Goal: Task Accomplishment & Management: Manage account settings

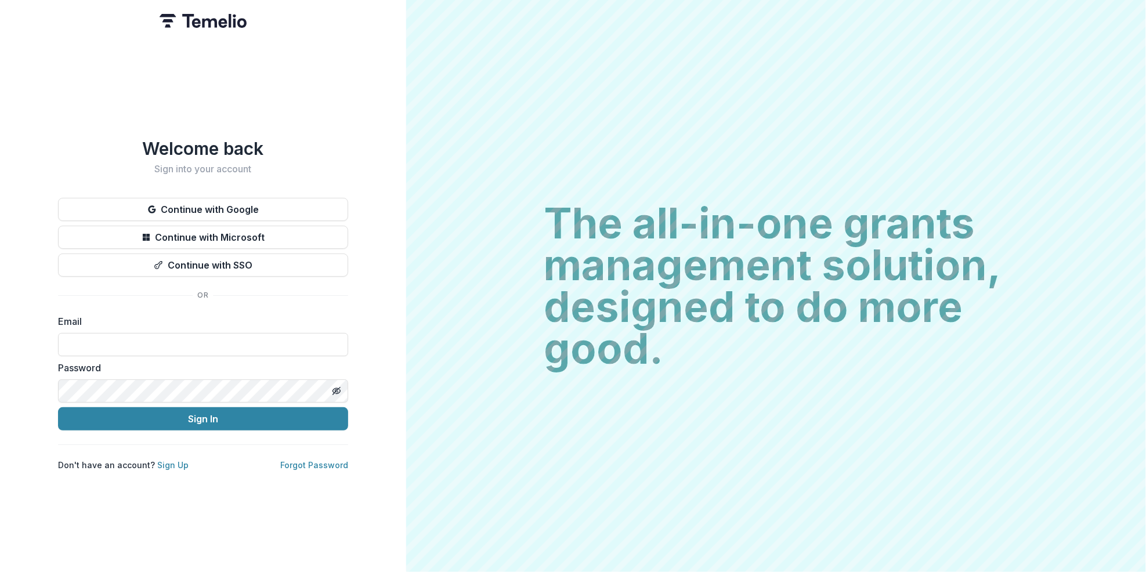
type input "**********"
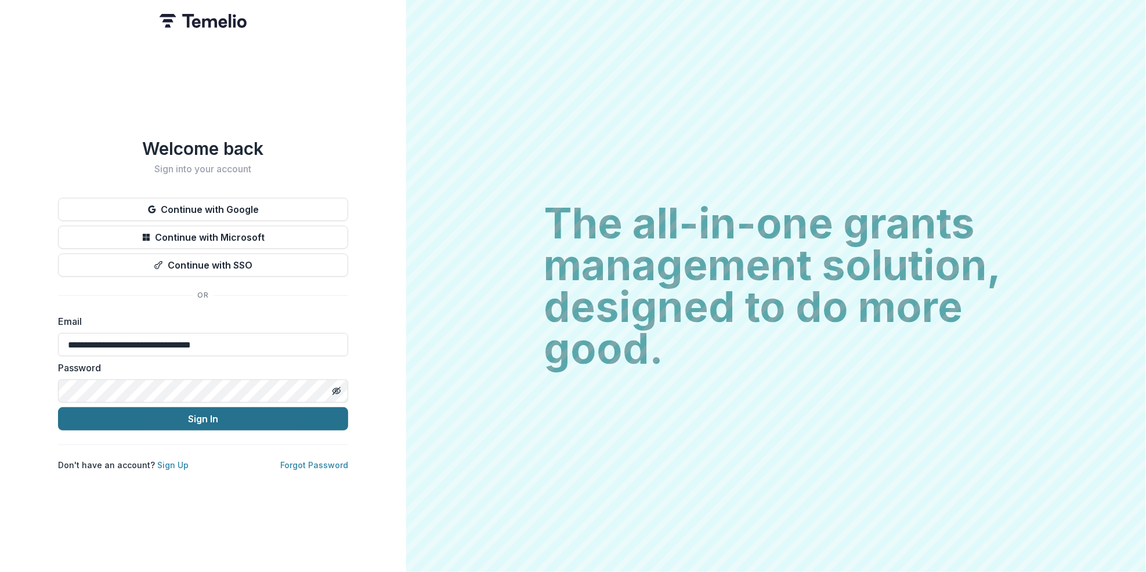
click at [225, 415] on button "Sign In" at bounding box center [203, 418] width 290 height 23
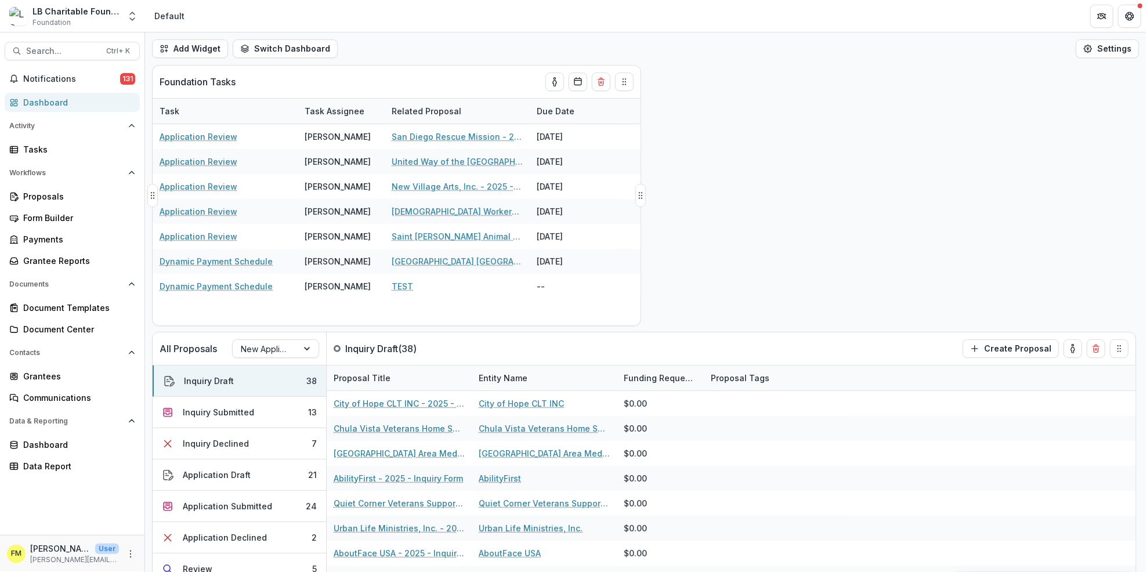
click at [242, 68] on div "Foundation Tasks" at bounding box center [376, 82] width 432 height 32
click at [234, 74] on div "Foundation Tasks" at bounding box center [376, 82] width 432 height 32
click at [85, 98] on div "Dashboard" at bounding box center [76, 102] width 107 height 12
click at [294, 409] on button "Inquiry Submitted 13" at bounding box center [239, 412] width 173 height 31
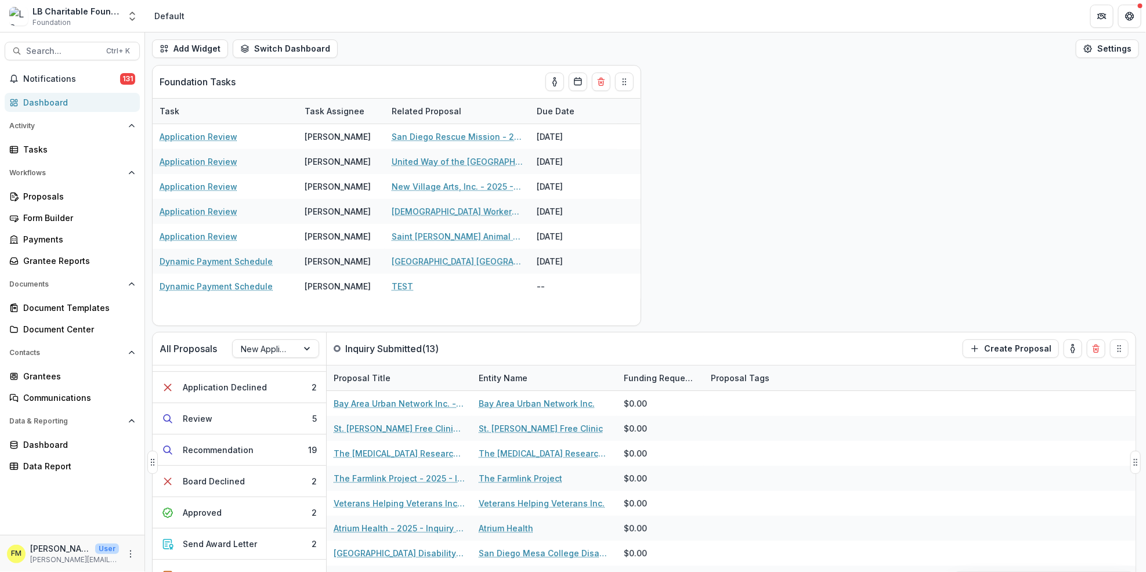
scroll to position [151, 0]
drag, startPoint x: 244, startPoint y: 517, endPoint x: 250, endPoint y: 517, distance: 6.4
click at [246, 517] on button "Approved 2" at bounding box center [239, 512] width 173 height 31
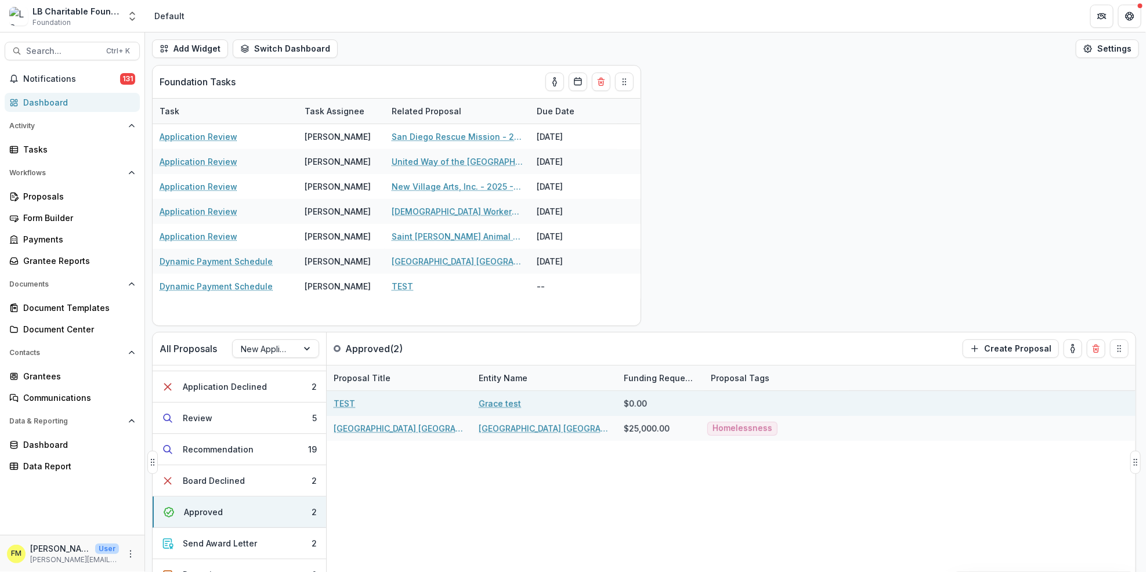
click at [773, 414] on div at bounding box center [777, 403] width 145 height 25
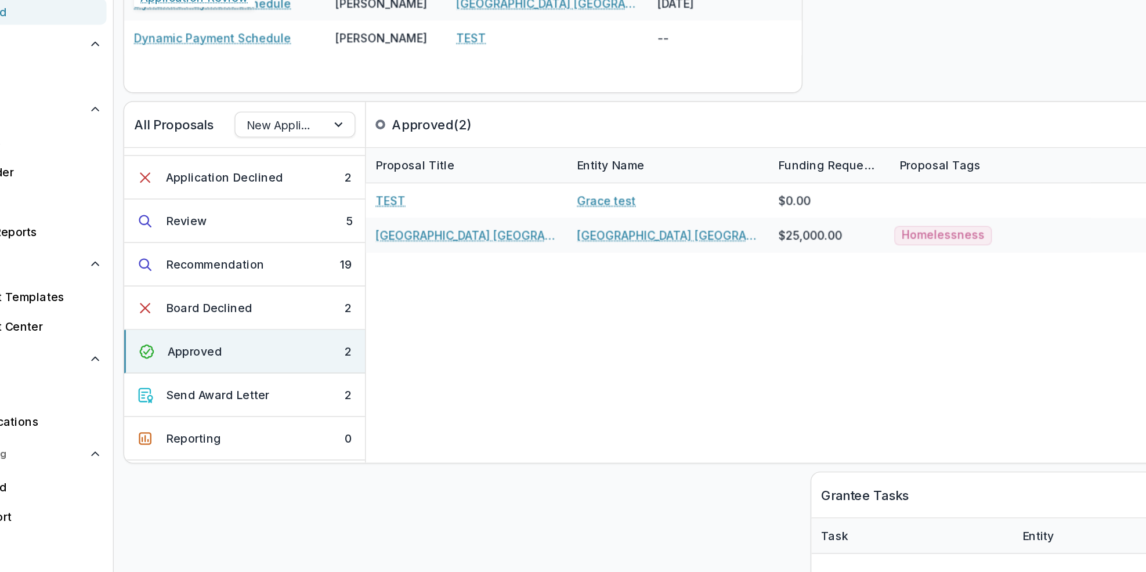
scroll to position [169, 0]
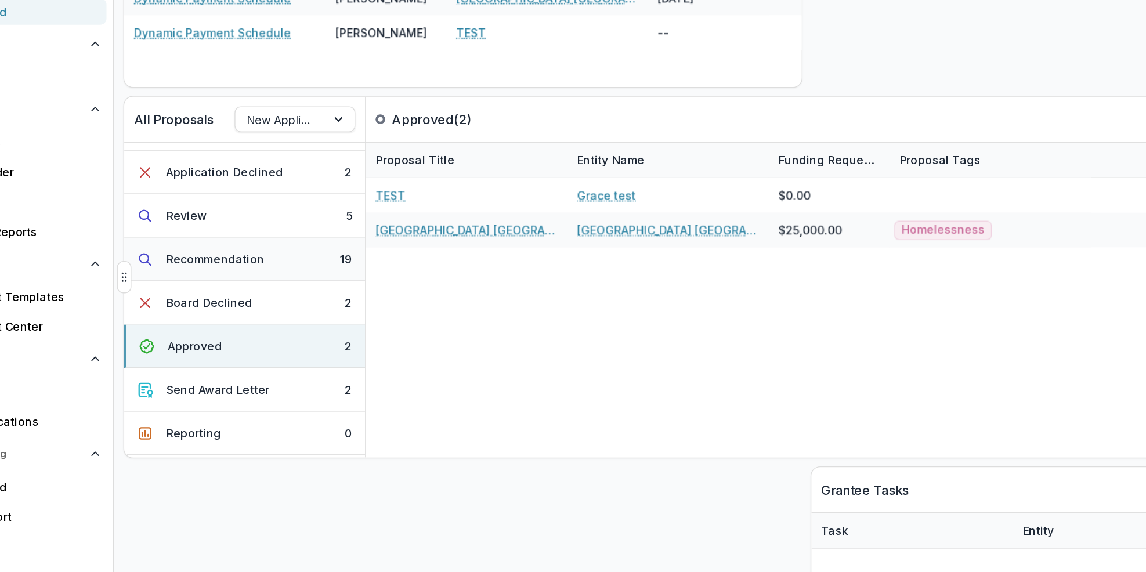
click at [270, 288] on button "Recommendation 19" at bounding box center [239, 280] width 173 height 31
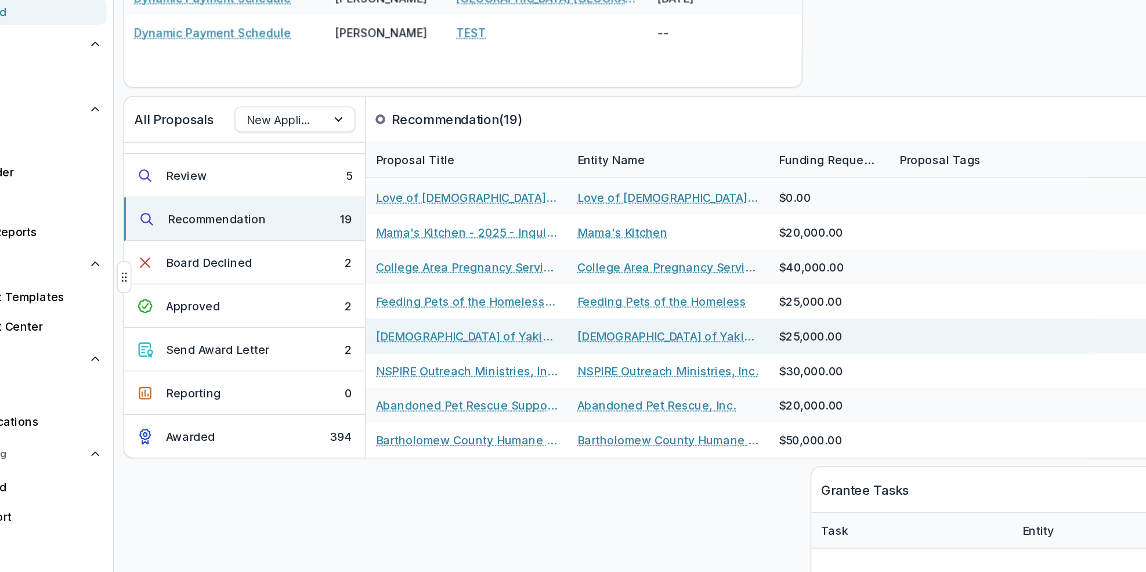
click at [534, 330] on link "[DEMOGRAPHIC_DATA] of Yakima Wash" at bounding box center [544, 336] width 131 height 12
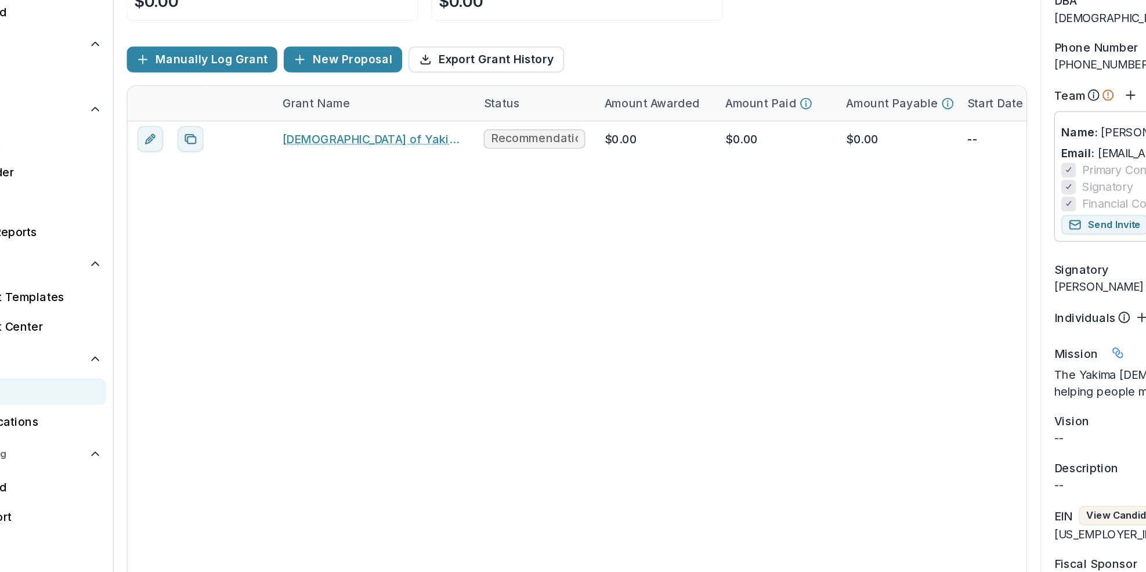
click at [265, 485] on div "[DEMOGRAPHIC_DATA] of Yakima Wash - 2025 - Grant Funding Request Requirements a…" at bounding box center [642, 374] width 975 height 385
click at [346, 334] on div "[DEMOGRAPHIC_DATA] of Yakima Wash - 2025 - Grant Funding Request Requirements a…" at bounding box center [642, 374] width 975 height 385
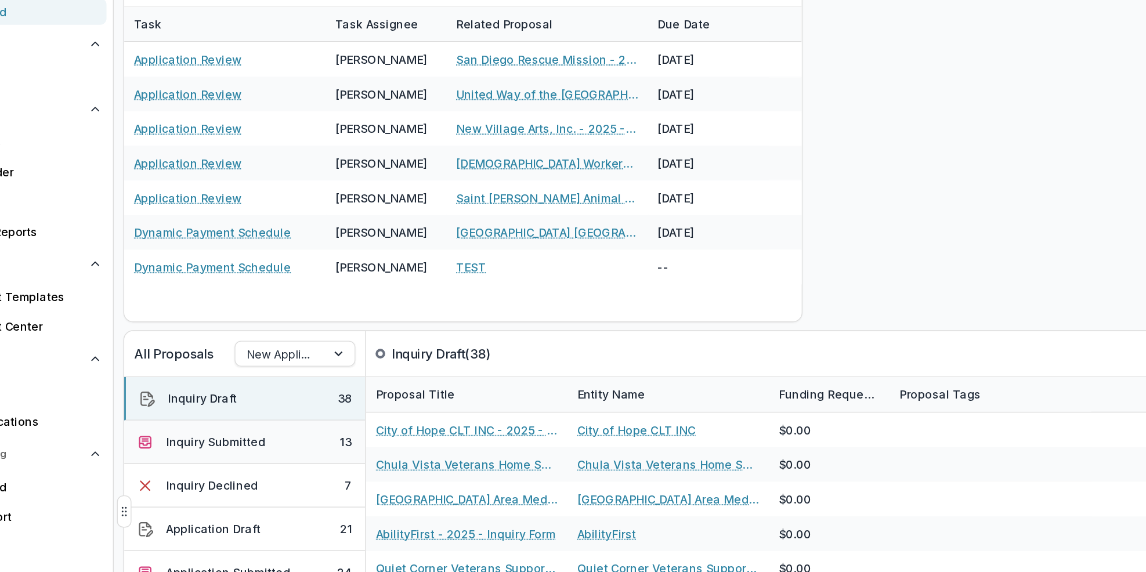
click at [294, 407] on button "Inquiry Submitted 13" at bounding box center [239, 412] width 173 height 31
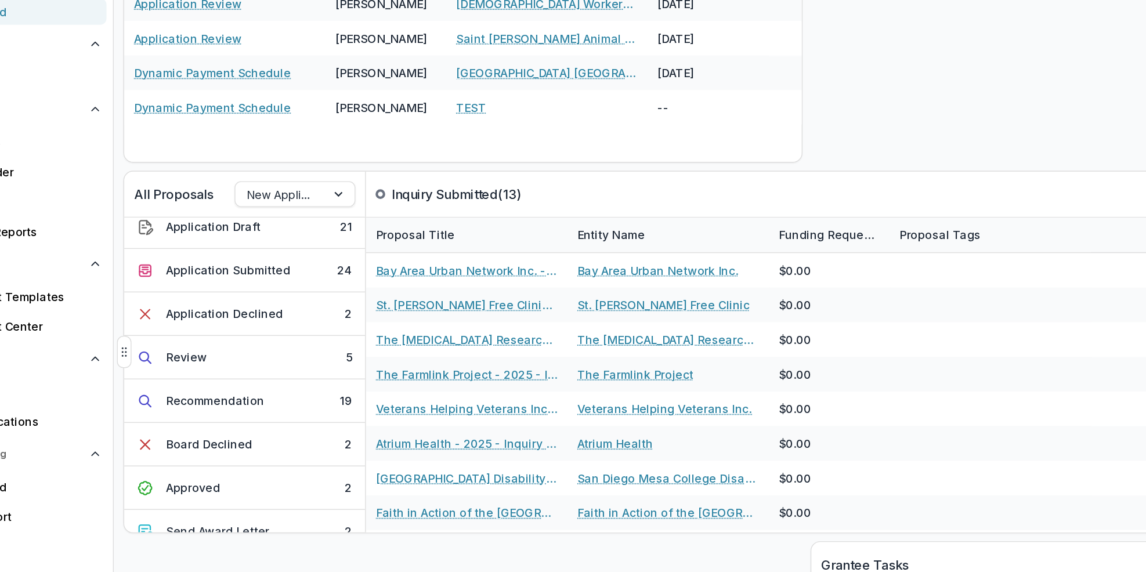
scroll to position [106, 0]
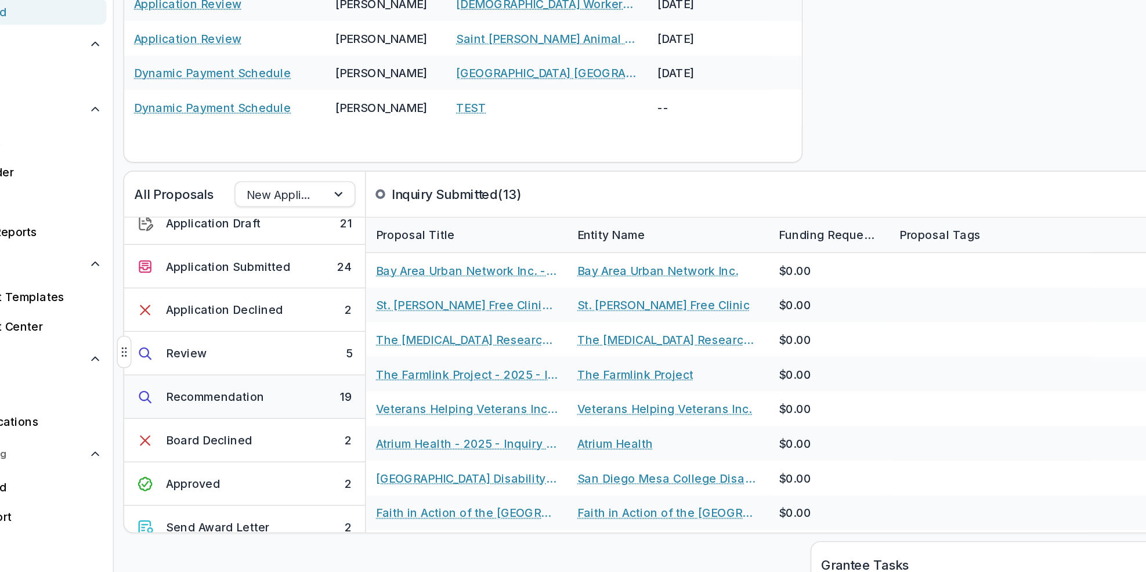
click at [283, 382] on button "Recommendation 19" at bounding box center [239, 379] width 173 height 31
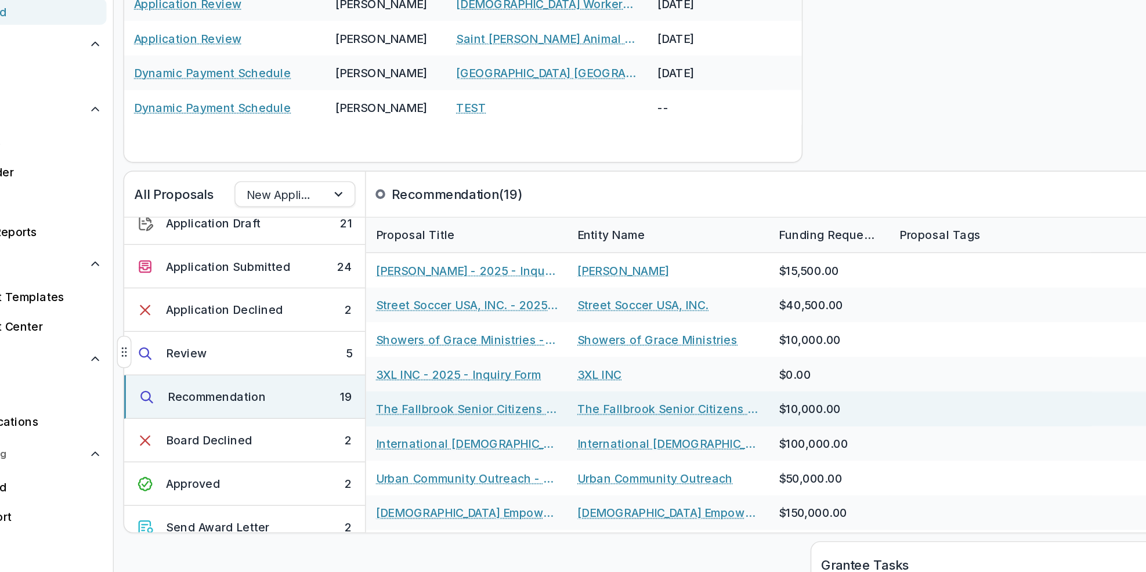
click at [532, 392] on link "The Fallbrook Senior Citizens Service Club" at bounding box center [544, 388] width 131 height 12
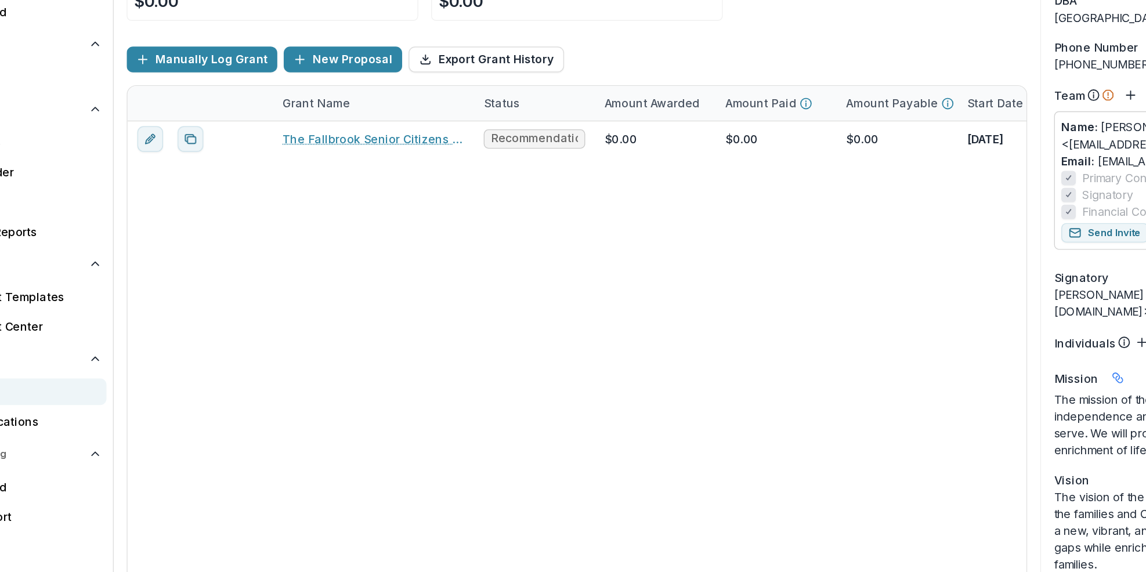
click at [150, 248] on div "Funds Awarded $0.00 Funds Paid $0.00 Manually Log Grant New Proposal Export Gra…" at bounding box center [478, 314] width 667 height 516
click at [162, 106] on div "Funds Awarded $0.00" at bounding box center [259, 87] width 210 height 44
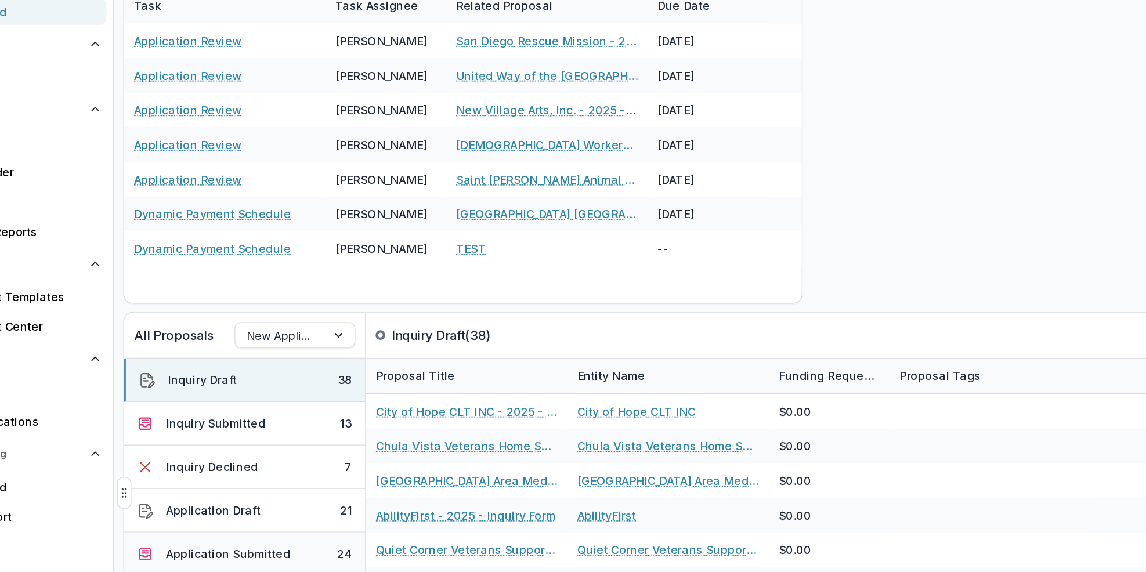
scroll to position [56, 0]
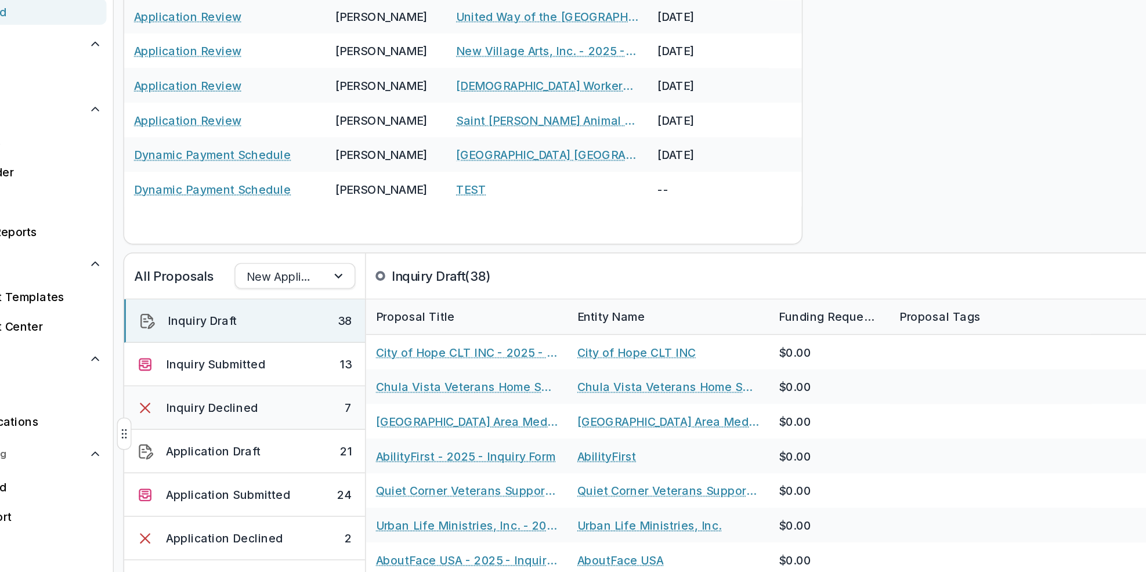
click at [299, 386] on button "Inquiry Declined 7" at bounding box center [239, 387] width 173 height 31
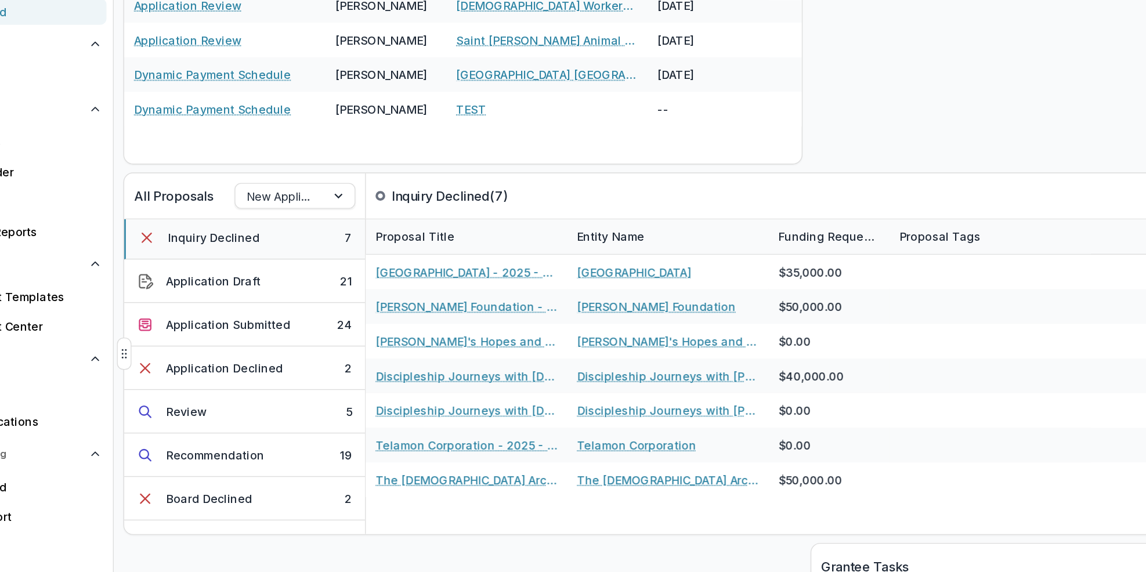
scroll to position [77, 0]
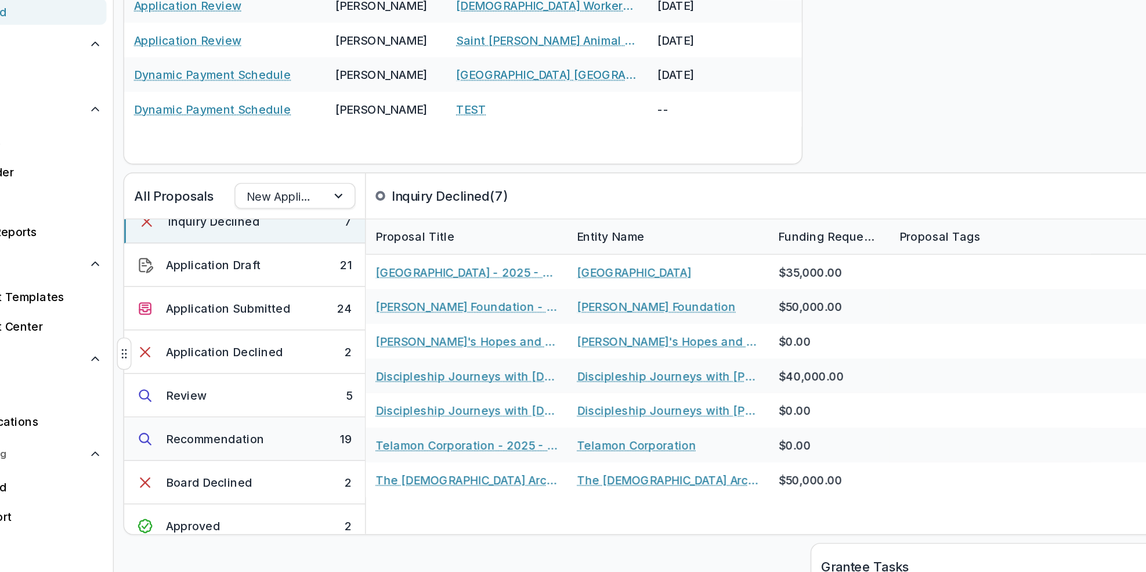
click at [271, 414] on button "Recommendation 19" at bounding box center [239, 409] width 173 height 31
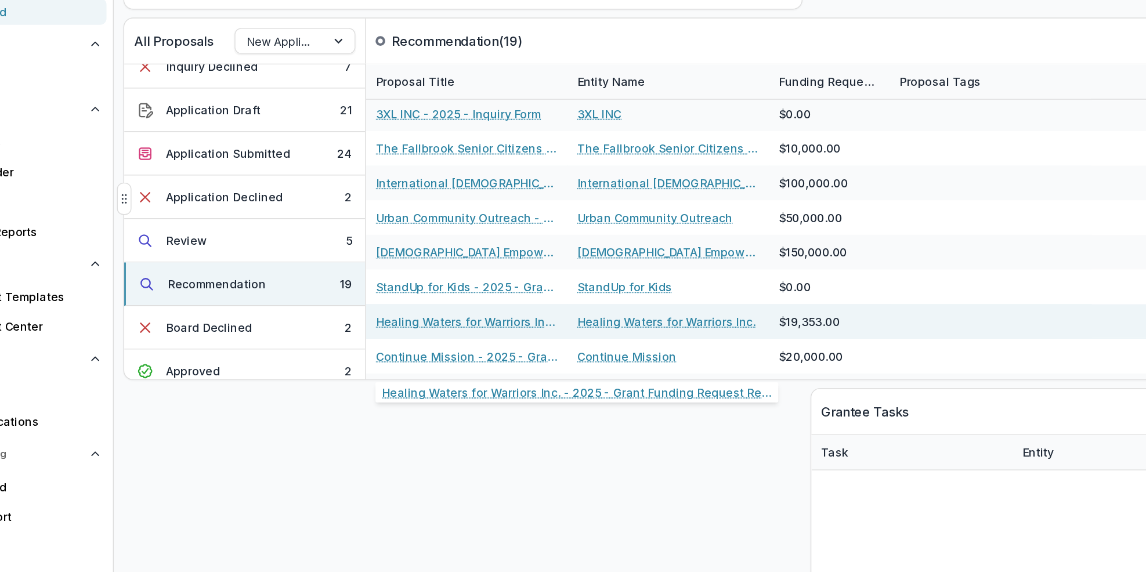
scroll to position [50, 0]
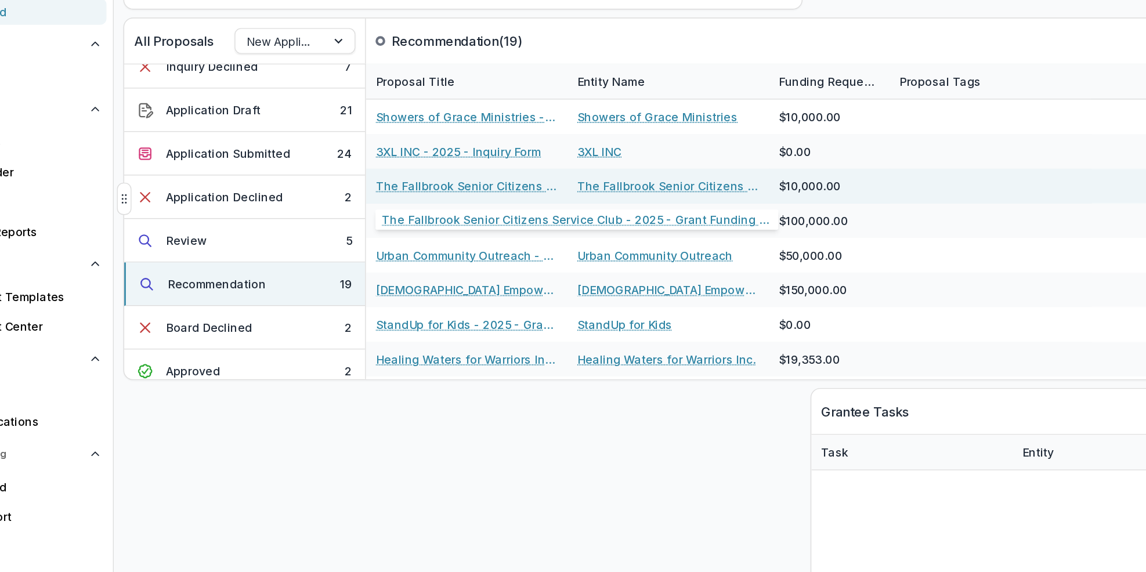
click at [393, 225] on link "The Fallbrook Senior Citizens Service Club - 2025 - Grant Funding Request Requi…" at bounding box center [399, 228] width 131 height 12
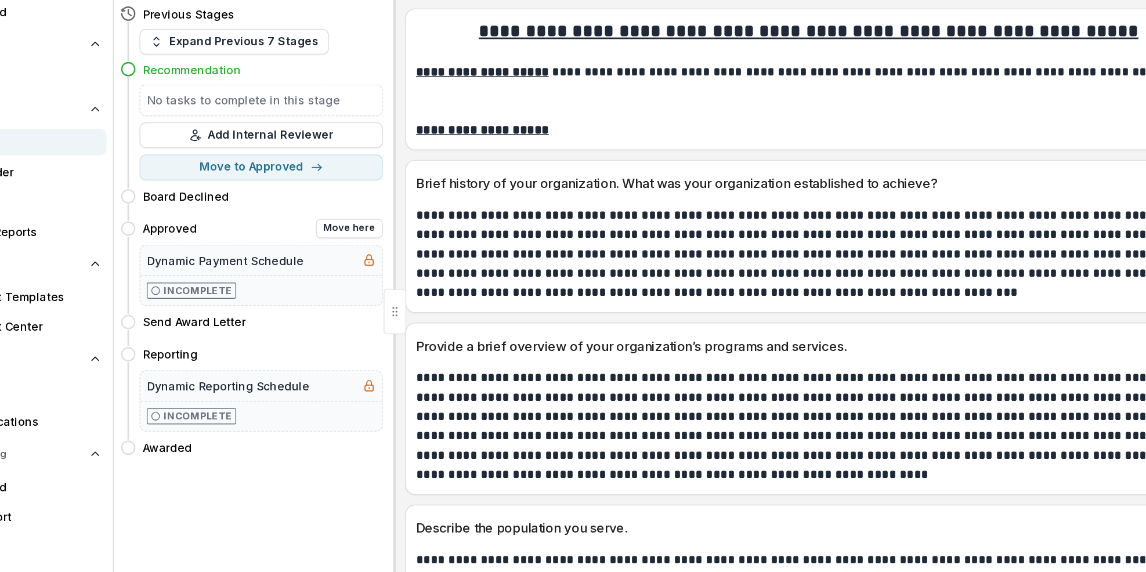
click at [285, 261] on div "Approved Move here" at bounding box center [252, 259] width 173 height 14
click at [305, 256] on button "Move here" at bounding box center [315, 259] width 48 height 14
select select "********"
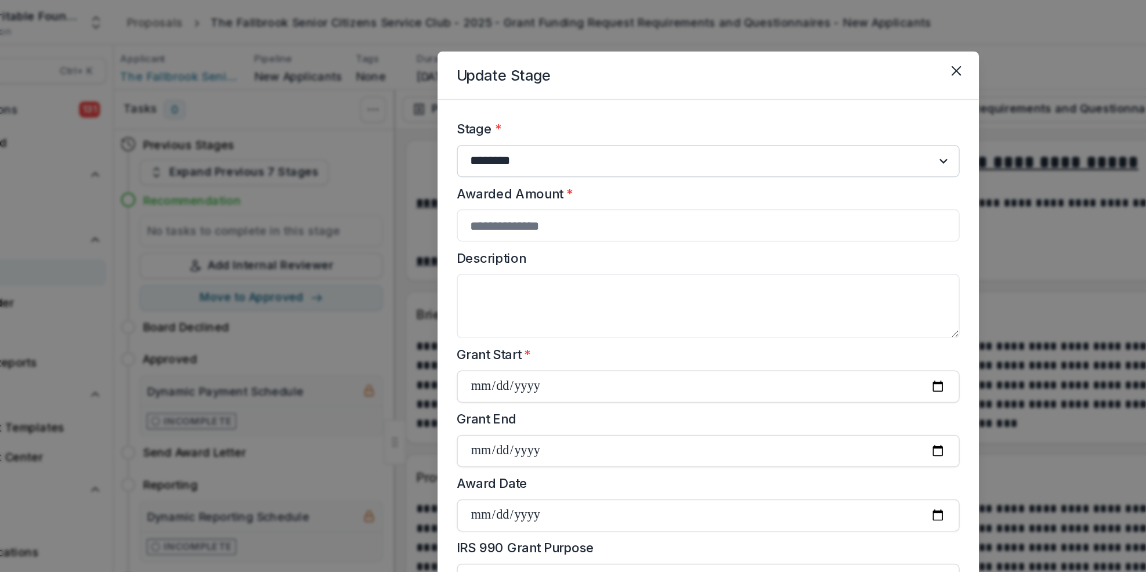
click at [740, 115] on select "**********" at bounding box center [573, 115] width 362 height 23
click at [751, 49] on icon "Close" at bounding box center [751, 51] width 7 height 7
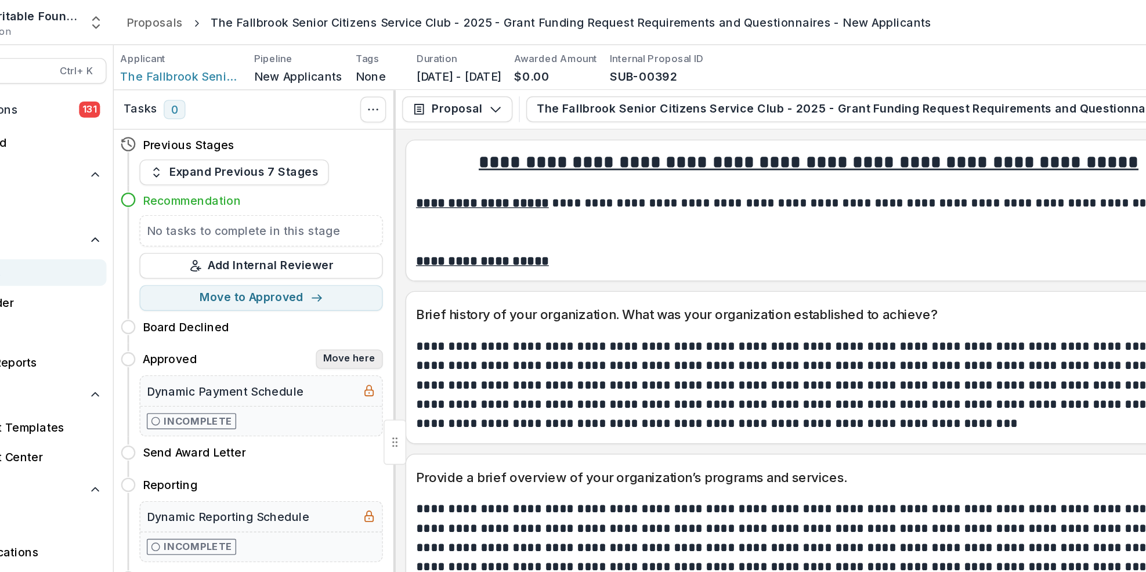
click at [307, 257] on button "Move here" at bounding box center [315, 259] width 48 height 14
select select "********"
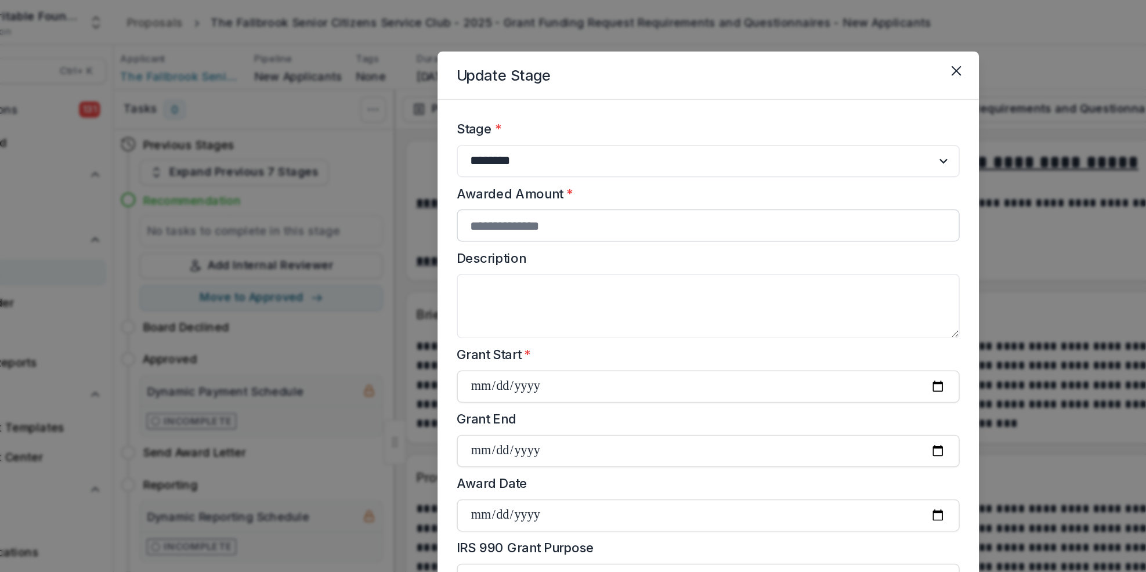
click at [438, 168] on input "Awarded Amount *" at bounding box center [573, 162] width 362 height 23
click at [429, 218] on textarea "Description" at bounding box center [573, 220] width 362 height 46
click at [411, 277] on input "**********" at bounding box center [573, 278] width 362 height 23
click at [411, 276] on input "**********" at bounding box center [573, 278] width 362 height 23
click at [471, 278] on input "**********" at bounding box center [573, 278] width 362 height 23
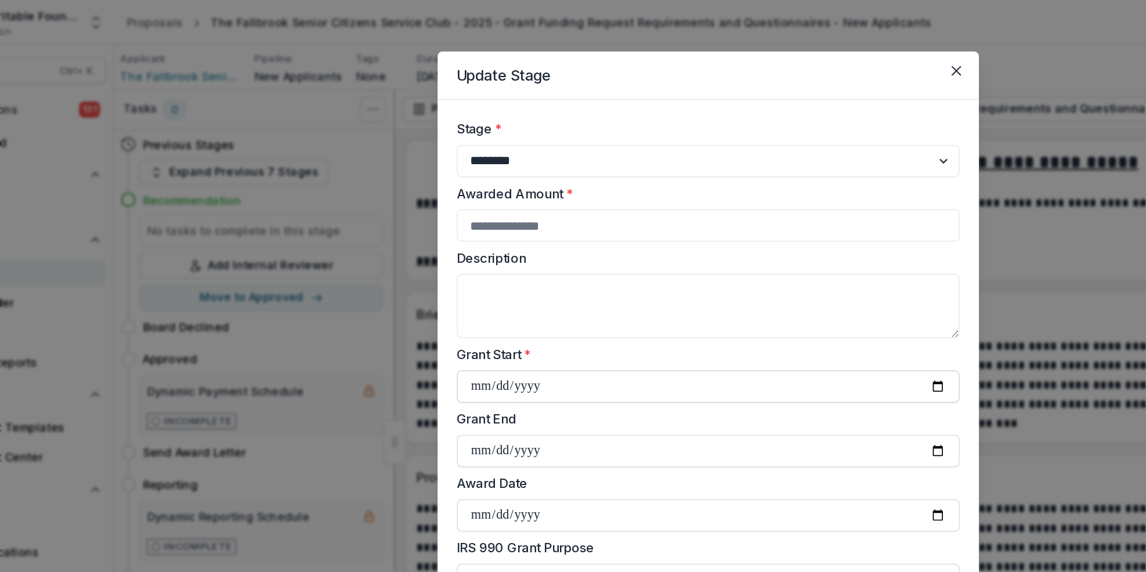
type input "**********"
click at [410, 325] on input "**********" at bounding box center [573, 324] width 362 height 23
type input "**********"
click at [404, 162] on input "Awarded Amount *" at bounding box center [573, 162] width 362 height 23
click at [409, 163] on input "*****" at bounding box center [573, 162] width 362 height 23
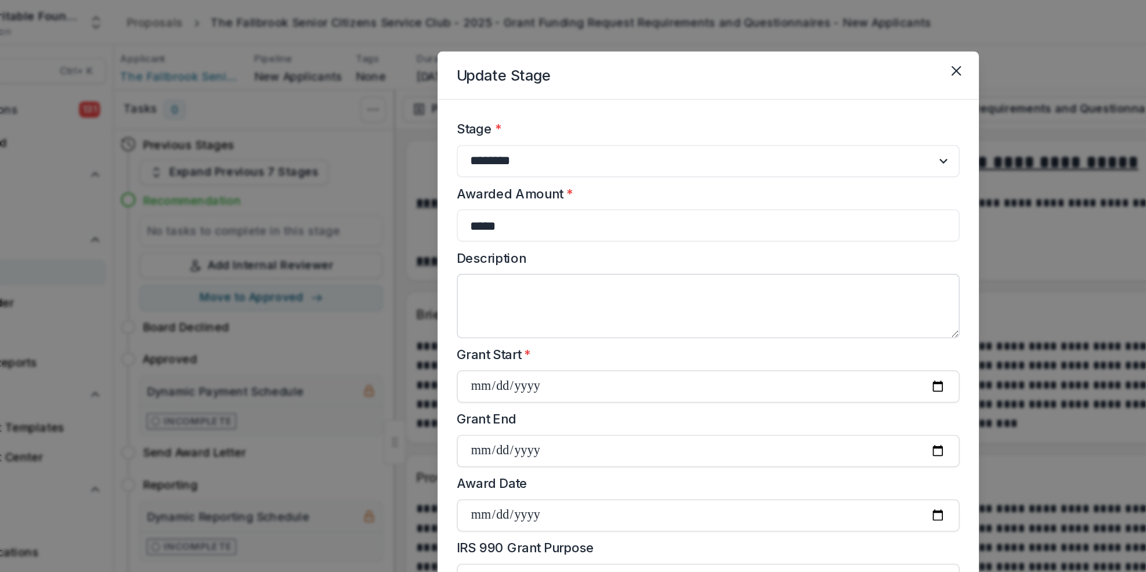
drag, startPoint x: 433, startPoint y: 156, endPoint x: 437, endPoint y: 213, distance: 57.0
click at [433, 157] on input "*****" at bounding box center [573, 162] width 362 height 23
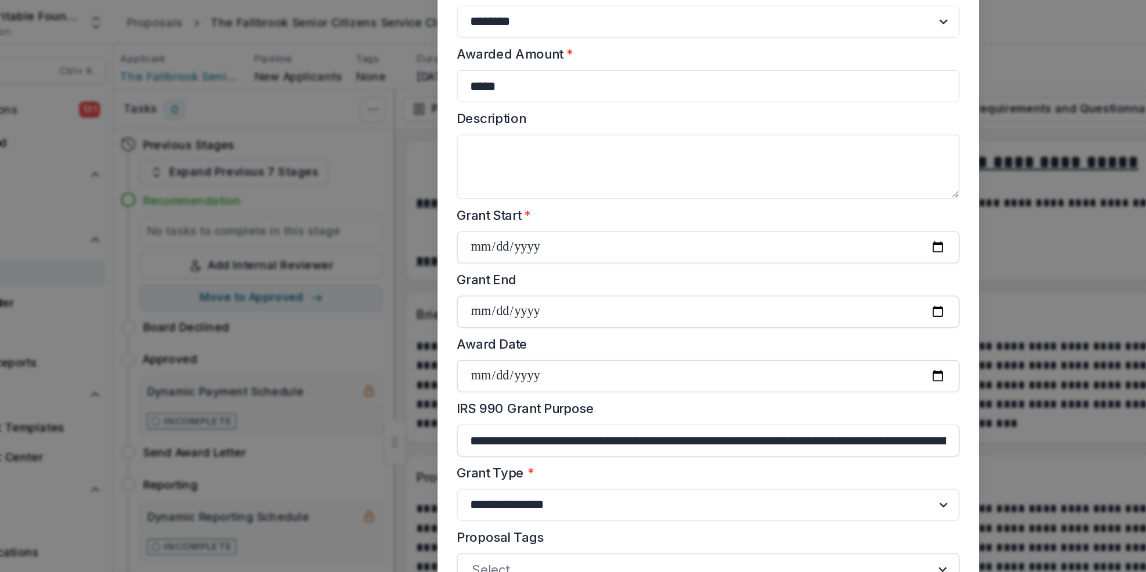
scroll to position [111, 0]
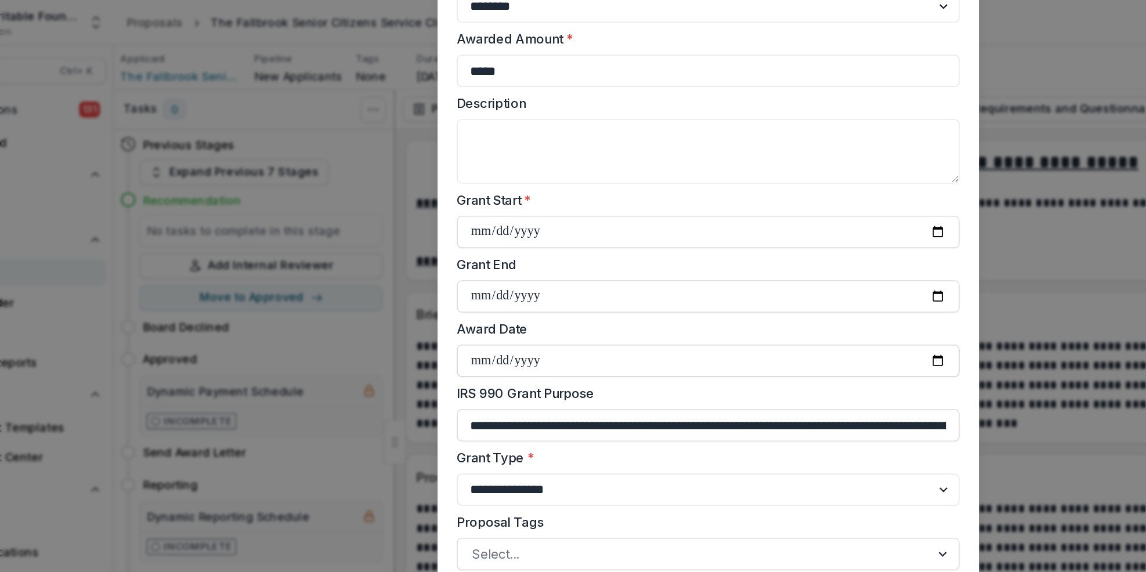
type input "*****"
click at [444, 261] on input "Award Date" at bounding box center [573, 259] width 362 height 23
click at [409, 252] on input "Award Date" at bounding box center [573, 259] width 362 height 23
click at [410, 256] on input "Award Date" at bounding box center [573, 259] width 362 height 23
type input "**********"
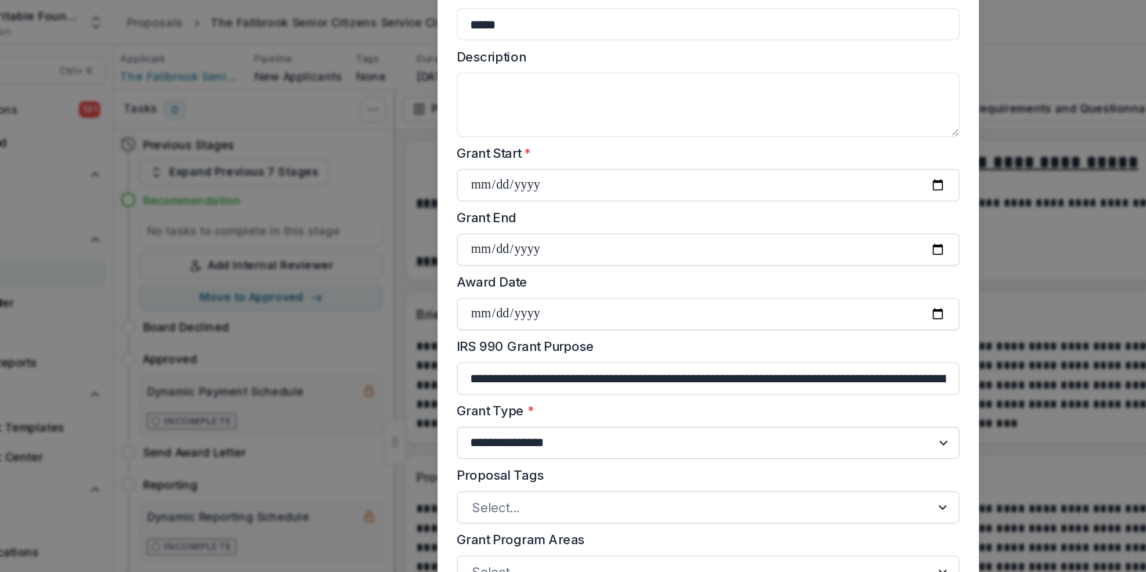
scroll to position [167, 0]
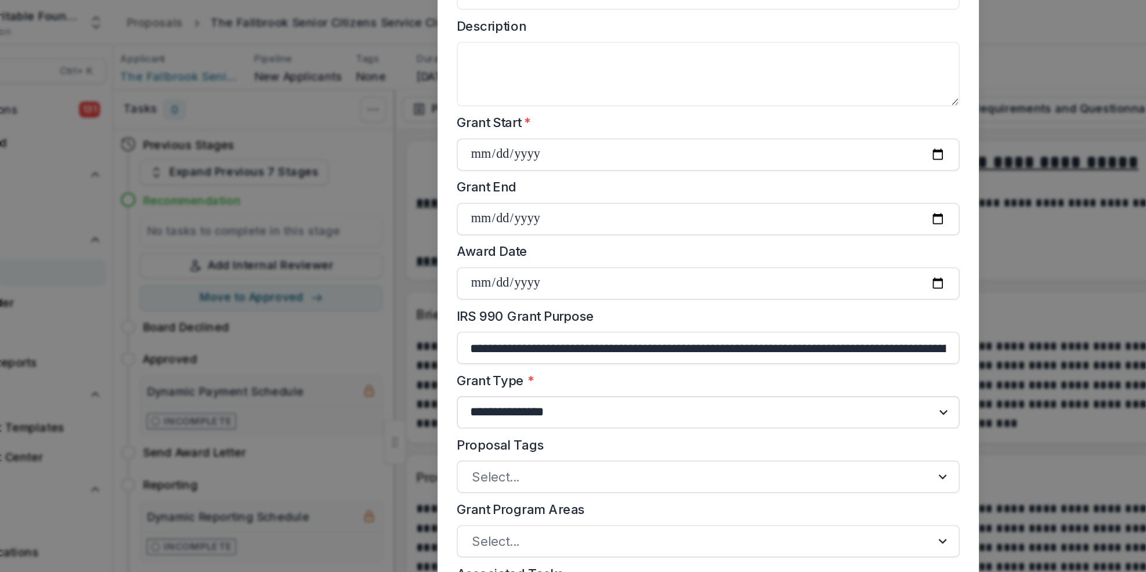
click at [741, 298] on select "**********" at bounding box center [573, 296] width 362 height 23
select select "**********"
click at [392, 285] on select "**********" at bounding box center [573, 296] width 362 height 23
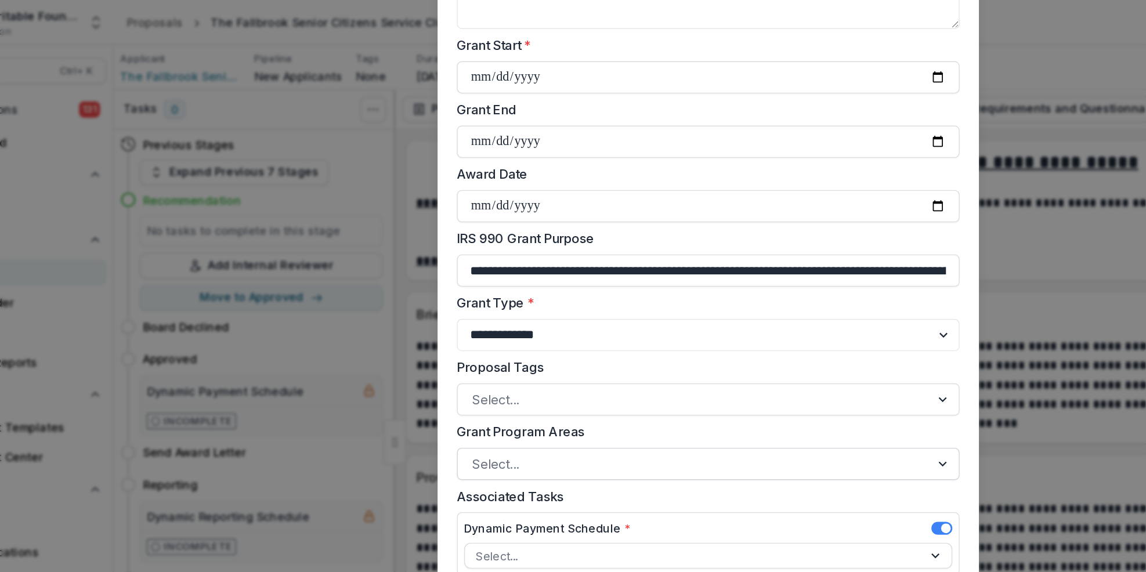
scroll to position [244, 0]
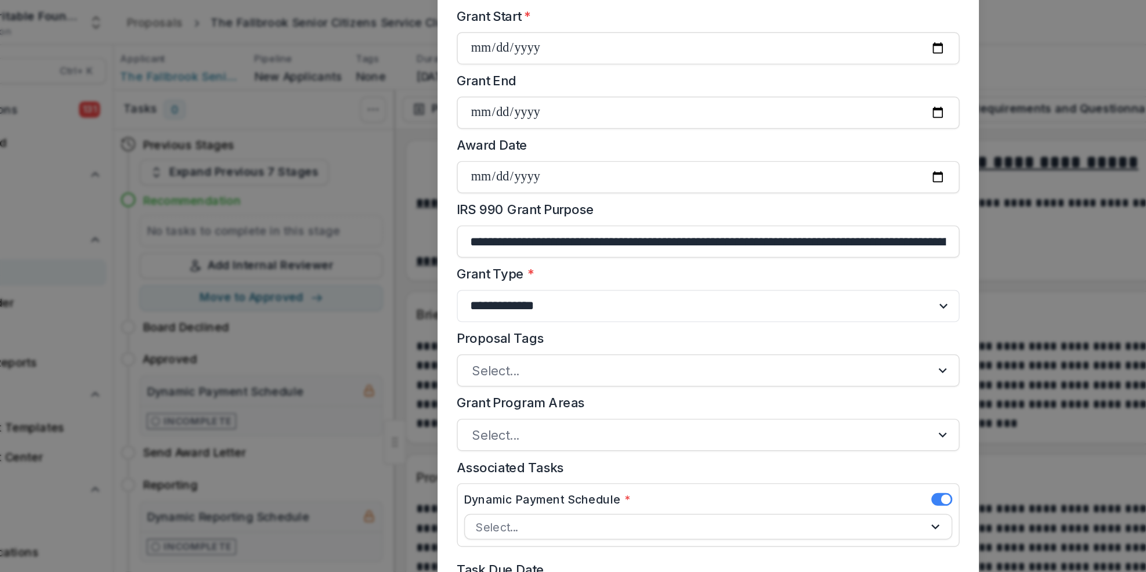
click at [613, 339] on label "Associated Tasks" at bounding box center [569, 337] width 355 height 14
click at [667, 356] on div "Dynamic Payment Schedule *" at bounding box center [573, 361] width 352 height 17
click at [657, 295] on label "Grant Program Areas" at bounding box center [569, 290] width 355 height 14
click at [406, 306] on input "Grant Program Areas" at bounding box center [404, 313] width 3 height 14
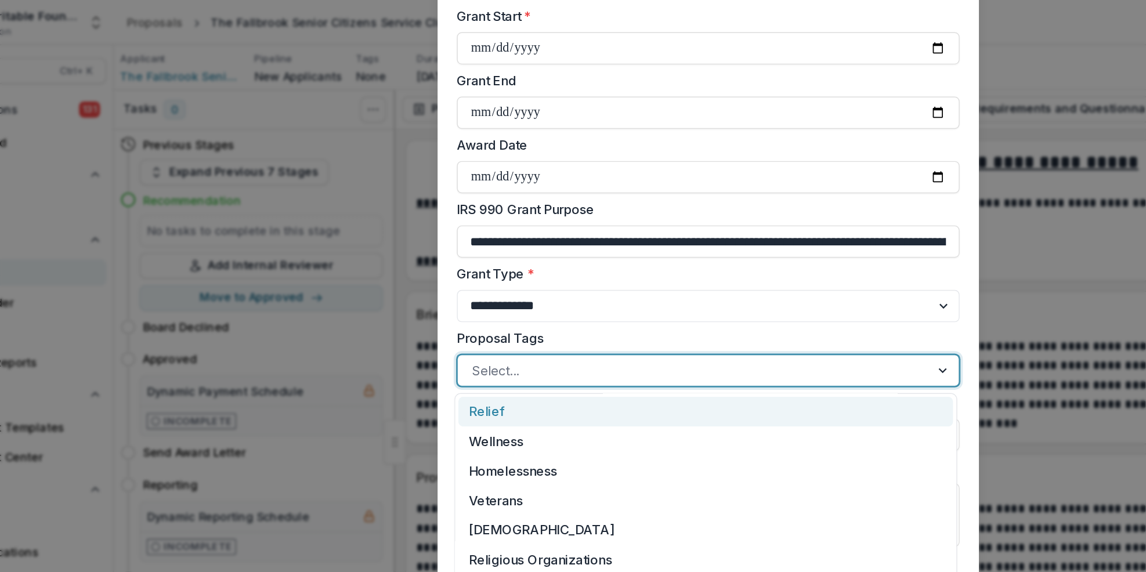
click at [738, 265] on div at bounding box center [743, 267] width 21 height 22
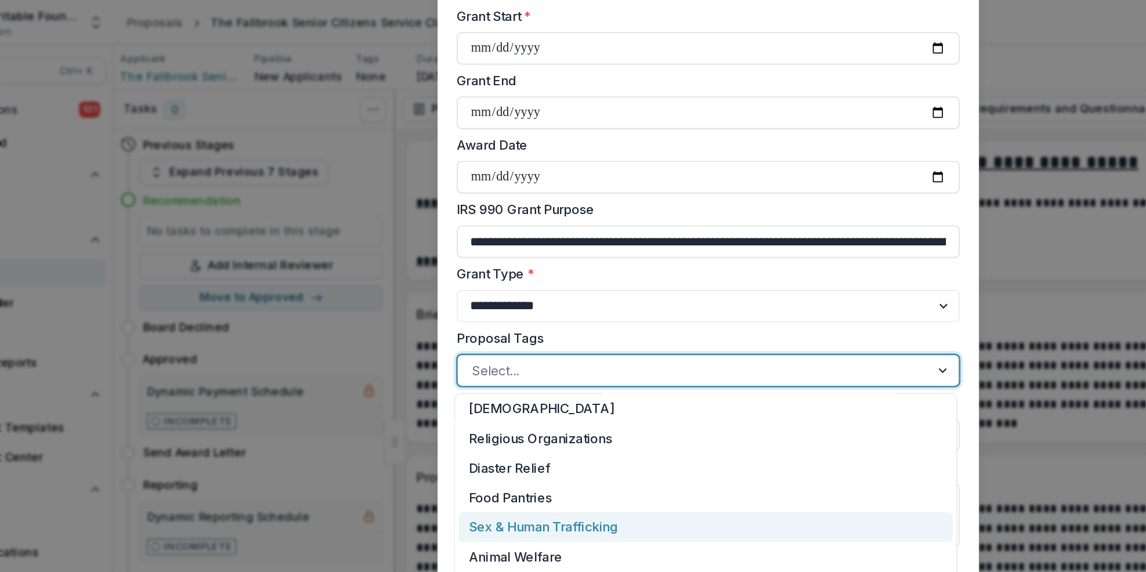
scroll to position [88, 0]
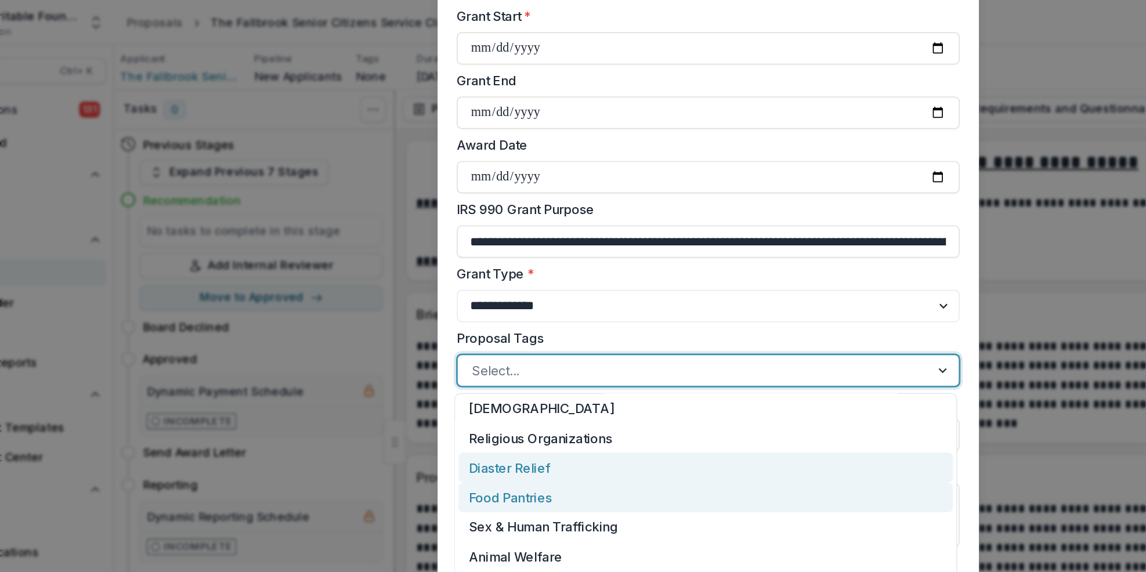
click at [608, 333] on div "Diaster Relief" at bounding box center [571, 336] width 356 height 21
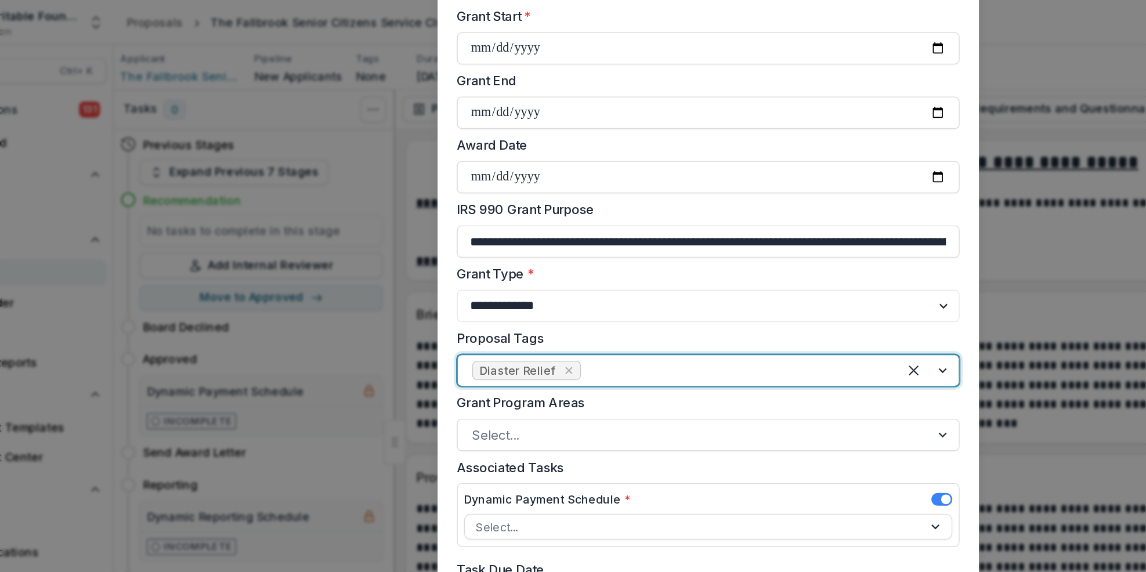
scroll to position [234, 0]
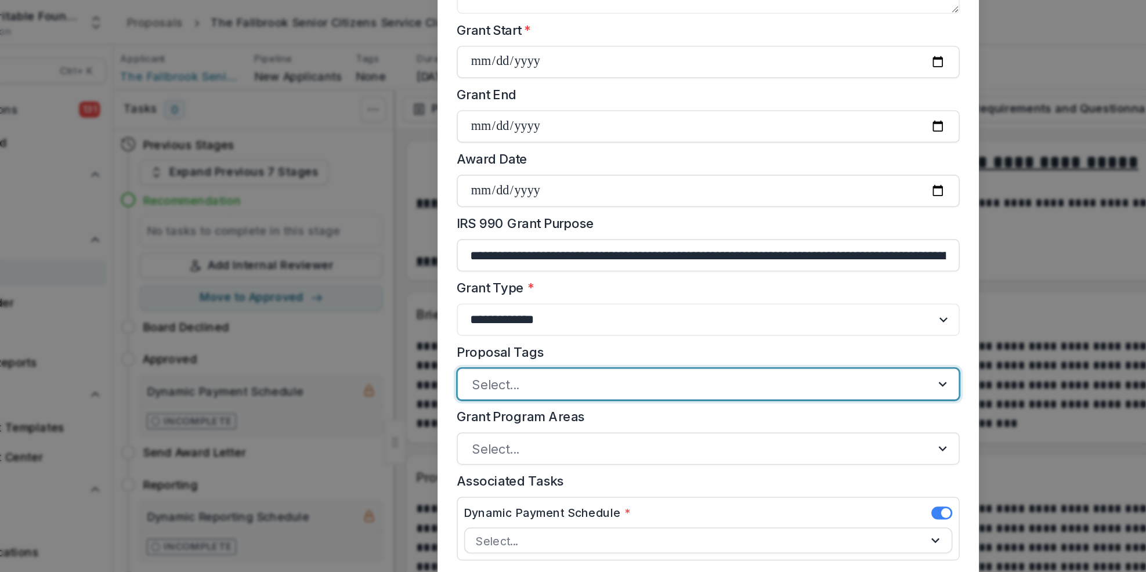
click at [741, 277] on div at bounding box center [743, 277] width 21 height 22
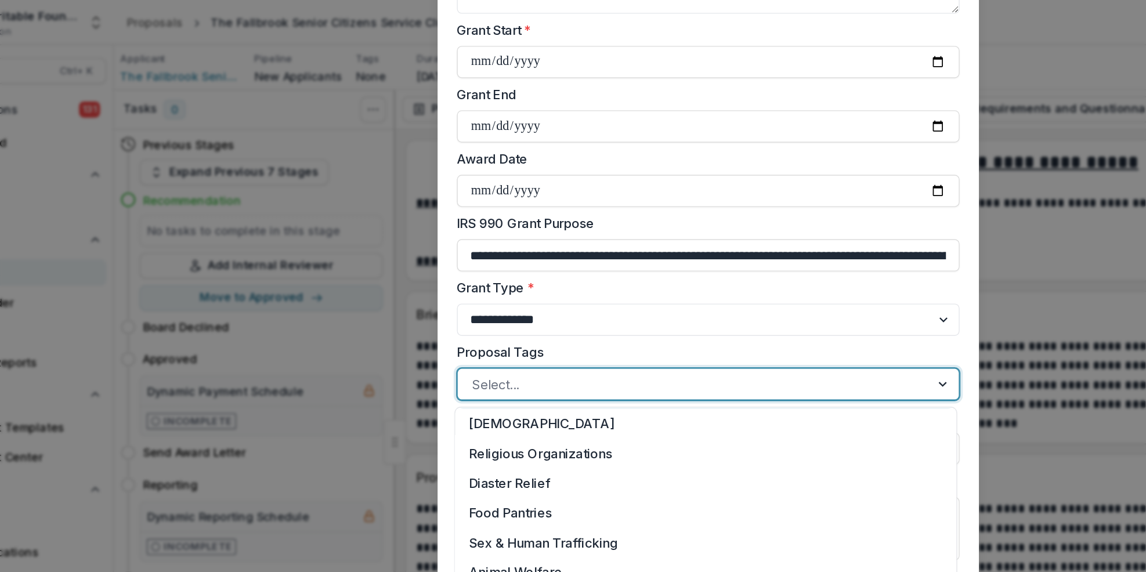
scroll to position [88, 0]
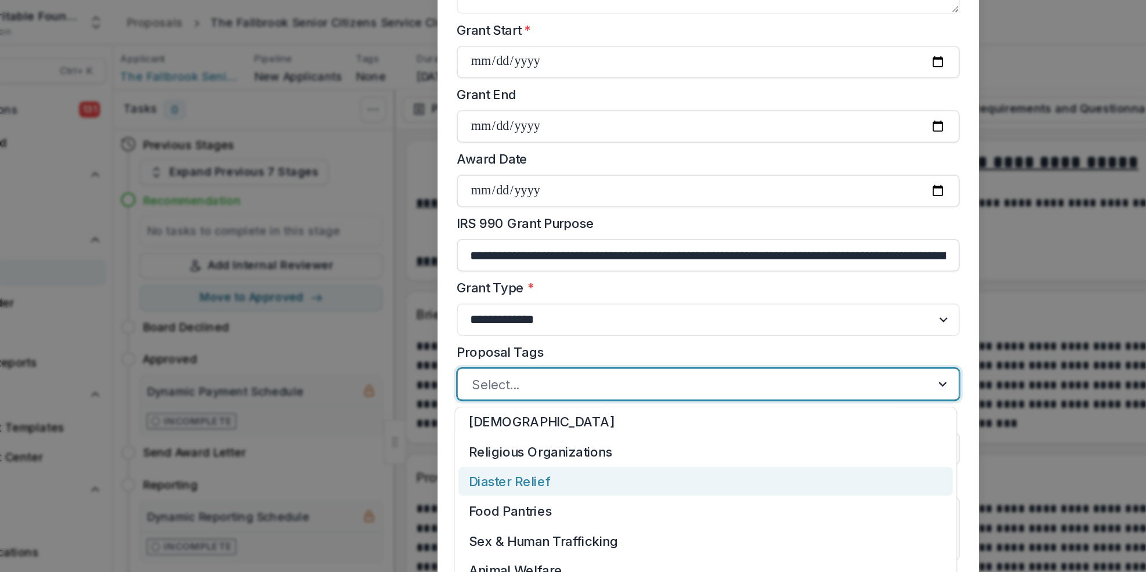
click at [607, 346] on div "Diaster Relief" at bounding box center [571, 346] width 356 height 21
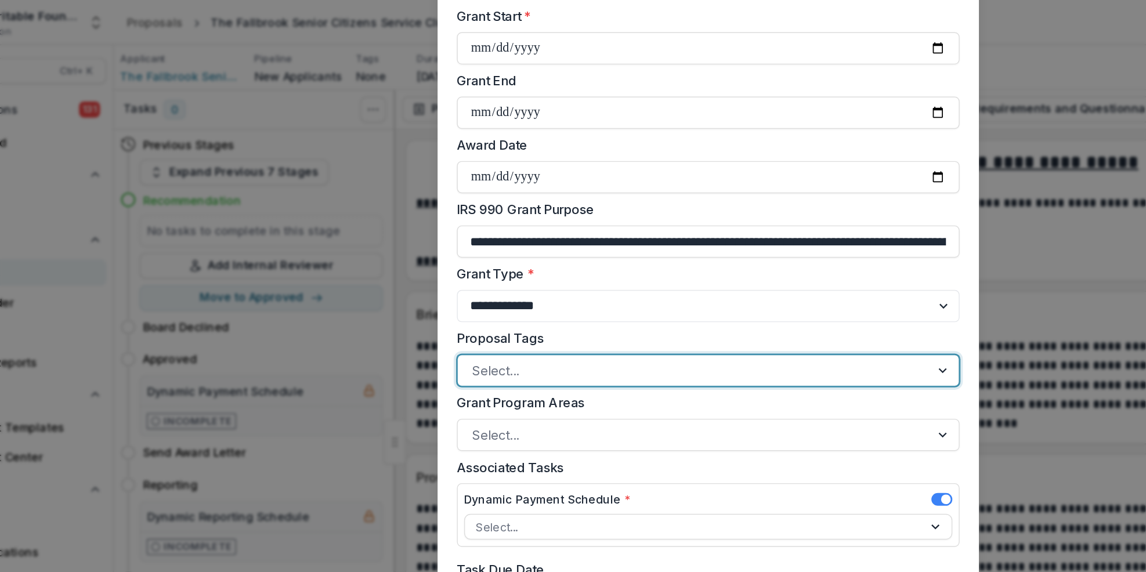
click at [741, 263] on div at bounding box center [743, 267] width 21 height 22
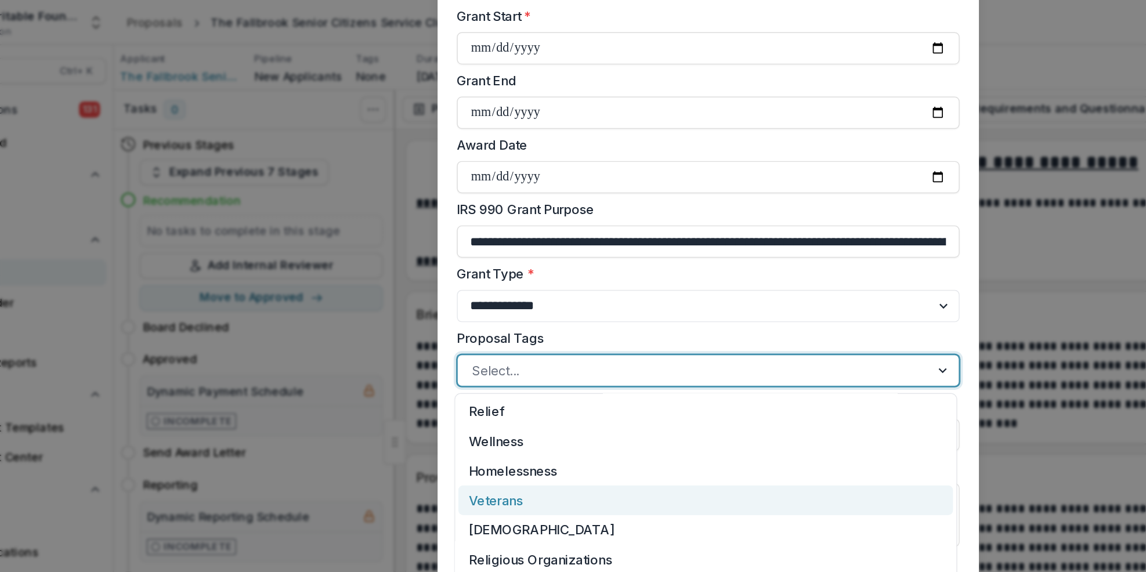
click at [606, 369] on div "Veterans" at bounding box center [571, 360] width 356 height 21
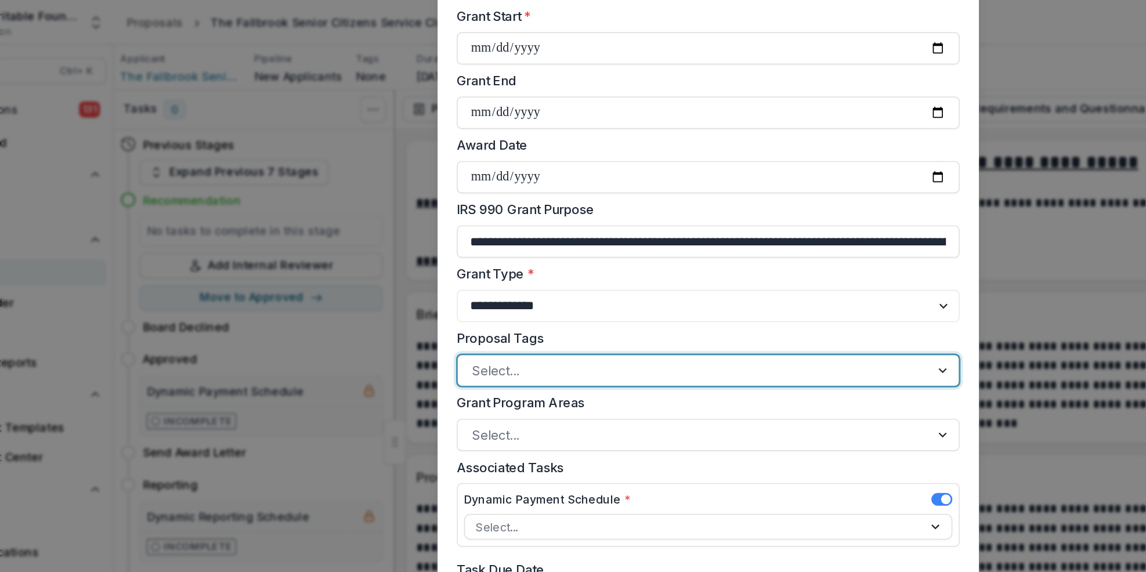
click at [740, 265] on div at bounding box center [743, 267] width 21 height 22
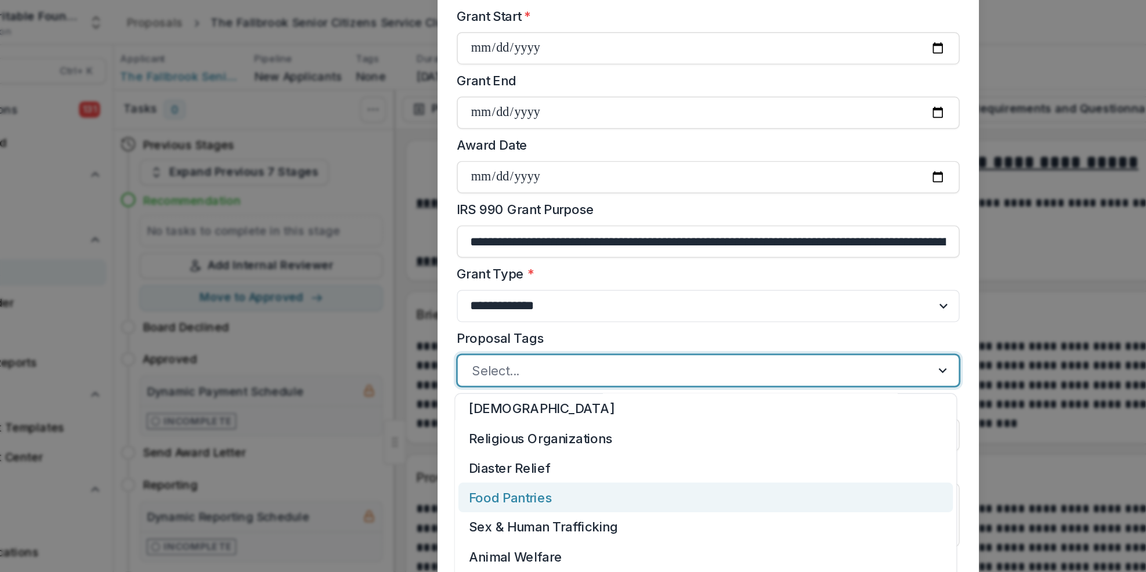
scroll to position [88, 0]
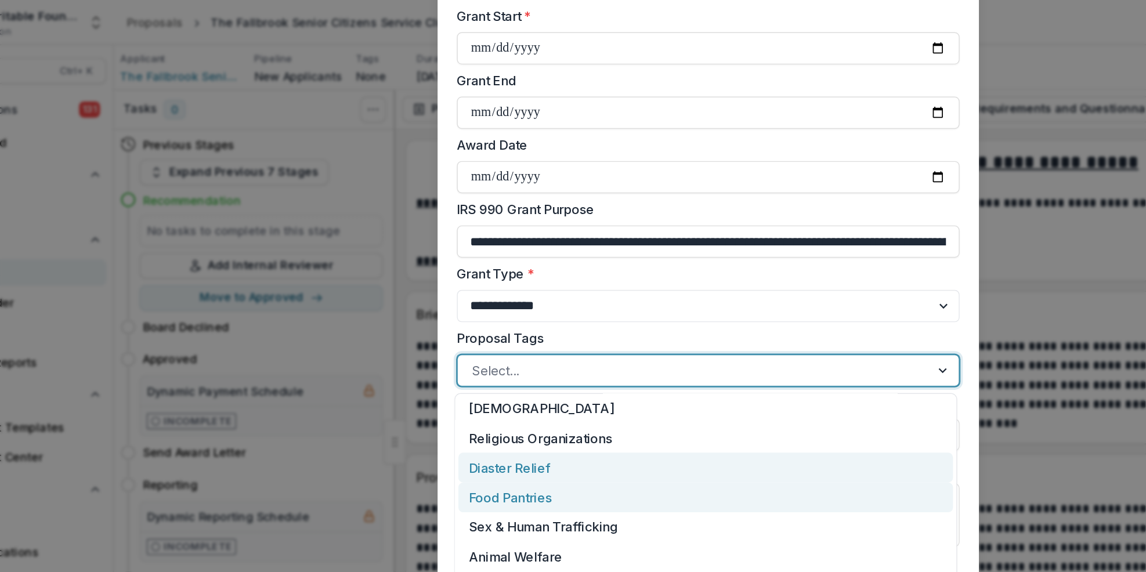
click at [633, 335] on div "Diaster Relief" at bounding box center [571, 336] width 356 height 21
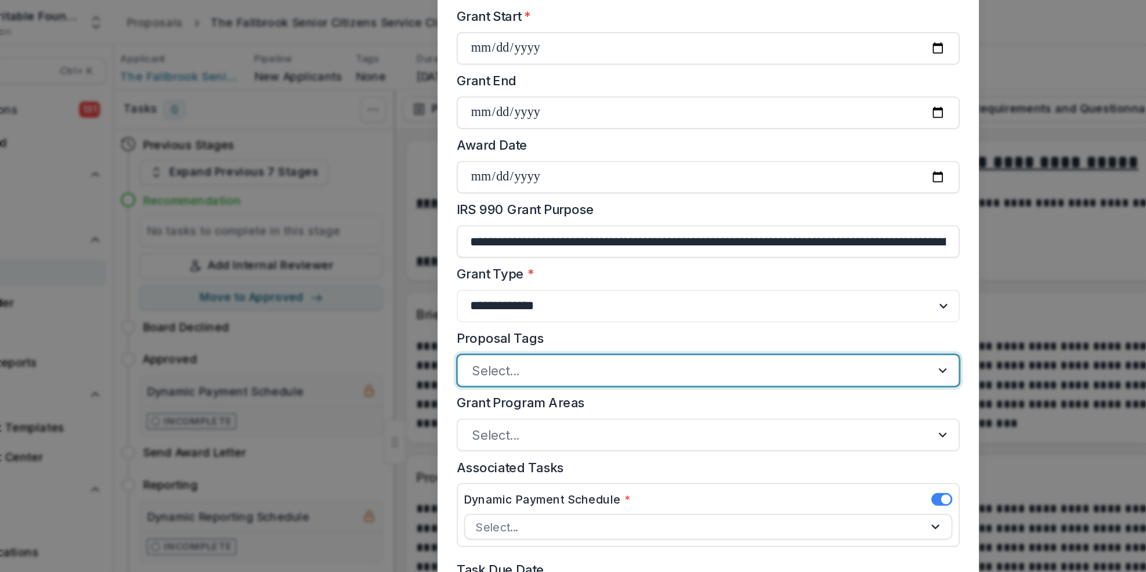
click at [738, 262] on div at bounding box center [743, 267] width 21 height 22
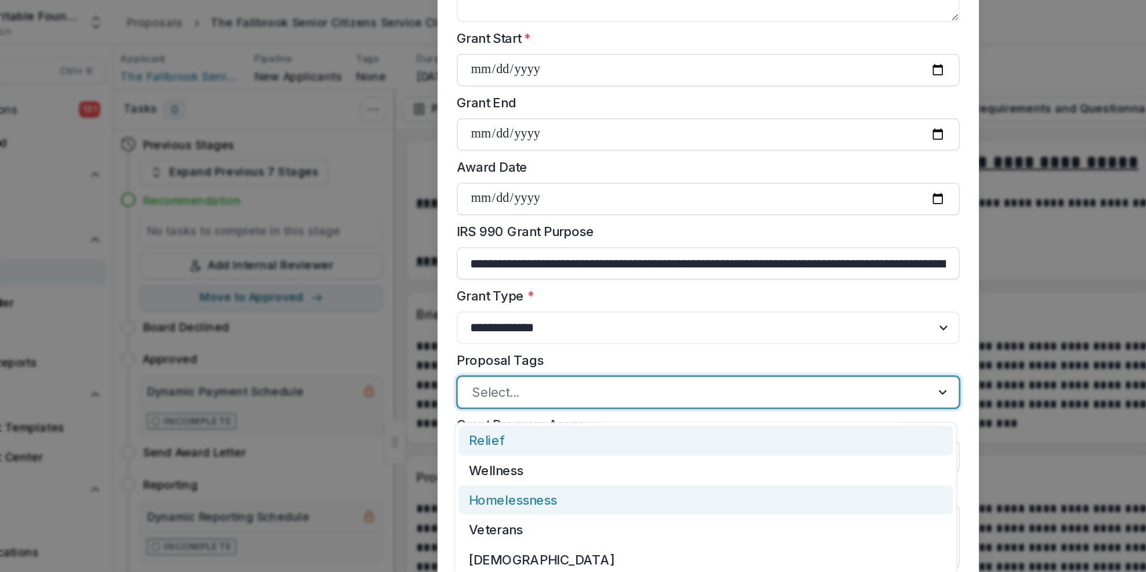
scroll to position [244, 0]
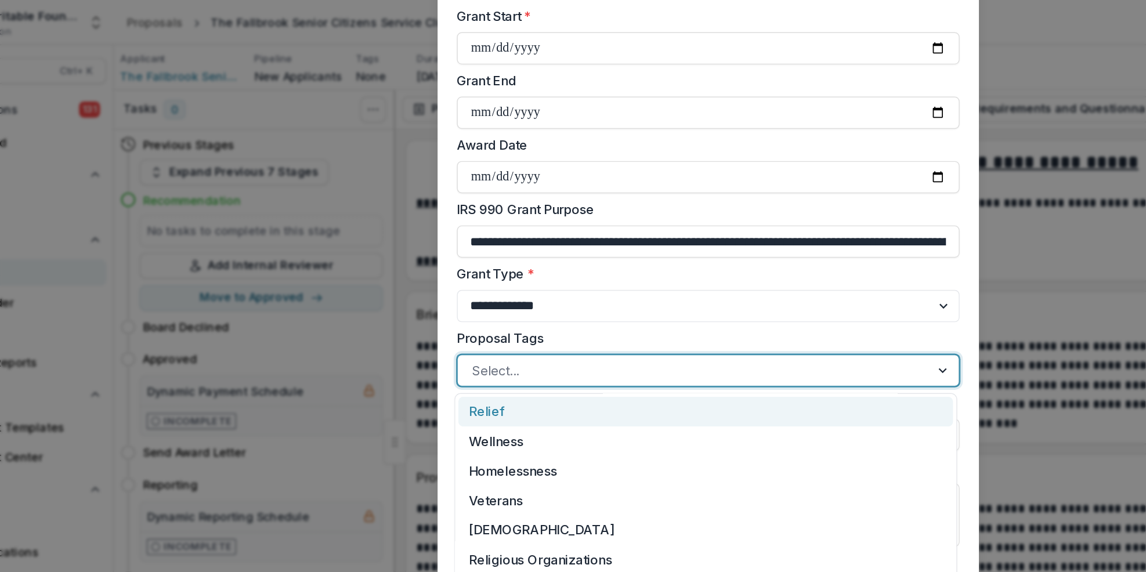
click at [740, 267] on div at bounding box center [743, 267] width 21 height 22
click at [744, 270] on div at bounding box center [743, 267] width 21 height 22
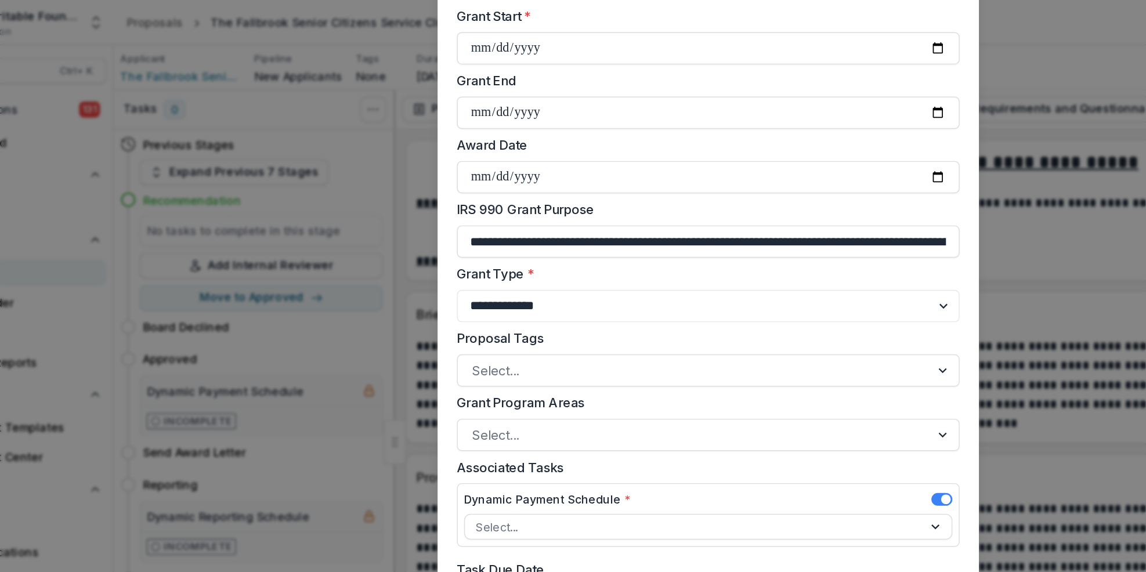
click at [758, 248] on form "**********" at bounding box center [573, 162] width 390 height 669
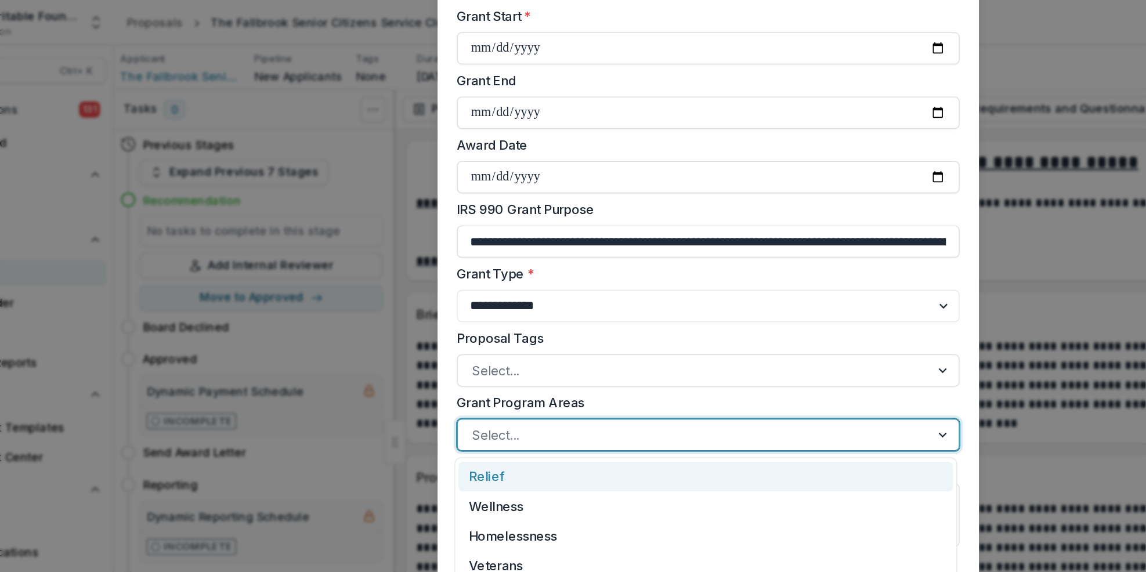
click at [743, 314] on div at bounding box center [743, 313] width 21 height 22
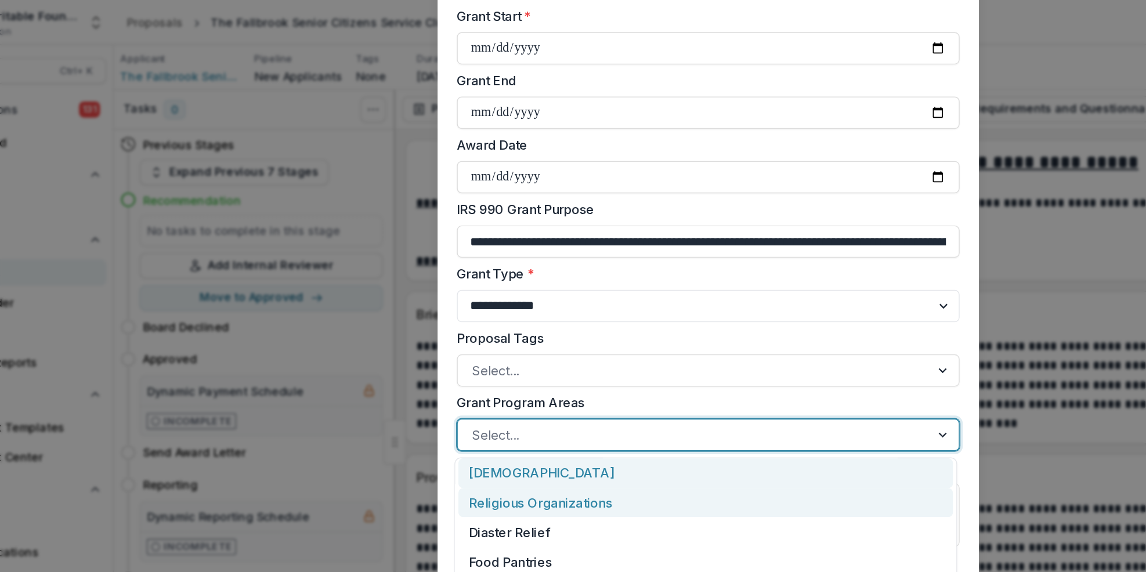
scroll to position [88, 0]
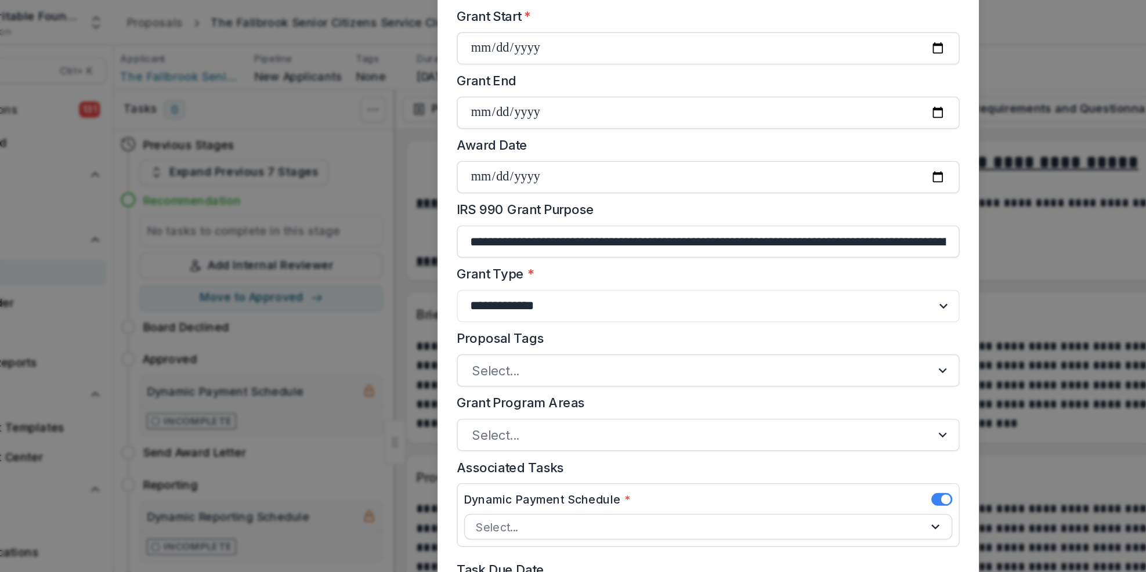
click at [341, 314] on div "**********" at bounding box center [573, 286] width 1146 height 572
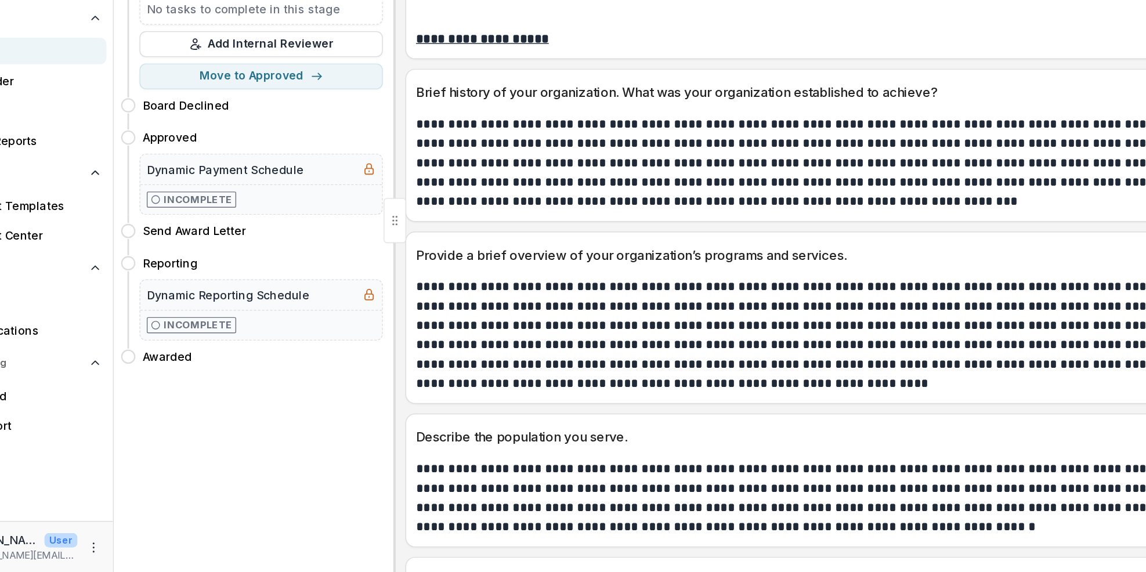
scroll to position [0, 0]
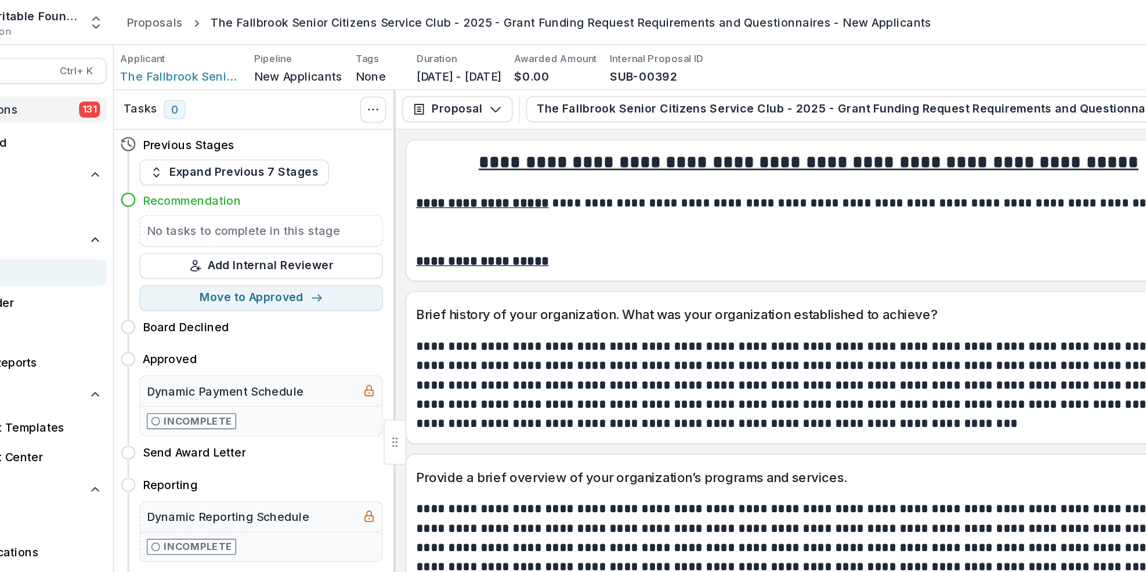
click at [93, 74] on span "Notifications" at bounding box center [71, 79] width 97 height 10
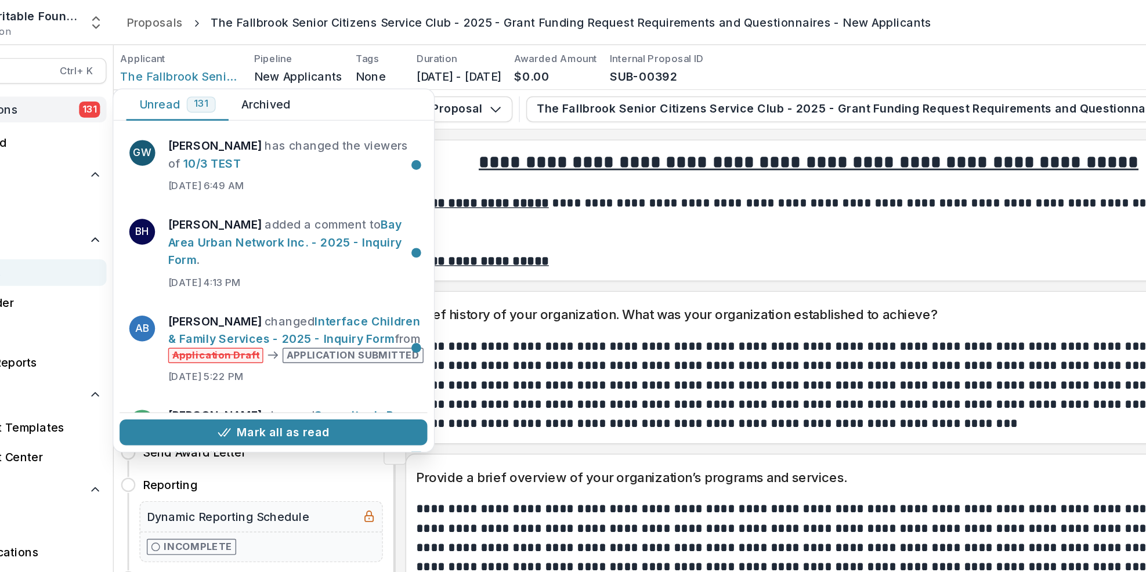
click at [307, 78] on div "Unread 131 Archived" at bounding box center [260, 75] width 231 height 23
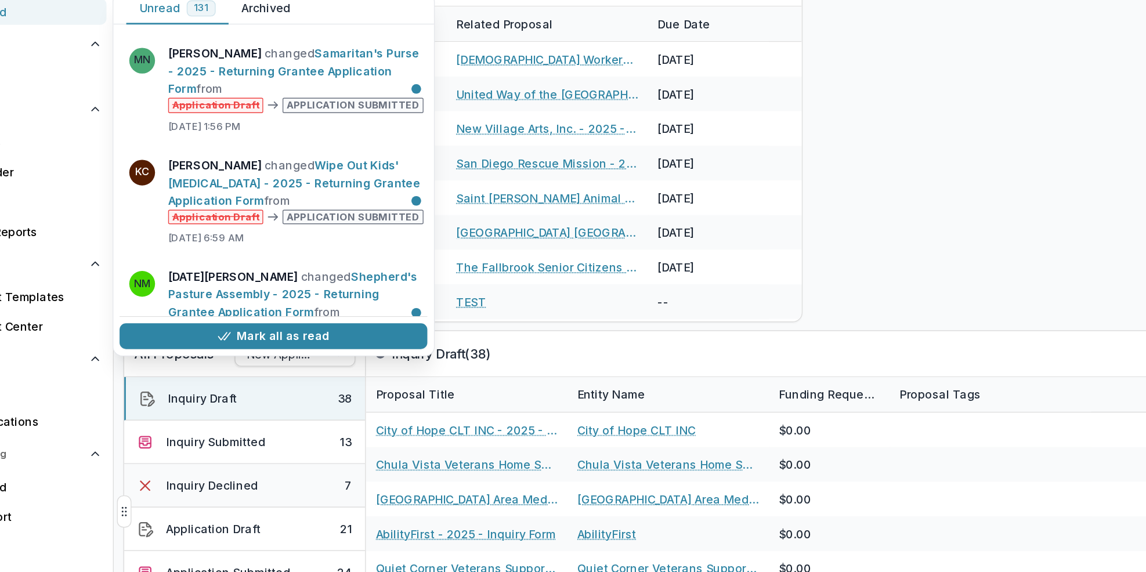
scroll to position [390, 0]
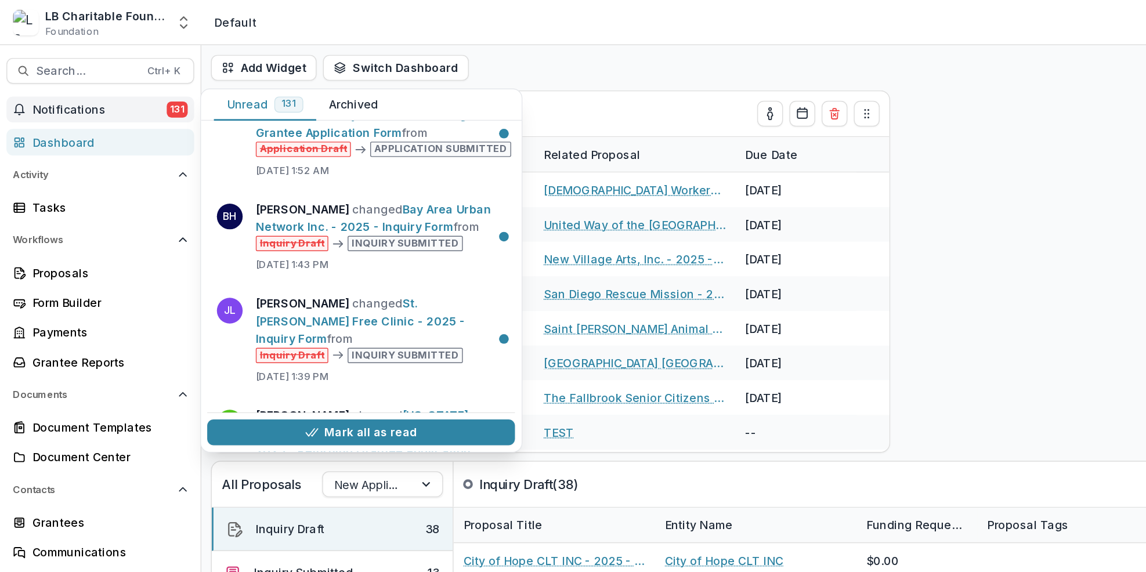
click at [37, 104] on div "Dashboard" at bounding box center [76, 102] width 107 height 12
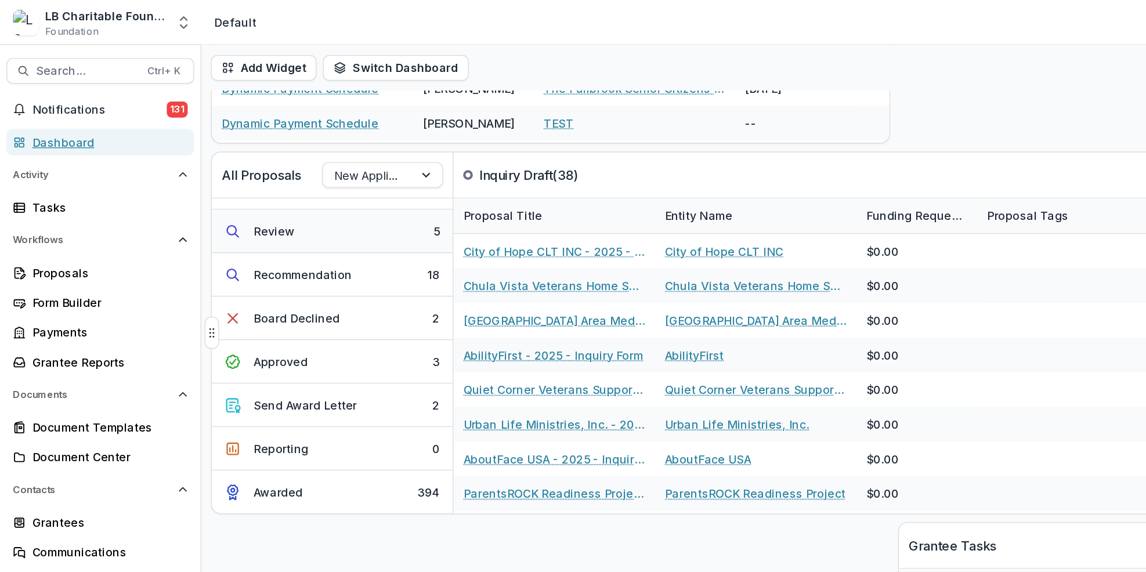
scroll to position [180, 0]
click at [267, 202] on button "Recommendation 18" at bounding box center [239, 197] width 173 height 31
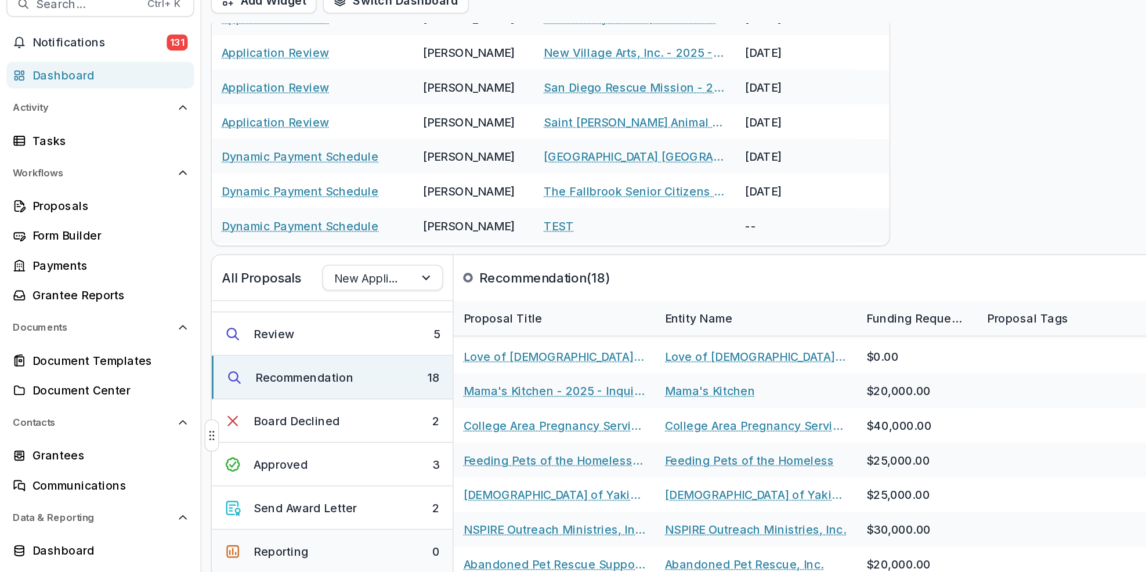
scroll to position [223, 0]
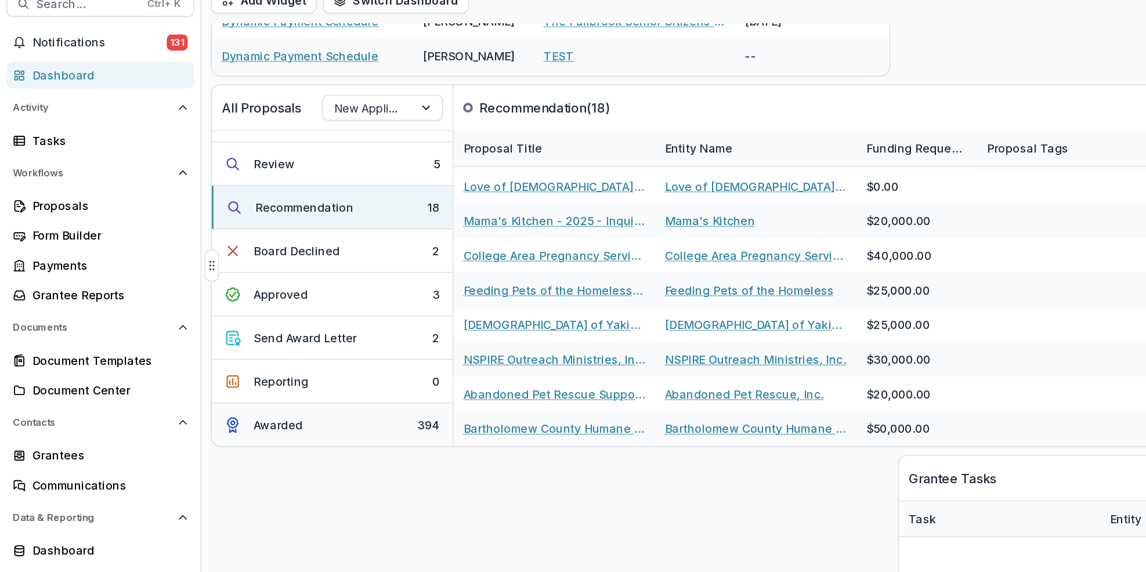
click at [271, 350] on button "Awarded 394" at bounding box center [239, 354] width 173 height 31
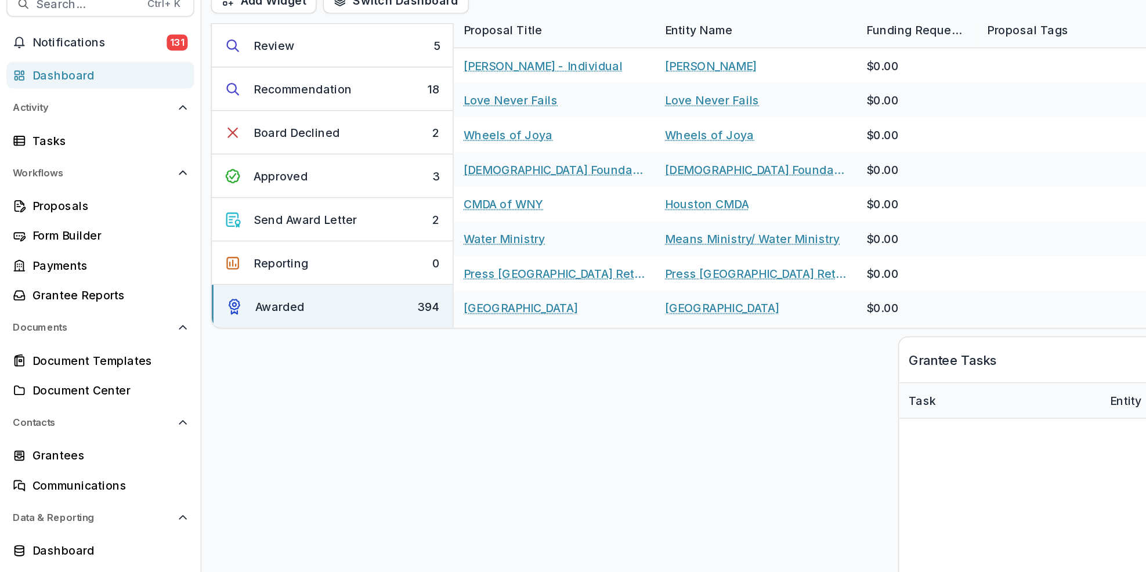
scroll to position [334, 0]
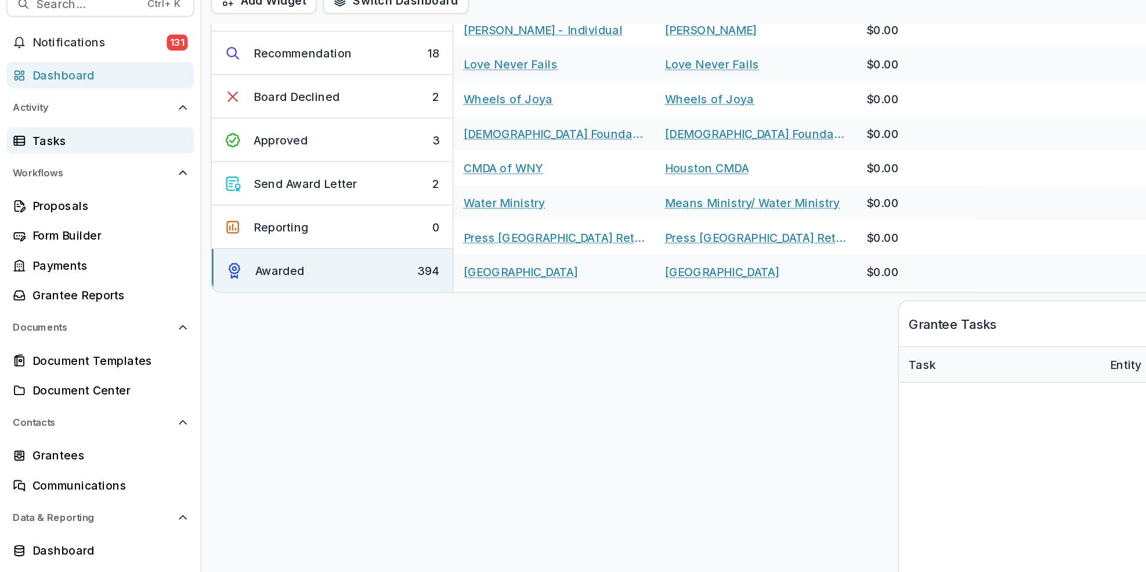
click at [95, 151] on div "Tasks" at bounding box center [76, 149] width 107 height 12
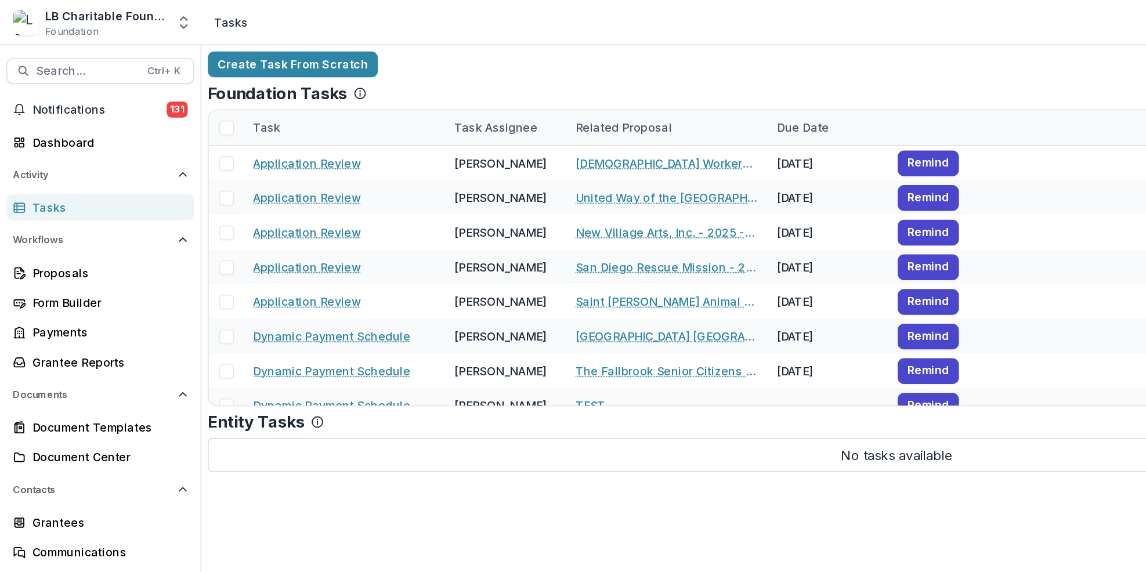
click at [279, 373] on div "Create Task From Scratch Assigned to me Create / Manage Tasks Foundation Tasks …" at bounding box center [645, 302] width 1001 height 540
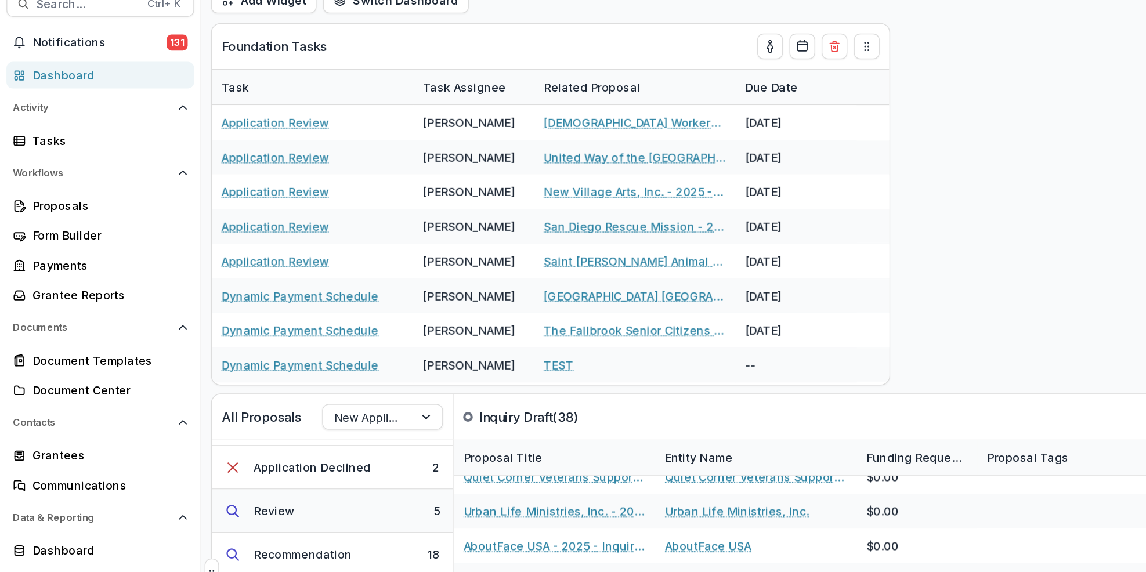
scroll to position [180, 0]
click at [298, 423] on button "Recommendation 18" at bounding box center [239, 420] width 173 height 31
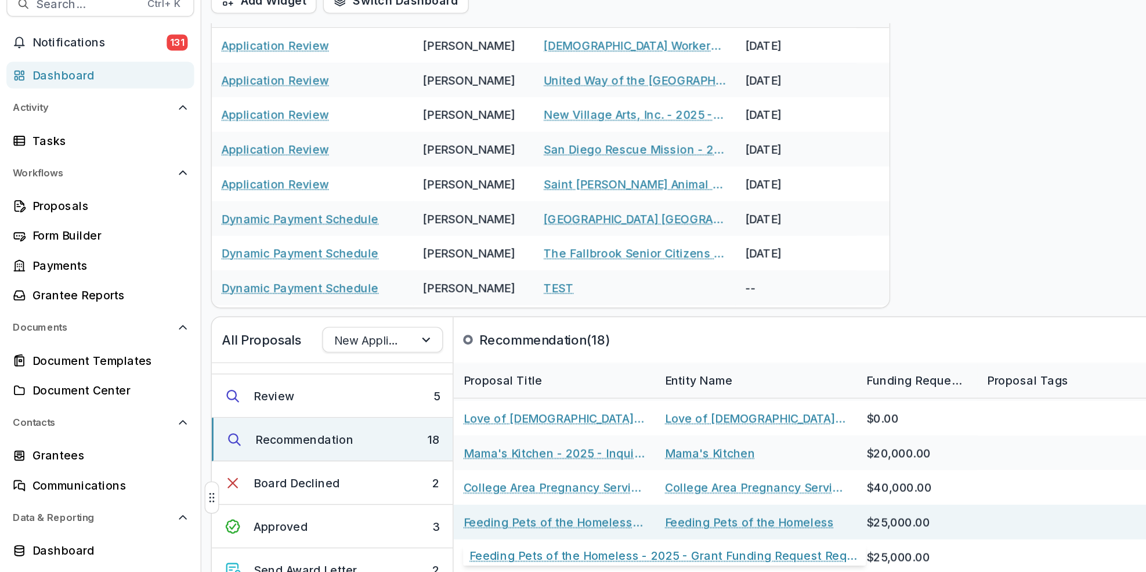
scroll to position [111, 0]
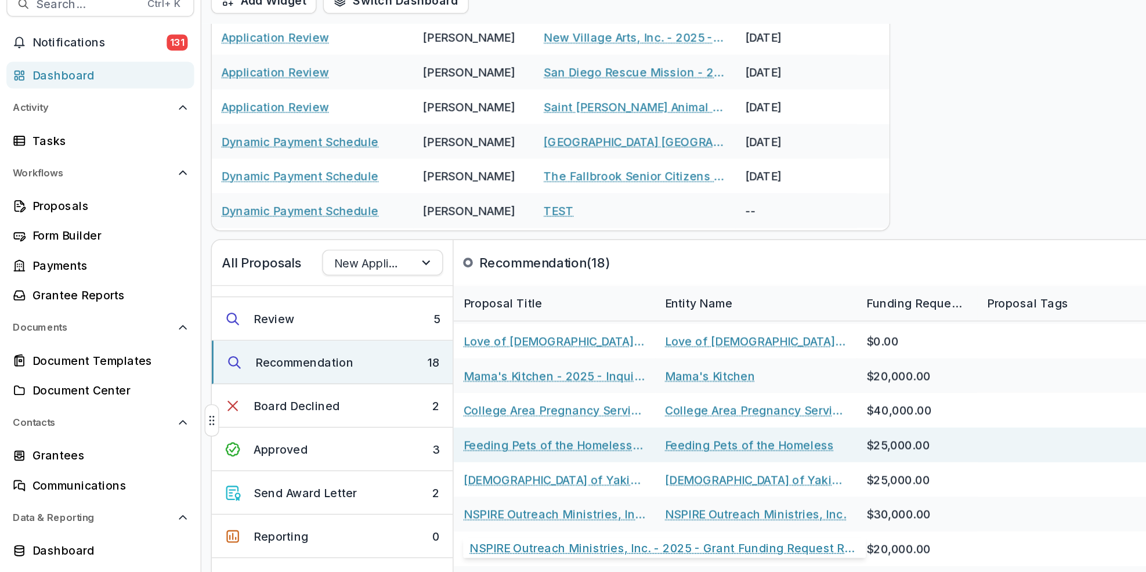
click at [548, 371] on link "Feeding Pets of the Homeless" at bounding box center [540, 369] width 122 height 12
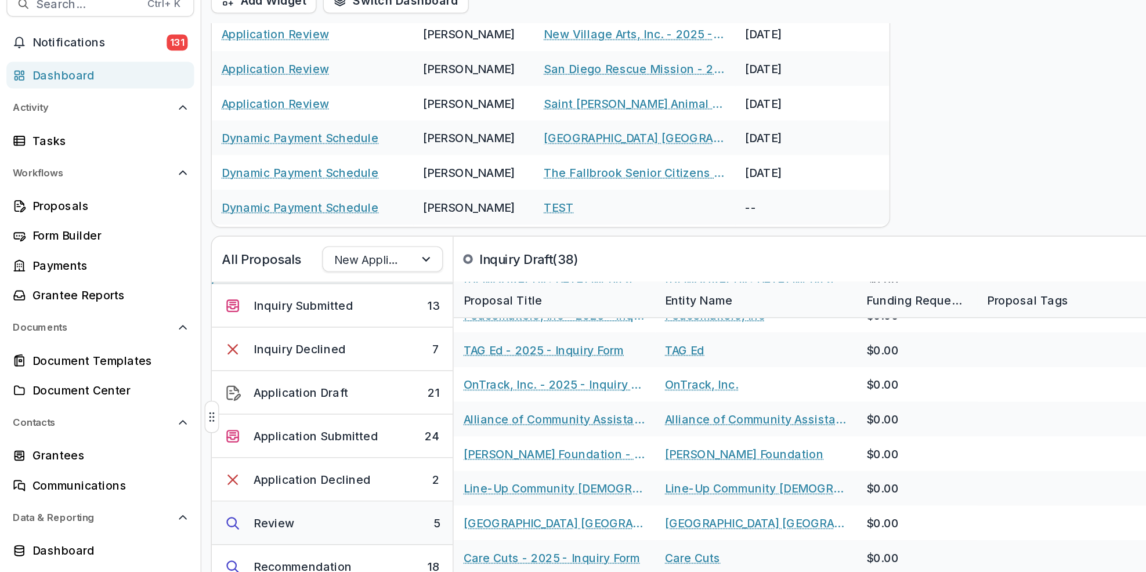
scroll to position [56, 0]
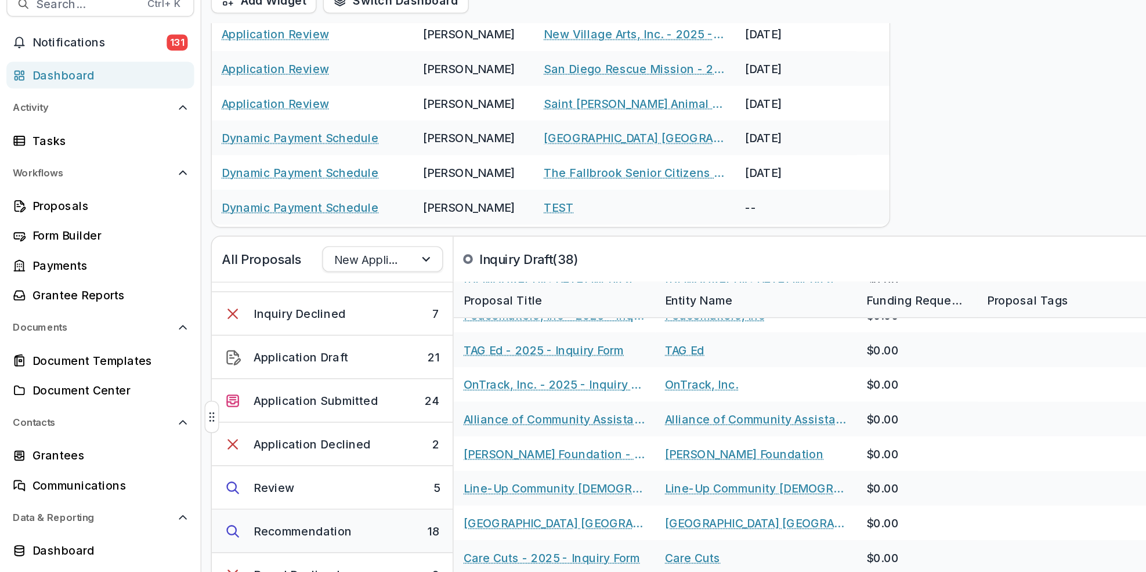
click at [256, 431] on button "Recommendation 18" at bounding box center [239, 430] width 173 height 31
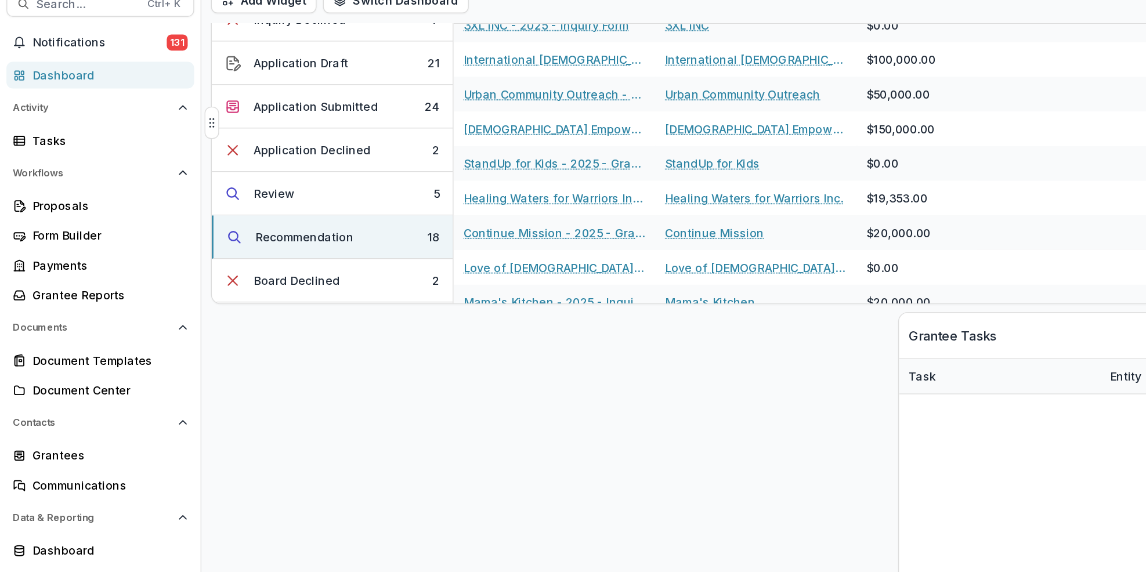
scroll to position [86, 0]
click at [247, 189] on button "Review 5" at bounding box center [239, 187] width 173 height 31
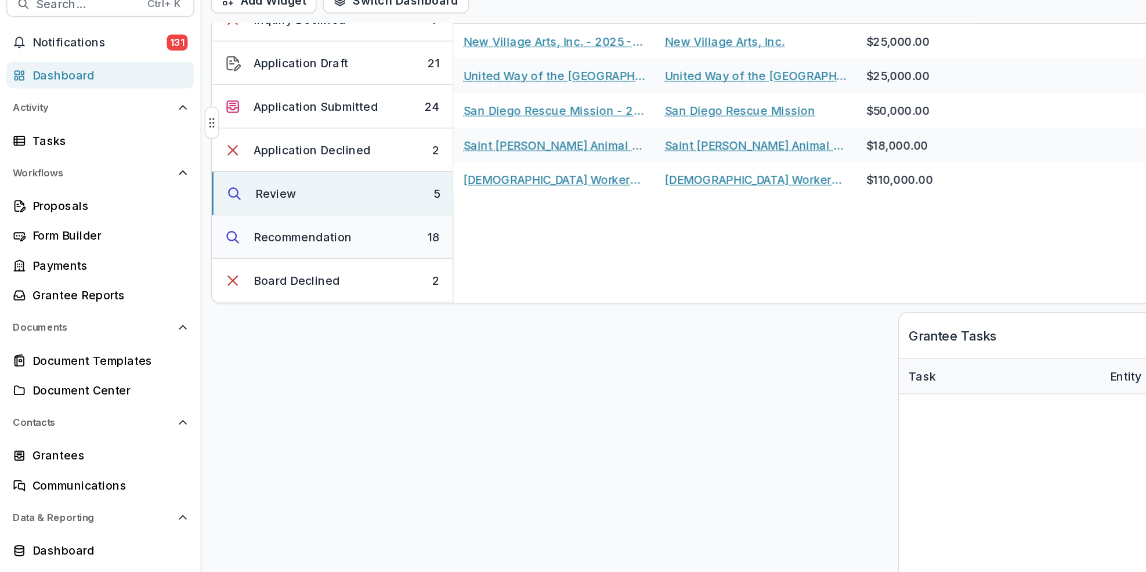
click at [256, 226] on button "Recommendation 18" at bounding box center [239, 219] width 173 height 31
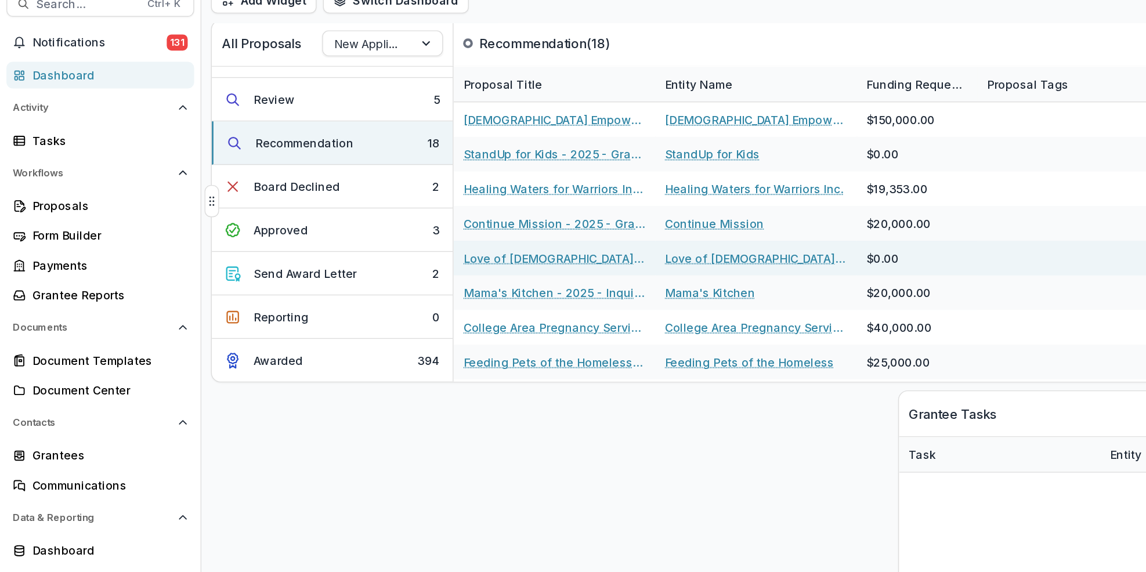
scroll to position [136, 0]
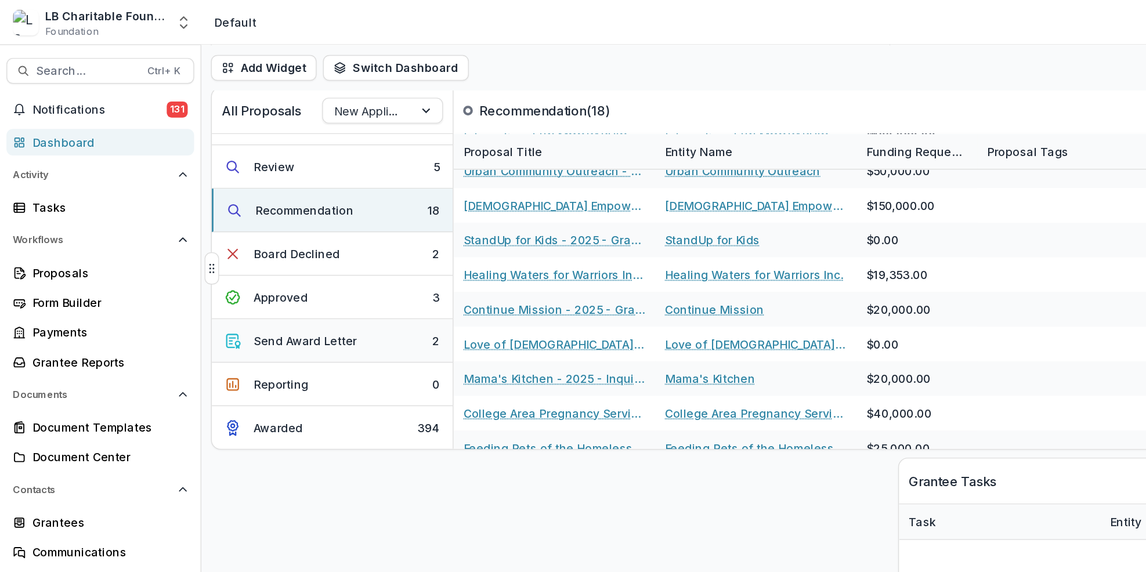
click at [284, 255] on button "Send Award Letter 2" at bounding box center [239, 245] width 173 height 31
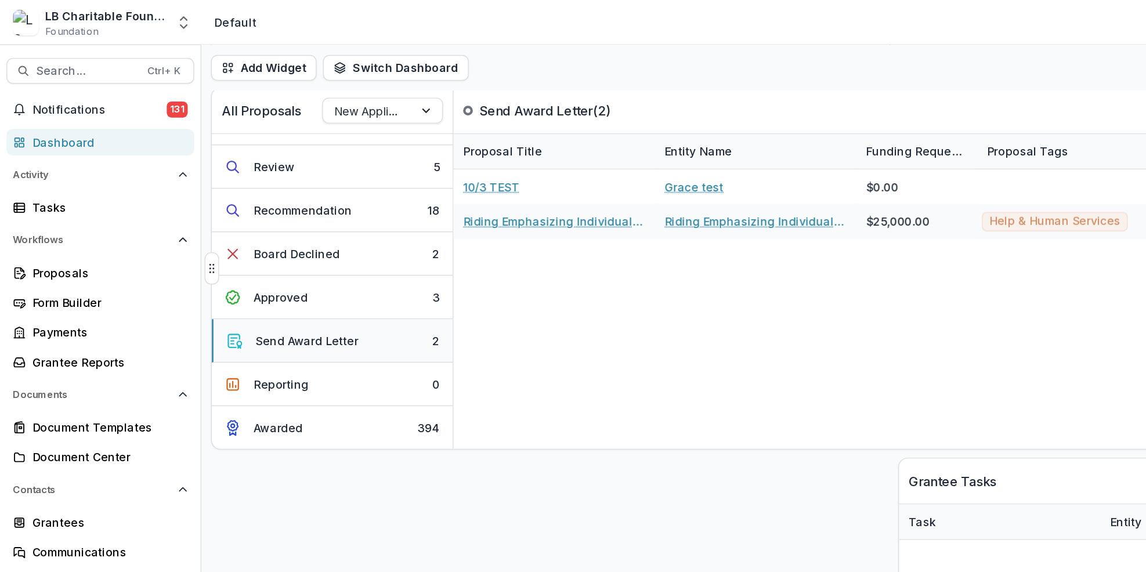
scroll to position [0, 0]
click at [241, 122] on button "Review 5" at bounding box center [239, 119] width 173 height 31
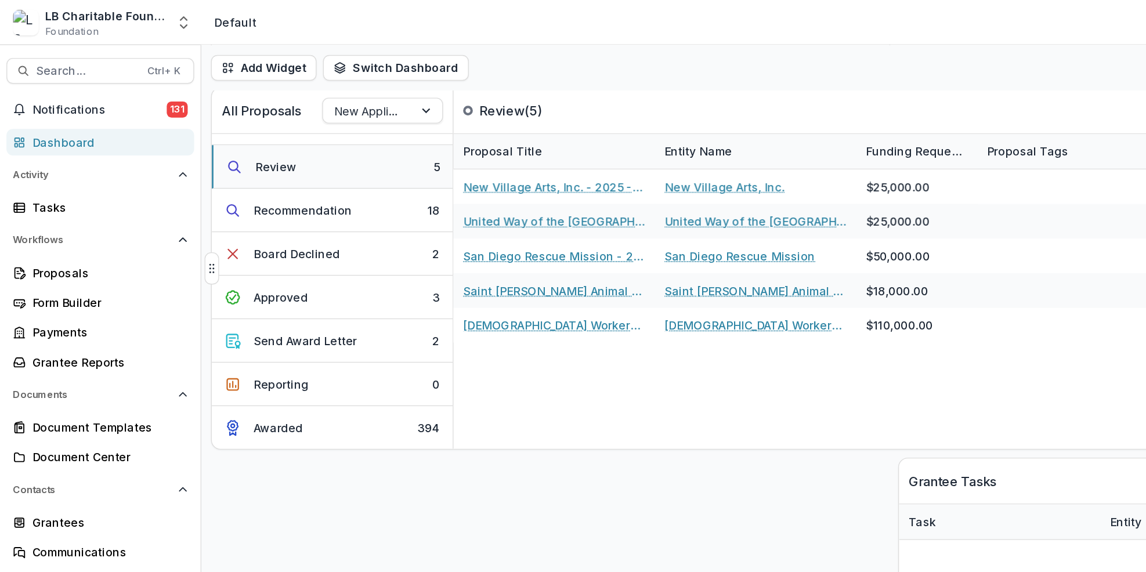
scroll to position [13, 0]
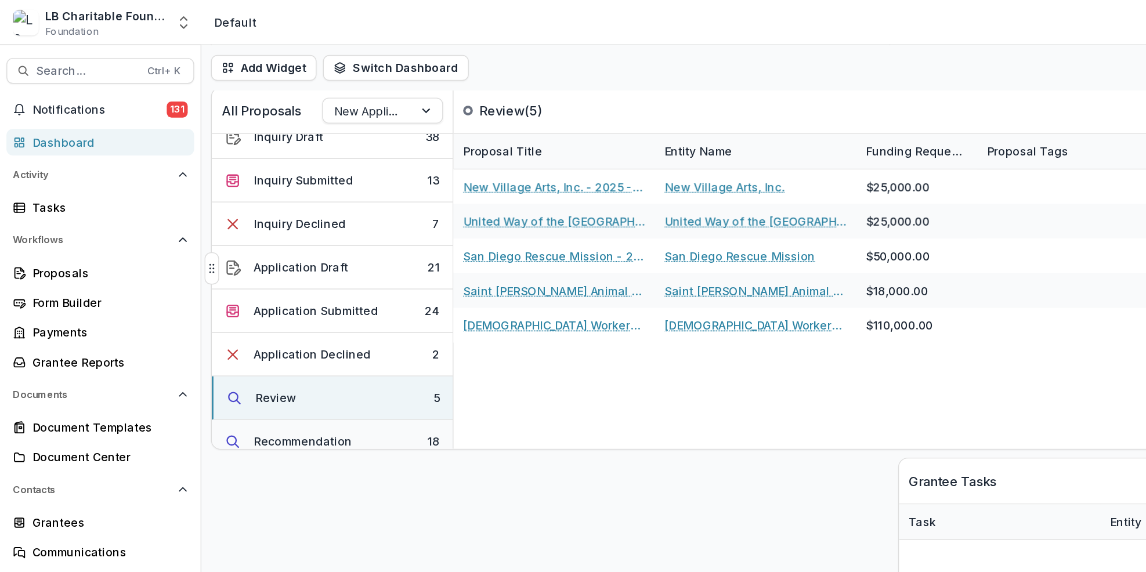
click at [271, 312] on button "Recommendation 18" at bounding box center [239, 317] width 173 height 31
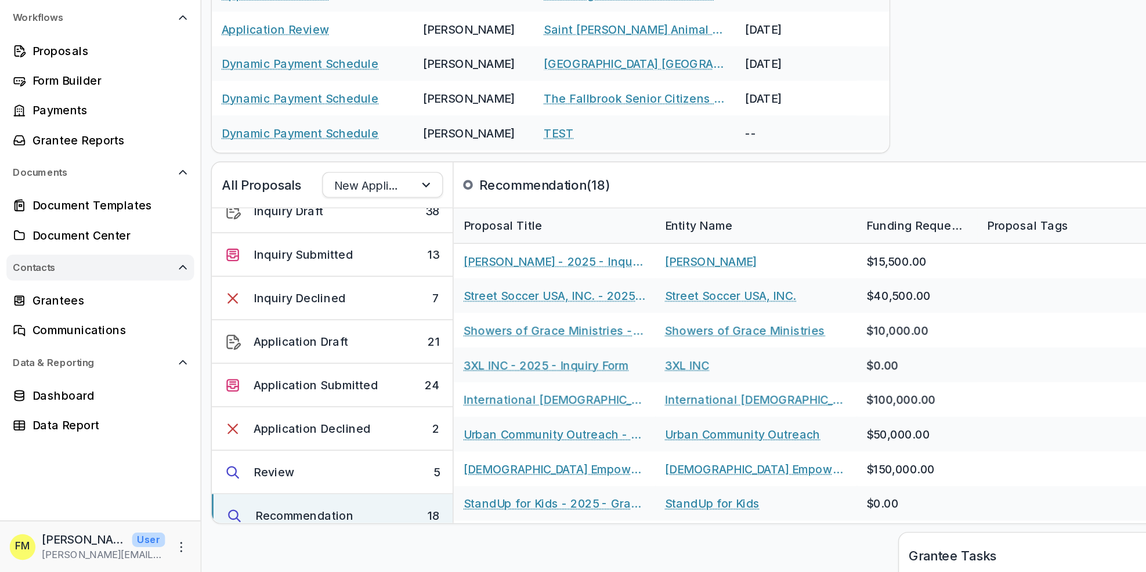
scroll to position [0, 0]
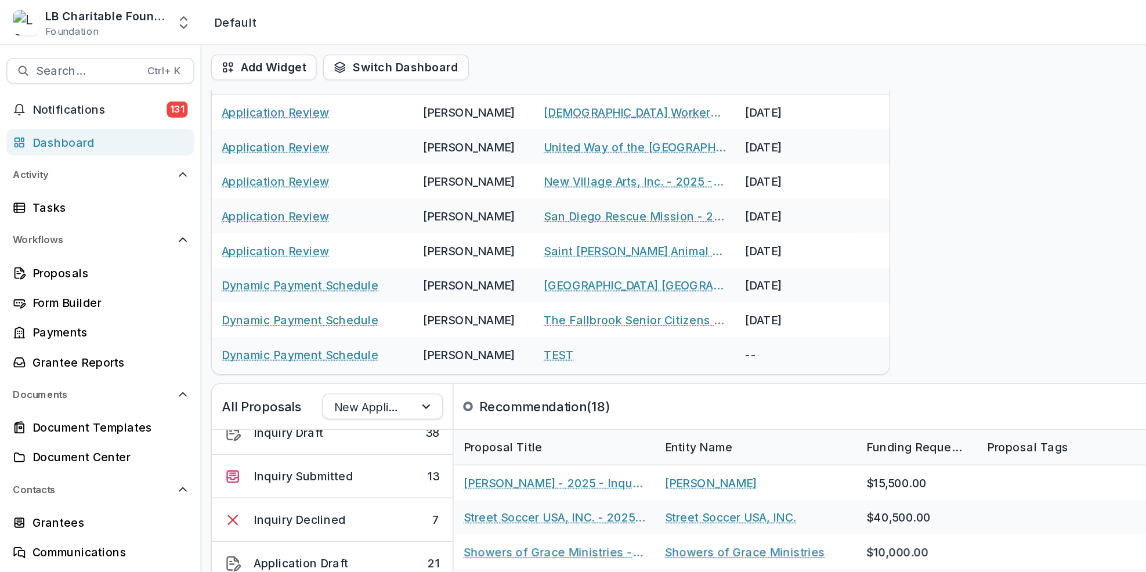
click at [23, 25] on img at bounding box center [18, 16] width 19 height 19
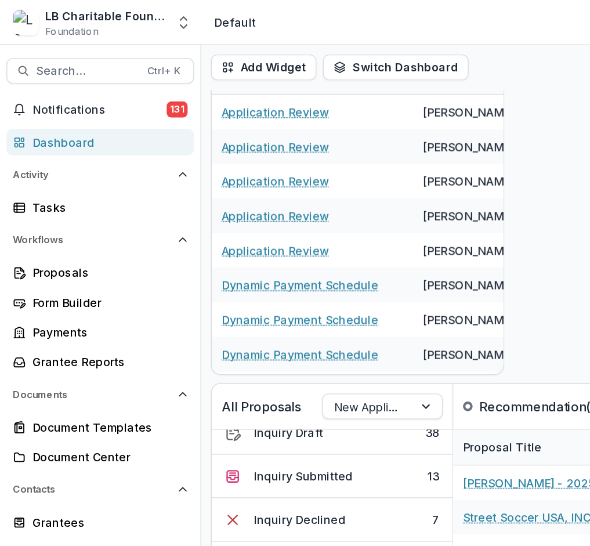
drag, startPoint x: 71, startPoint y: 105, endPoint x: 73, endPoint y: 99, distance: 6.8
click at [71, 104] on div "Dashboard" at bounding box center [76, 102] width 107 height 12
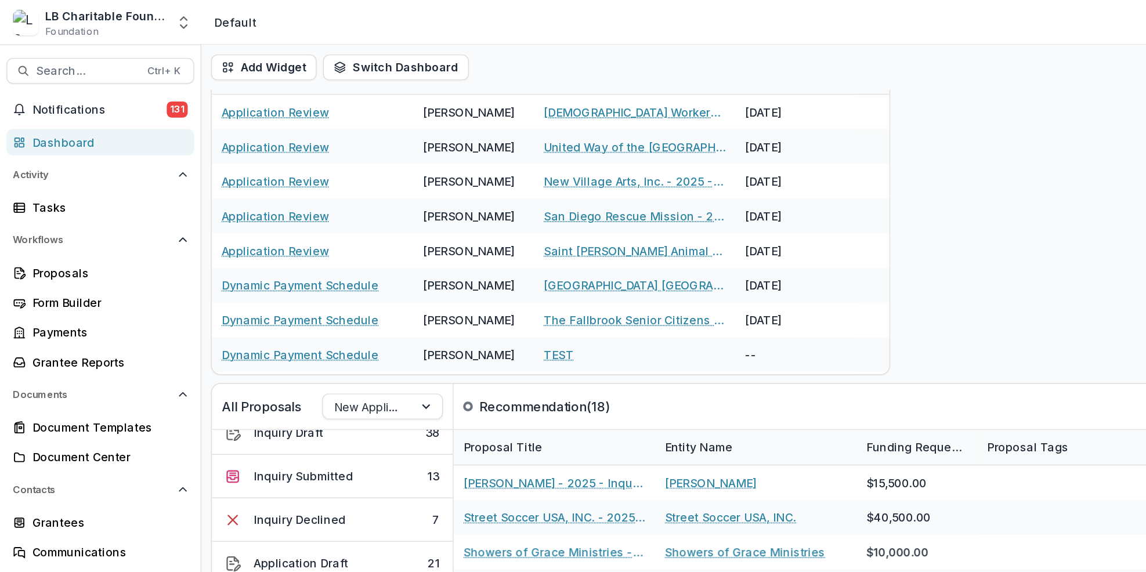
click at [145, 190] on div "All Proposals New Applicants Recommendation ( 18 ) Create Proposal Inquiry Draf…" at bounding box center [645, 262] width 1001 height 507
click at [528, 287] on div "All Proposals New Applicants Recommendation ( 18 ) Create Proposal" at bounding box center [620, 293] width 934 height 32
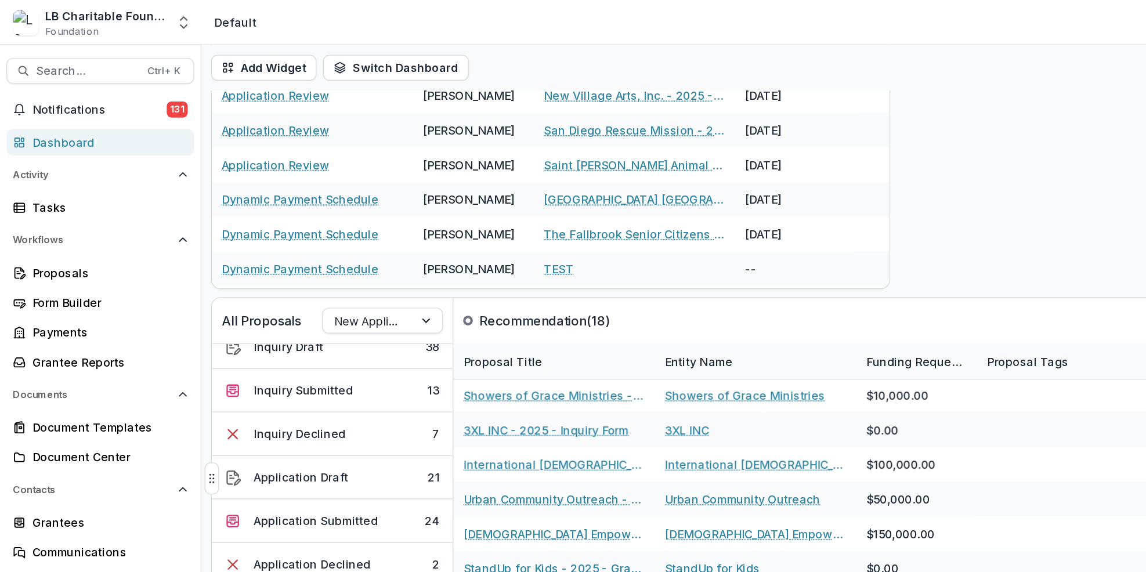
scroll to position [73, 0]
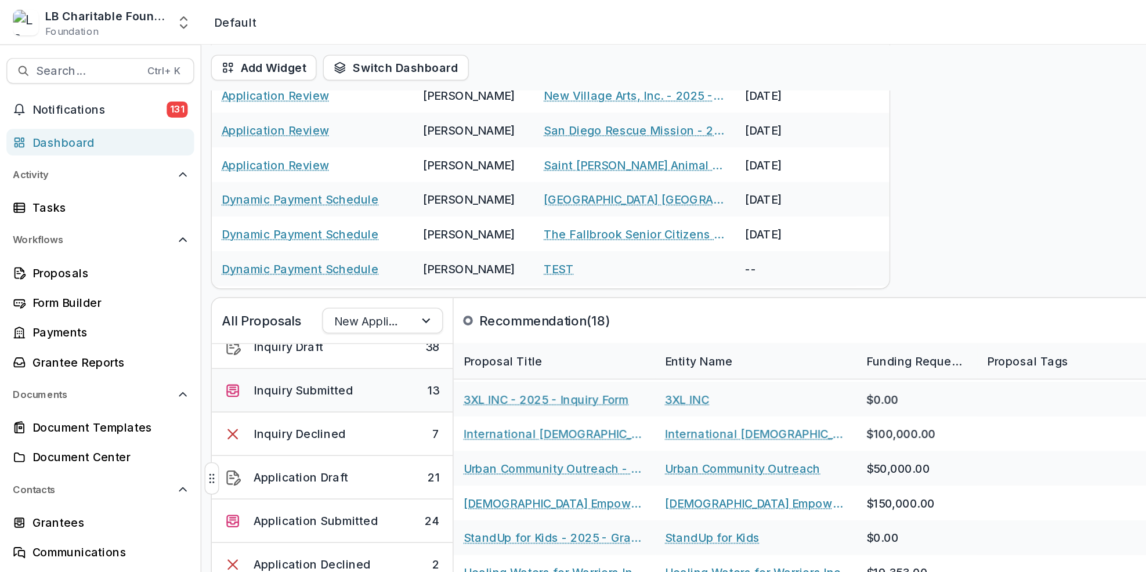
click at [305, 291] on button "Inquiry Submitted 13" at bounding box center [239, 281] width 173 height 31
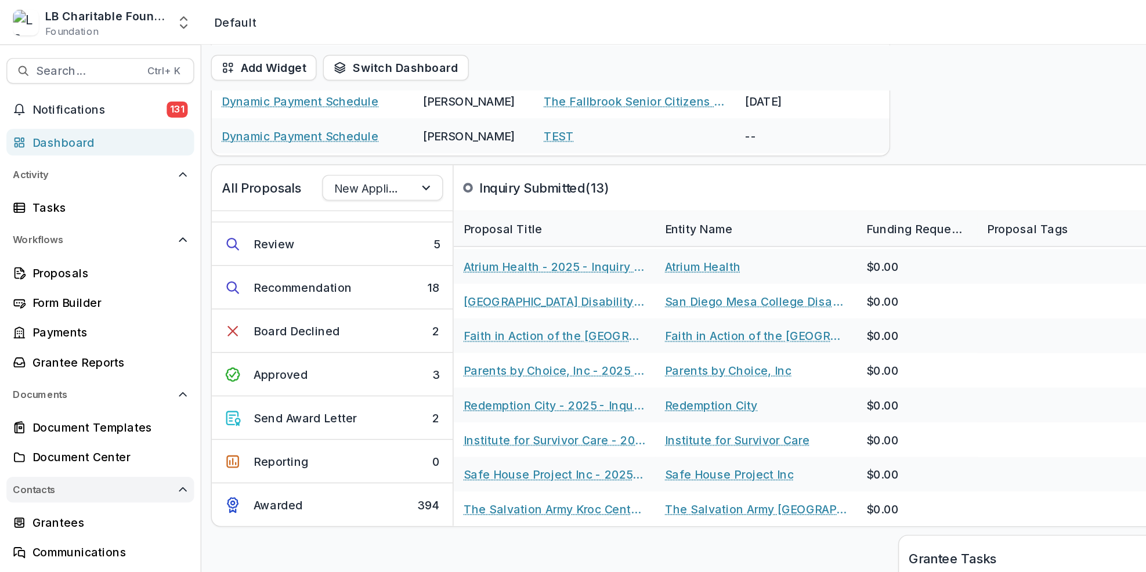
scroll to position [111, 0]
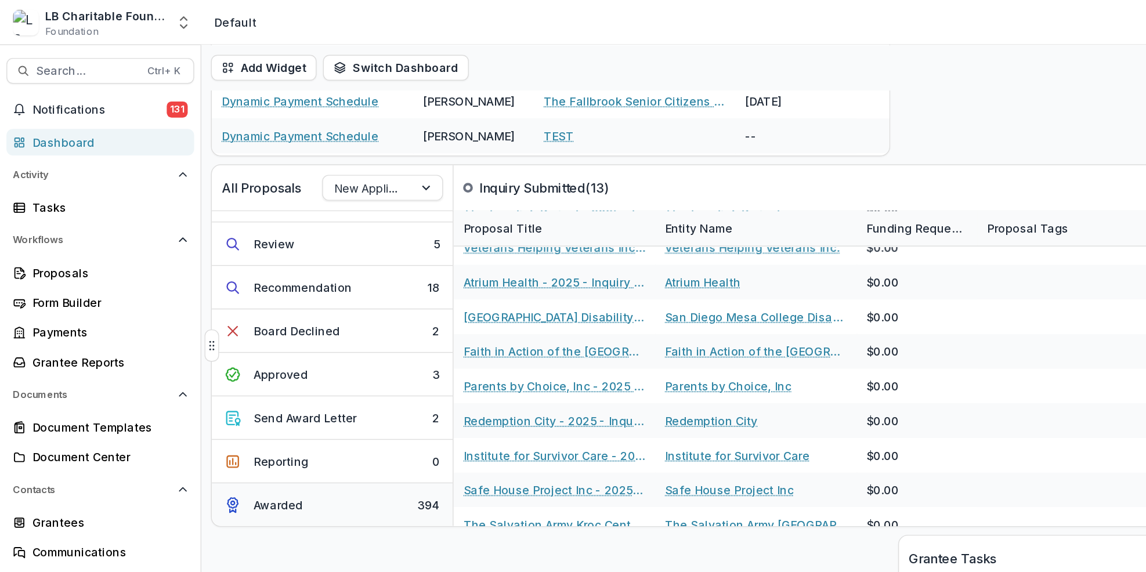
click at [269, 370] on button "Awarded 394" at bounding box center [239, 363] width 173 height 31
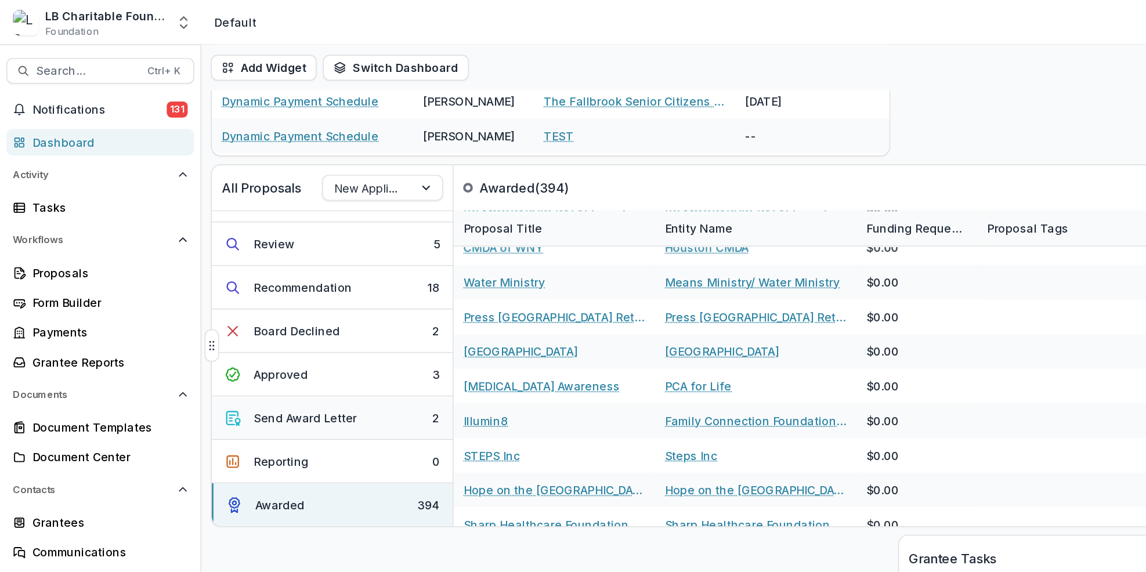
click at [267, 310] on button "Send Award Letter 2" at bounding box center [239, 300] width 173 height 31
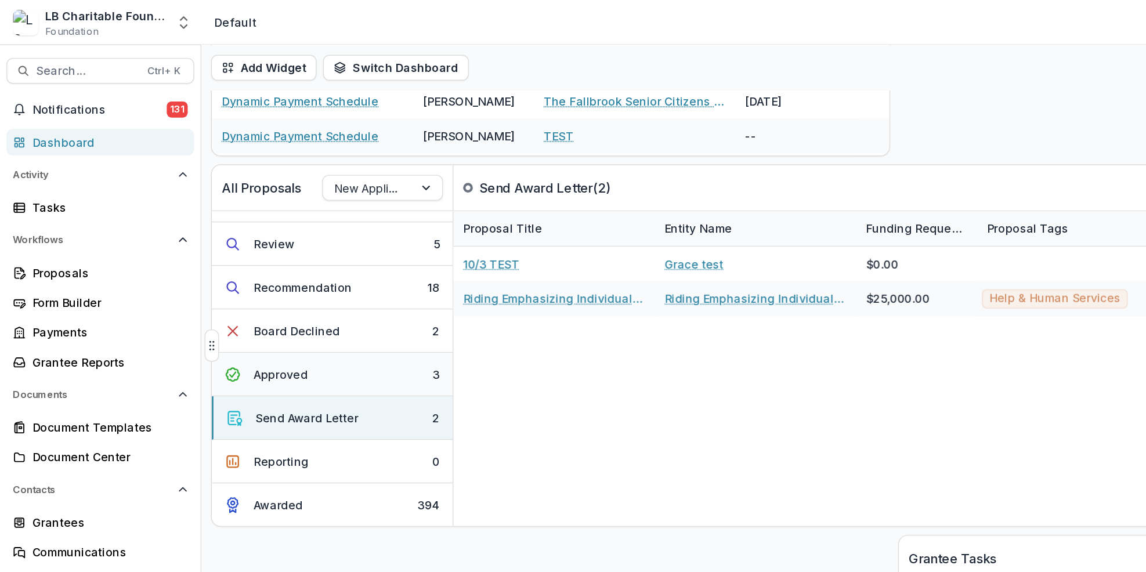
click at [269, 277] on button "Approved 3" at bounding box center [239, 269] width 173 height 31
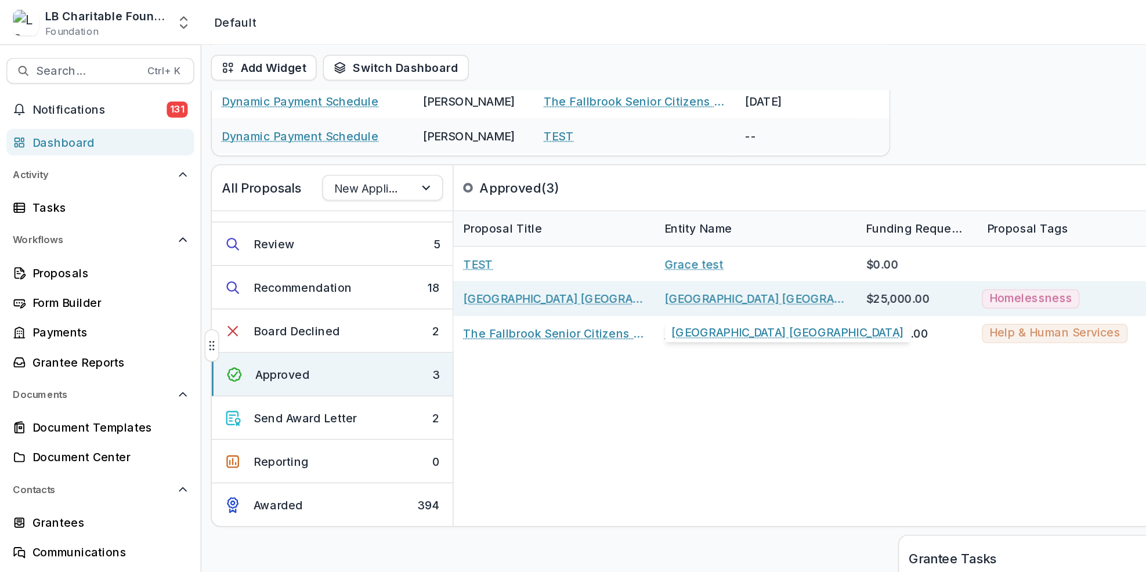
click at [501, 215] on link "[GEOGRAPHIC_DATA] [GEOGRAPHIC_DATA]" at bounding box center [544, 215] width 131 height 12
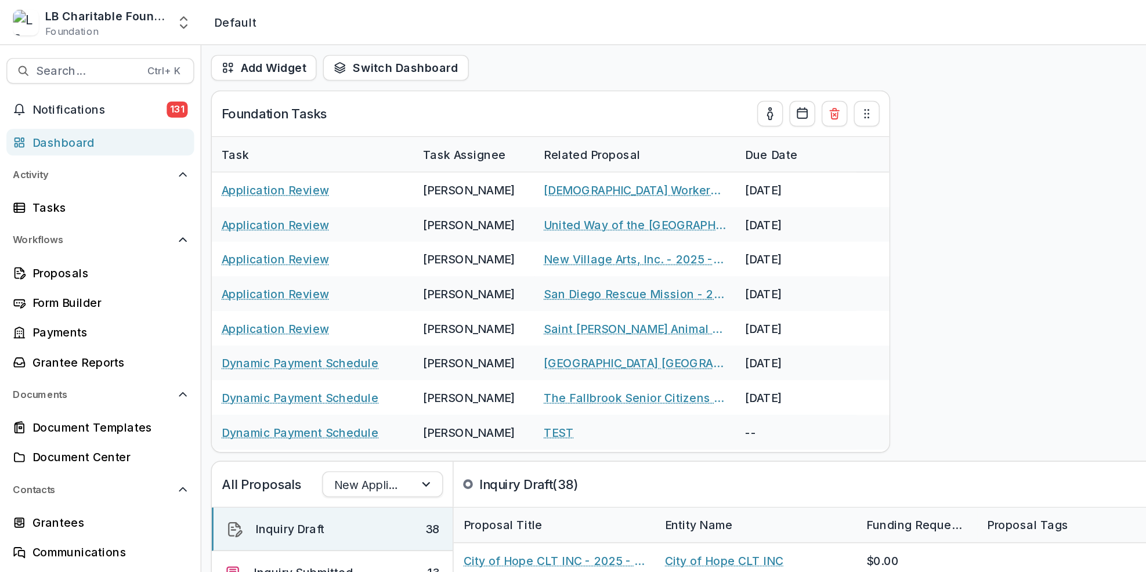
click at [89, 103] on div "Dashboard" at bounding box center [76, 102] width 107 height 12
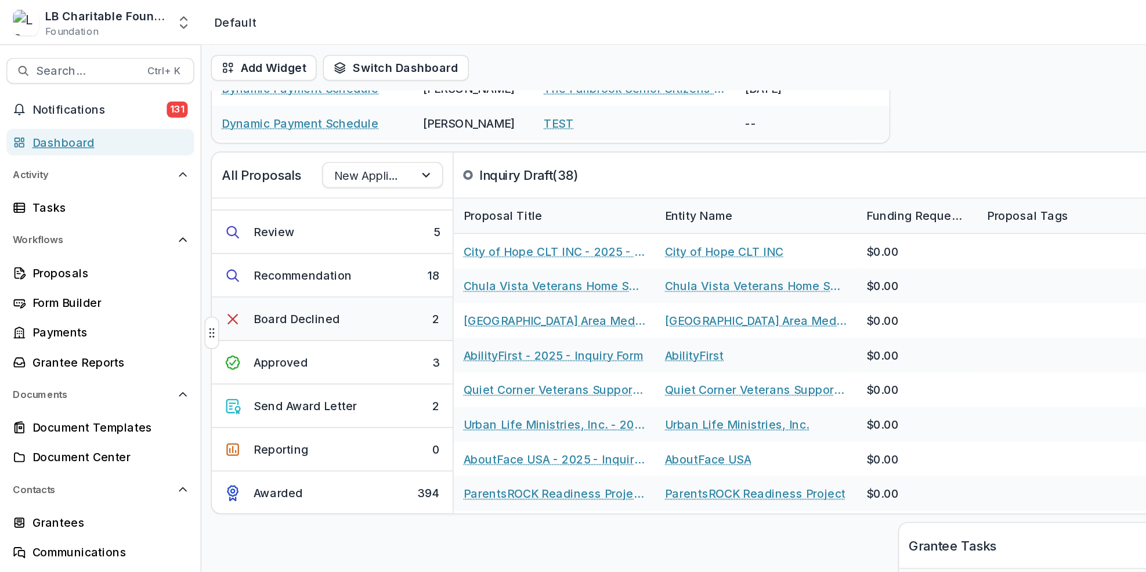
scroll to position [180, 0]
click at [285, 267] on button "Approved 3" at bounding box center [239, 260] width 173 height 31
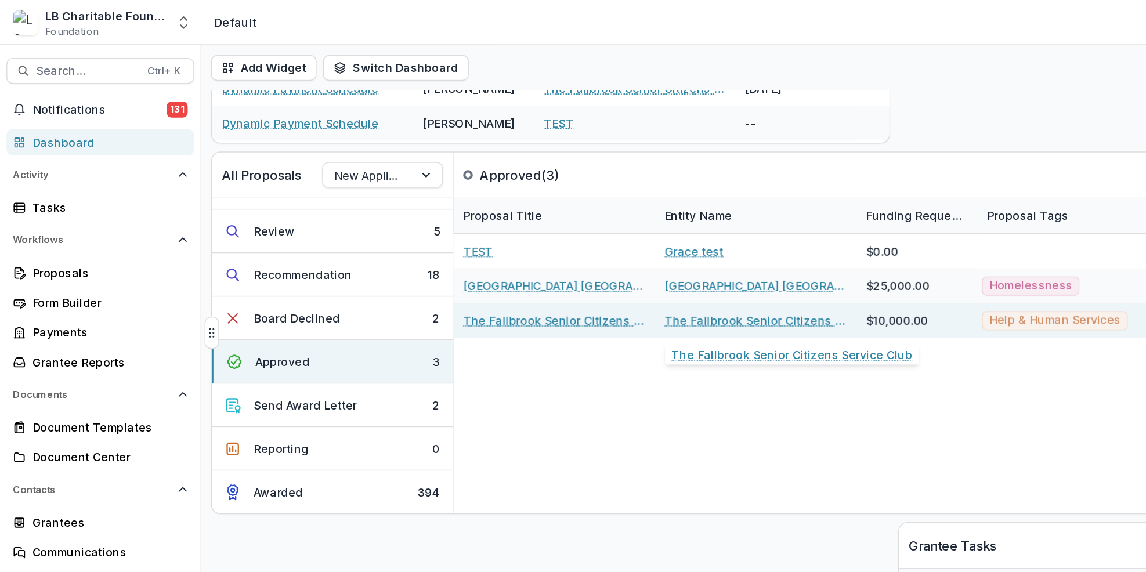
click at [519, 232] on link "The Fallbrook Senior Citizens Service Club" at bounding box center [544, 231] width 131 height 12
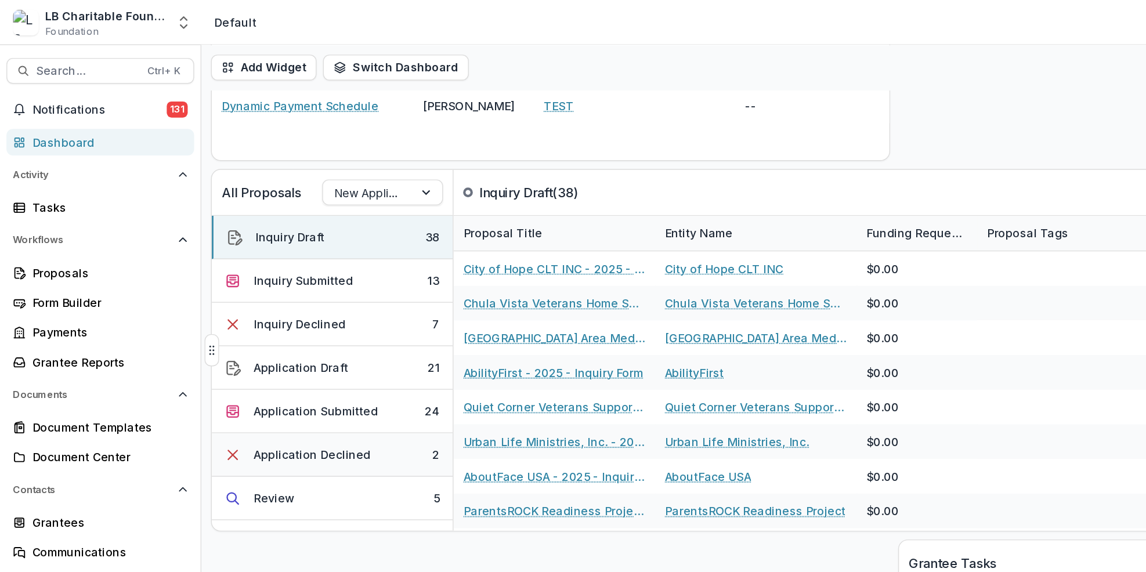
scroll to position [223, 0]
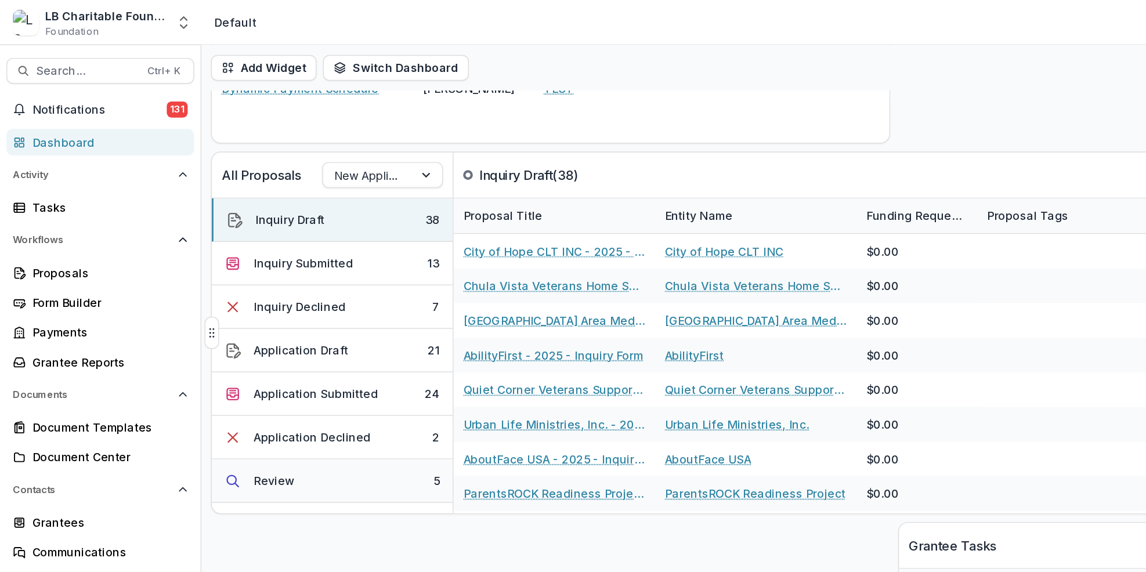
click at [305, 349] on button "Review 5" at bounding box center [239, 346] width 173 height 31
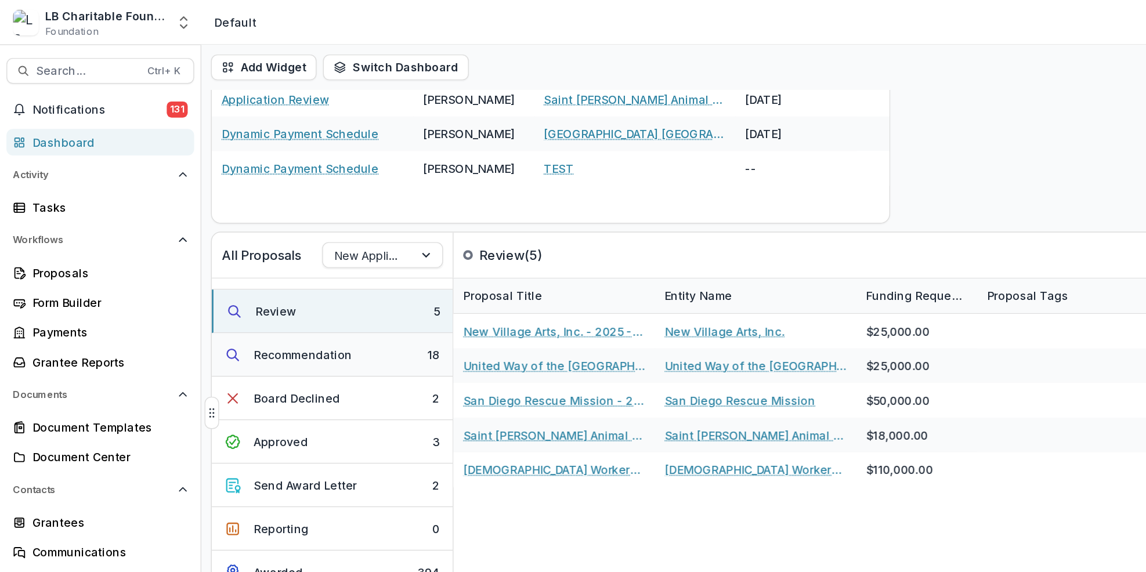
scroll to position [167, 0]
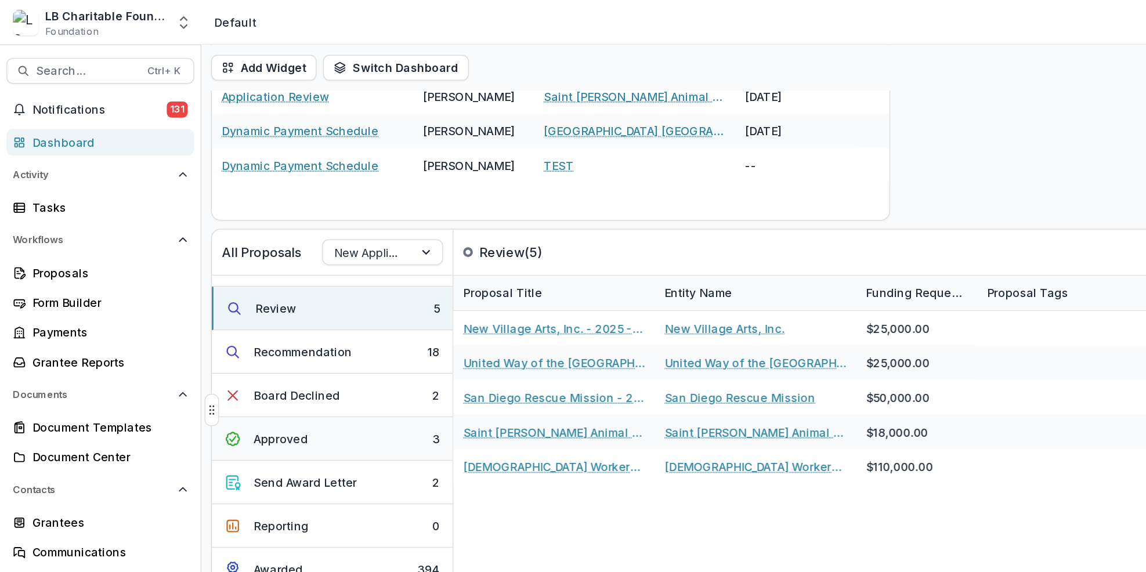
click at [298, 315] on button "Approved 3" at bounding box center [239, 316] width 173 height 31
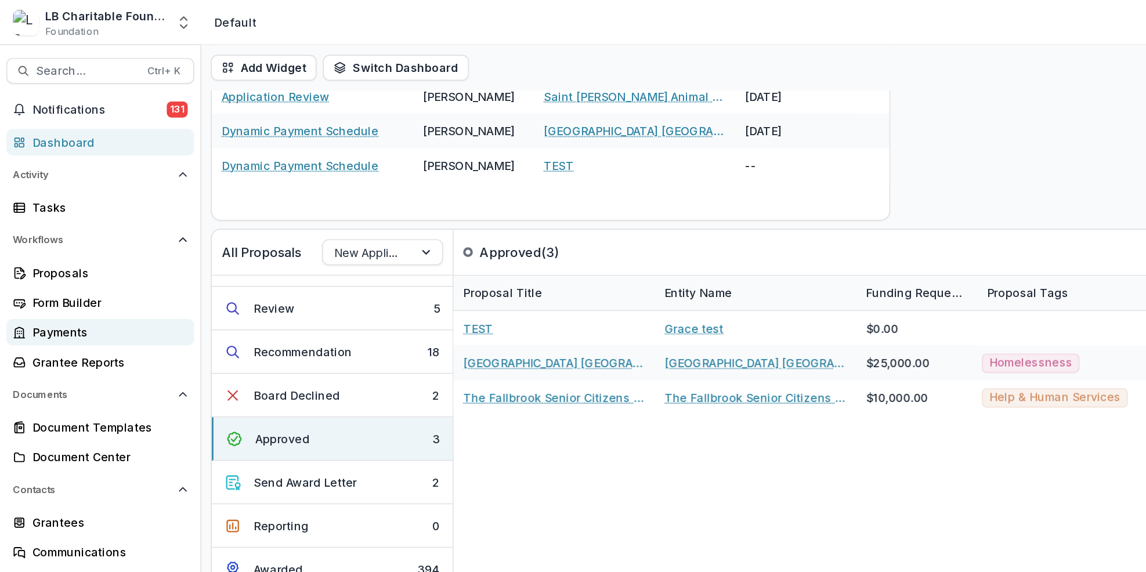
click at [116, 236] on div "Payments" at bounding box center [76, 239] width 107 height 12
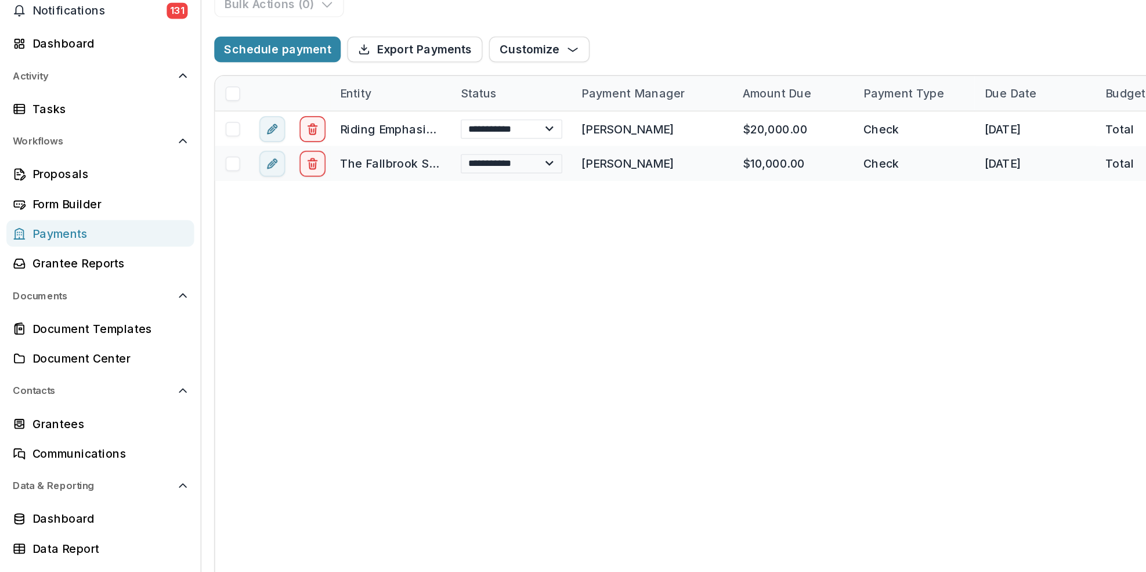
click at [346, 385] on div "**********" at bounding box center [645, 361] width 981 height 420
click at [735, 327] on div "**********" at bounding box center [645, 361] width 981 height 420
click at [754, 320] on div "**********" at bounding box center [645, 361] width 981 height 420
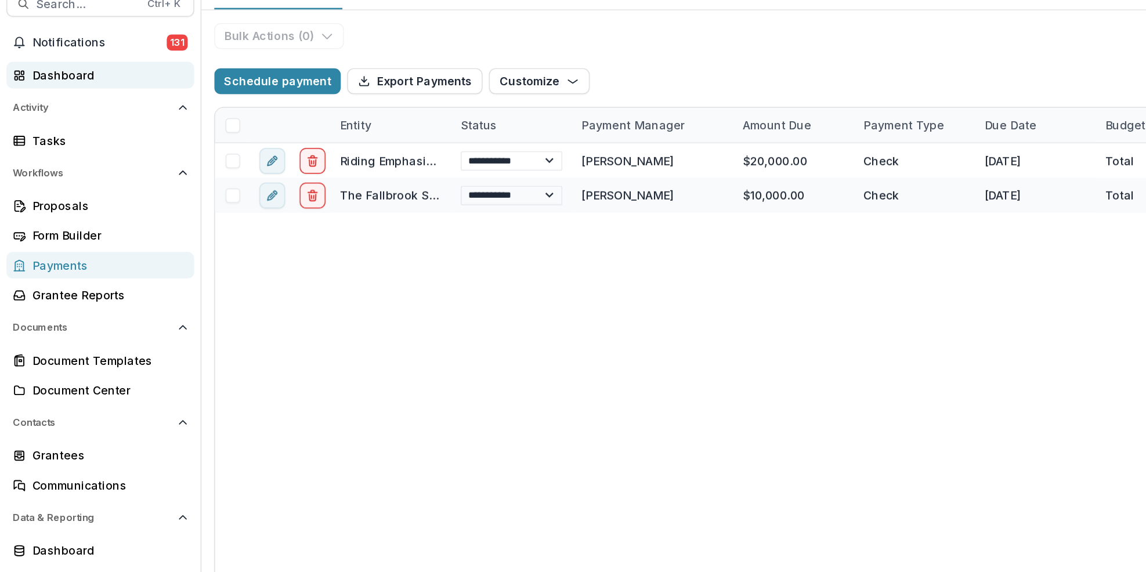
click at [64, 102] on div "Dashboard" at bounding box center [76, 102] width 107 height 12
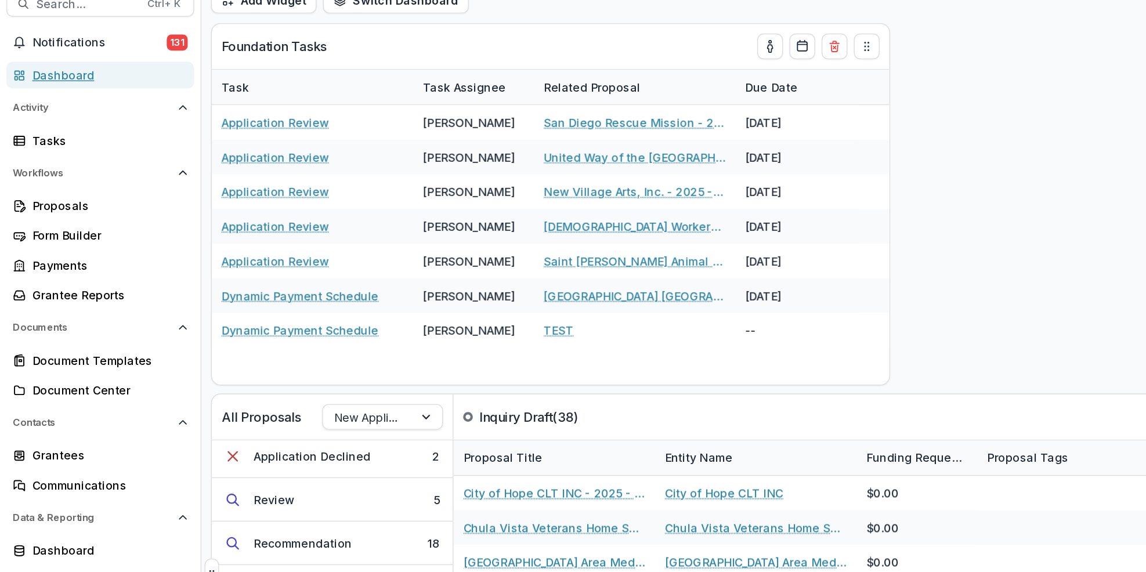
scroll to position [167, 0]
click at [280, 433] on button "Recommendation 18" at bounding box center [239, 433] width 173 height 31
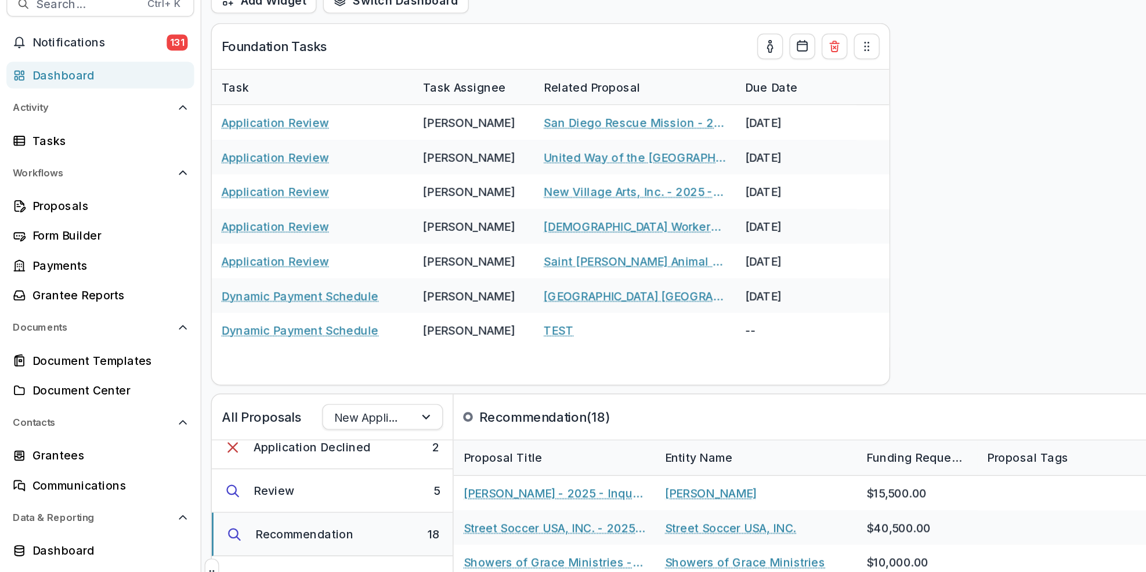
click at [269, 434] on button "Recommendation 18" at bounding box center [239, 433] width 173 height 31
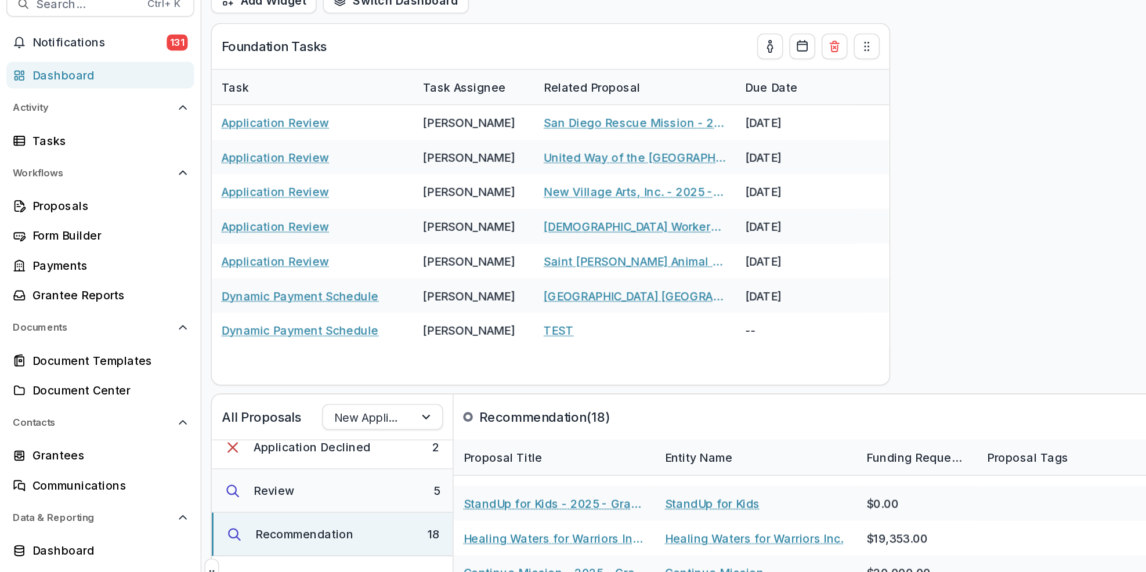
click at [263, 409] on button "Review 5" at bounding box center [239, 401] width 173 height 31
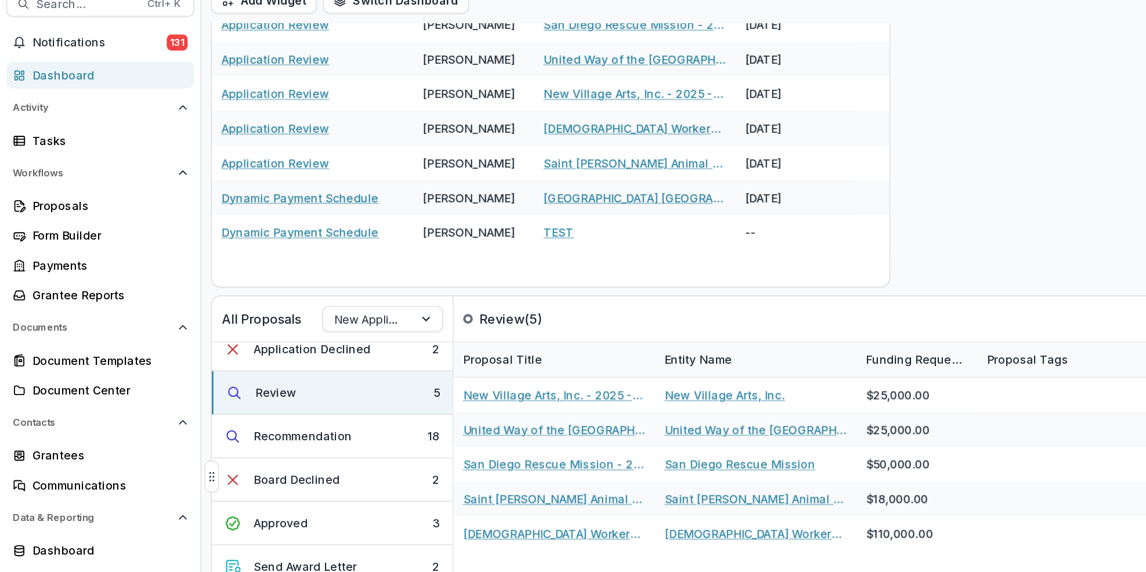
scroll to position [223, 0]
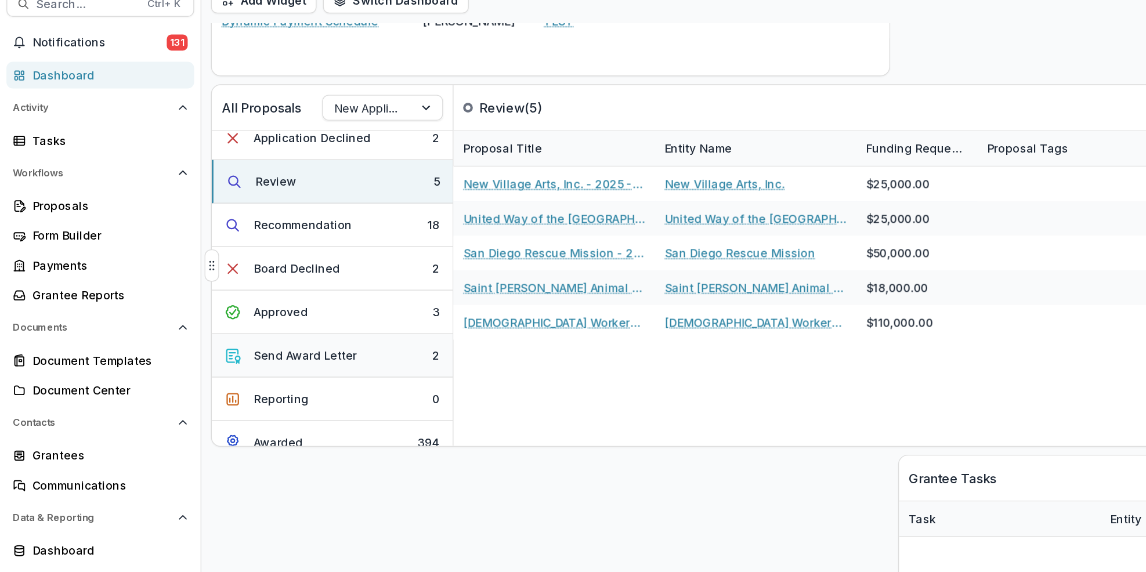
click at [298, 311] on button "Send Award Letter 2" at bounding box center [239, 304] width 173 height 31
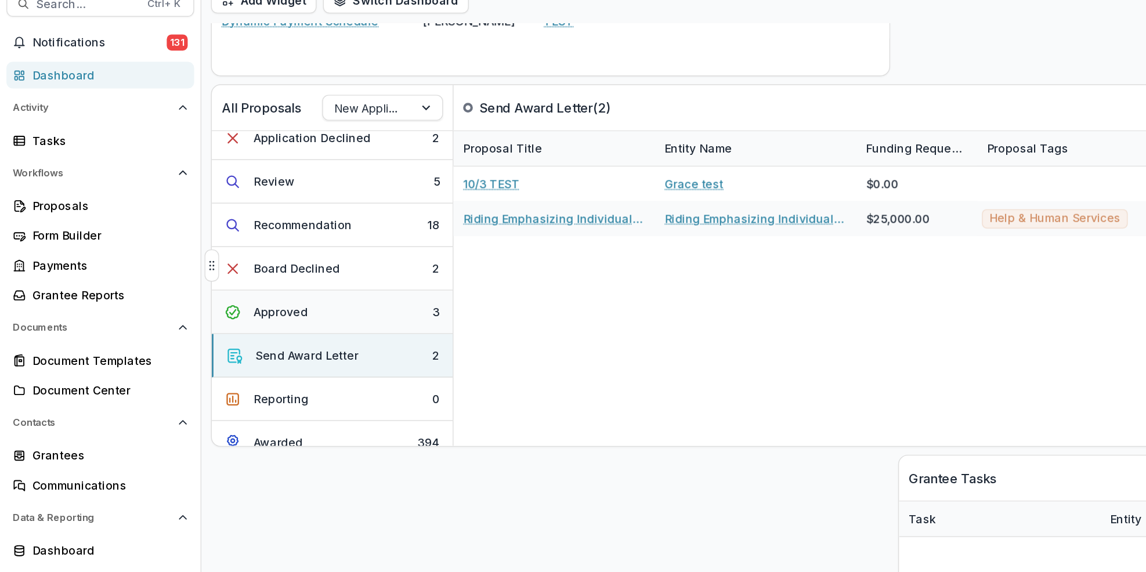
click at [298, 278] on button "Approved 3" at bounding box center [239, 273] width 173 height 31
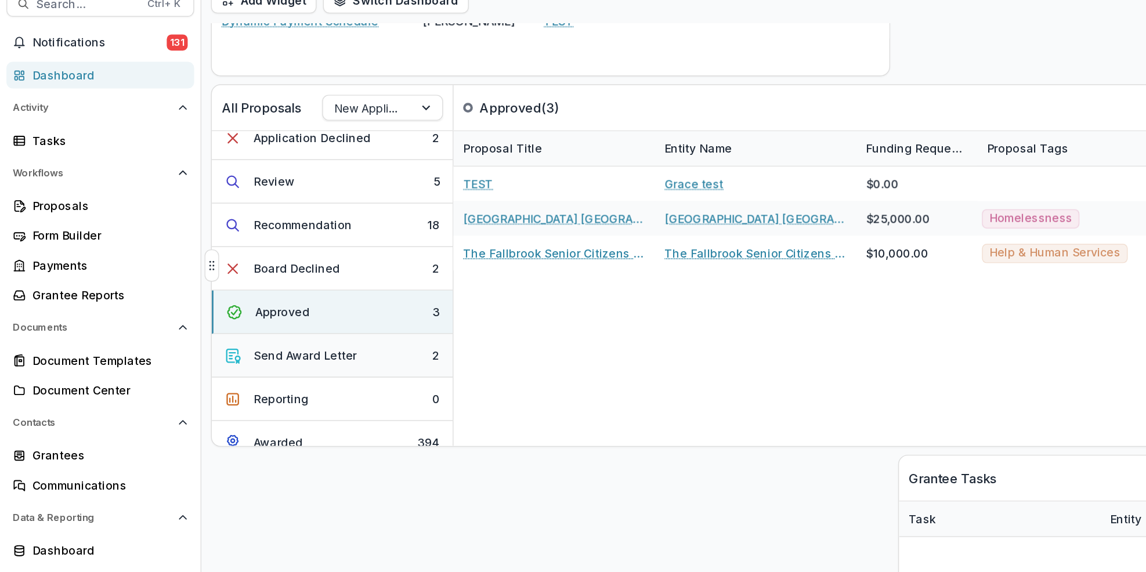
click at [294, 310] on button "Send Award Letter 2" at bounding box center [239, 304] width 173 height 31
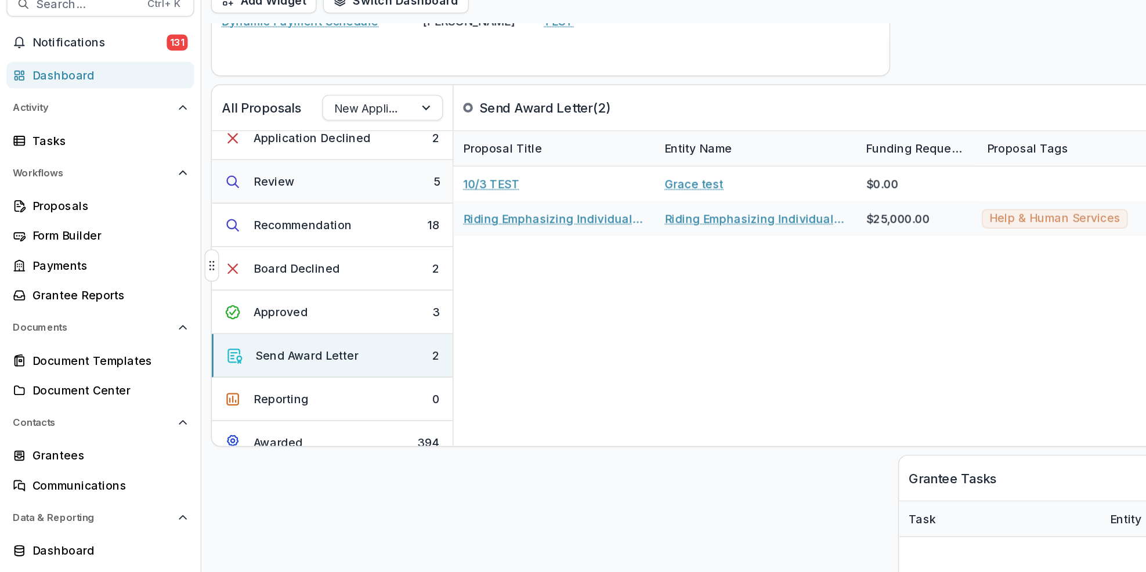
click at [278, 180] on button "Review 5" at bounding box center [239, 179] width 173 height 31
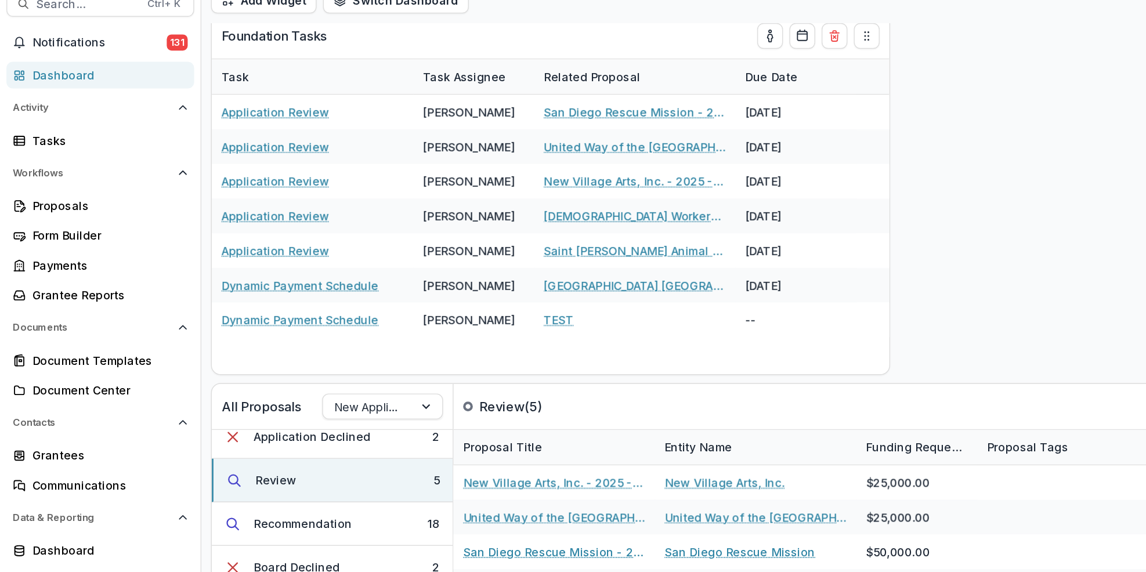
scroll to position [0, 0]
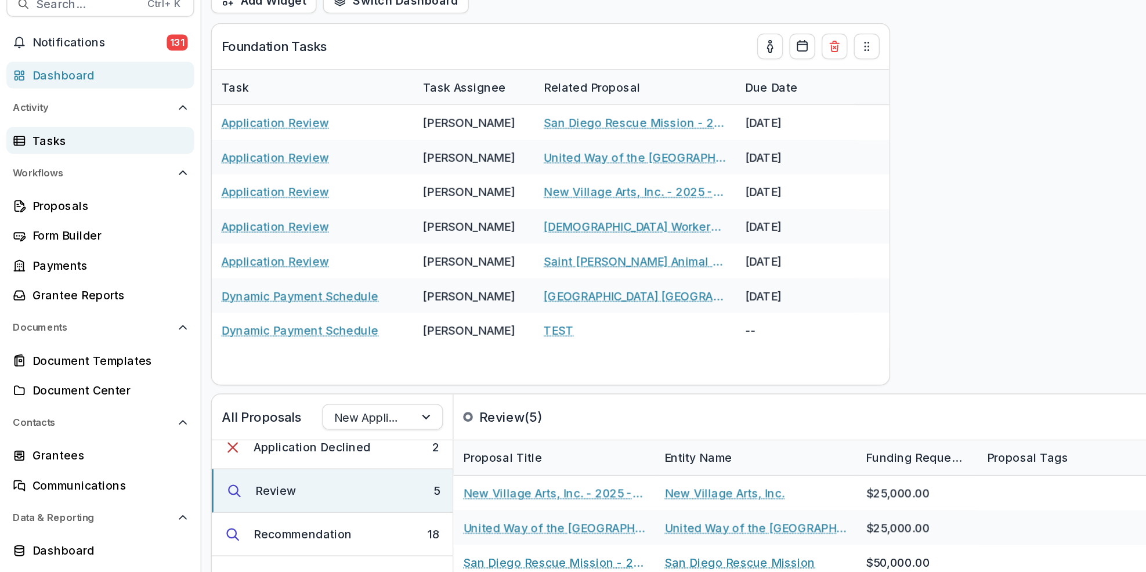
click at [75, 154] on div "Tasks" at bounding box center [76, 149] width 107 height 12
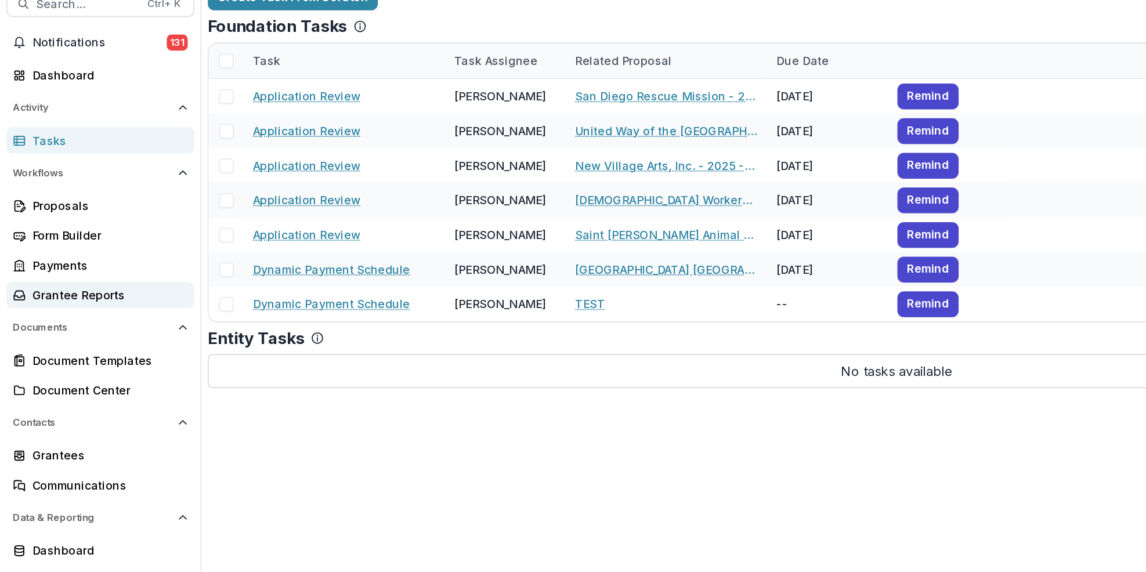
click at [90, 260] on div "Grantee Reports" at bounding box center [76, 261] width 107 height 12
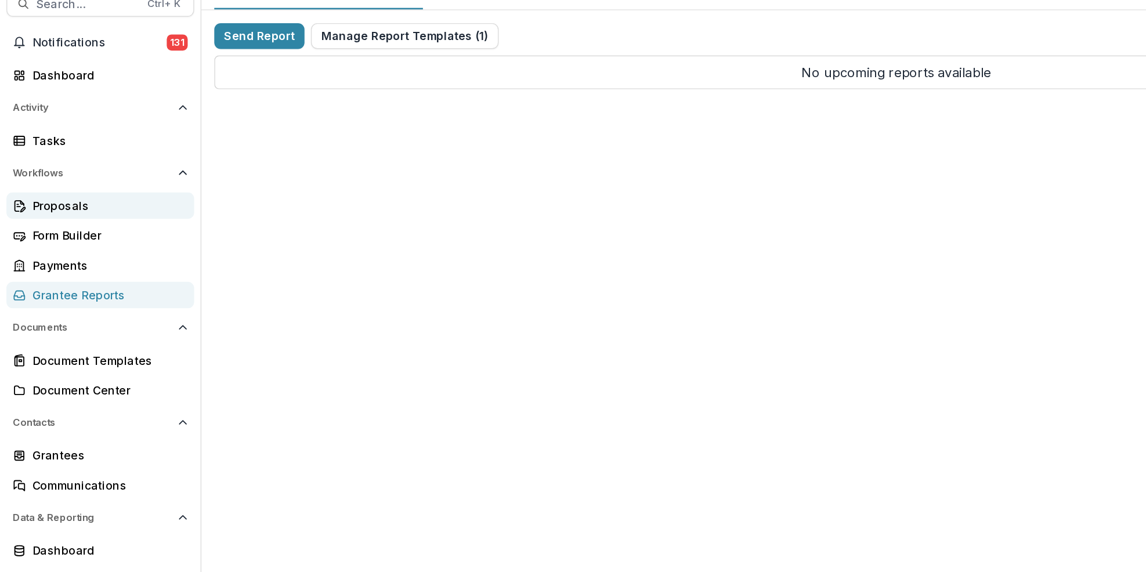
click at [84, 193] on div "Proposals" at bounding box center [76, 196] width 107 height 12
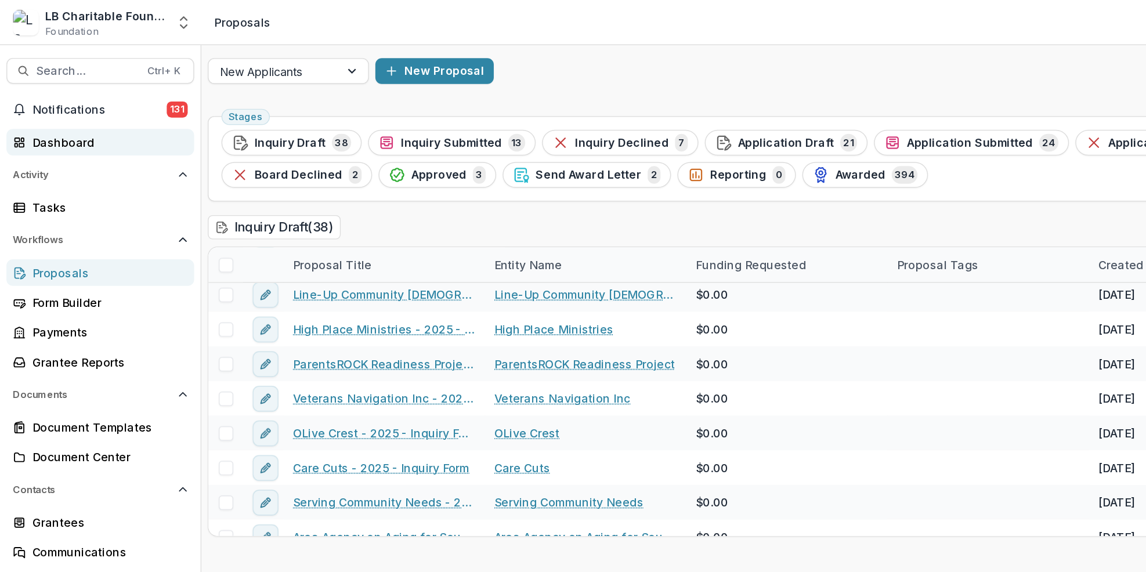
click at [90, 106] on div "Dashboard" at bounding box center [76, 102] width 107 height 12
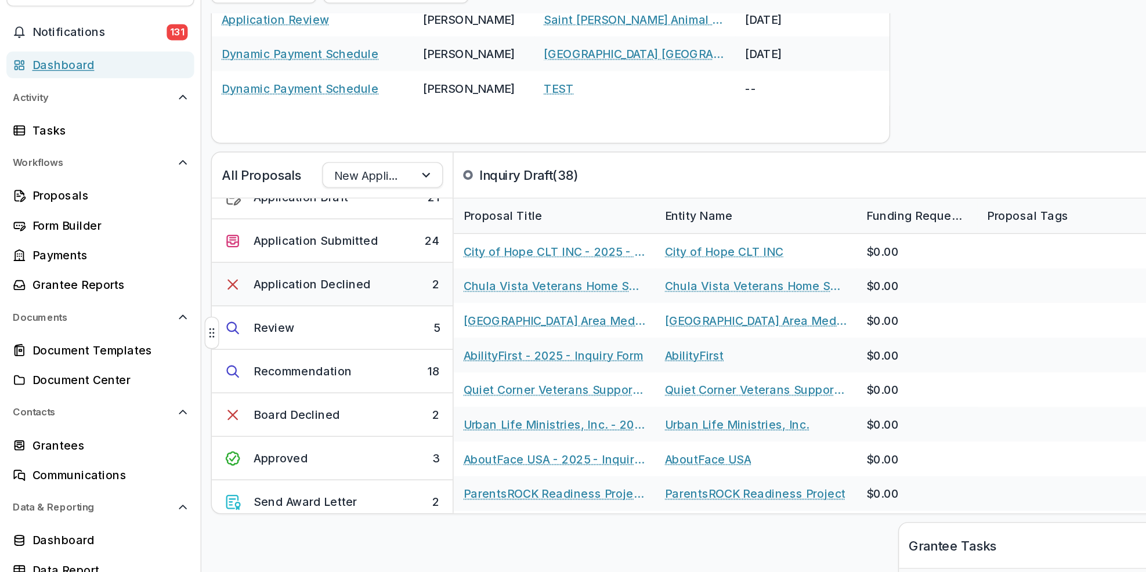
scroll to position [111, 0]
click at [280, 389] on button "Approved 3" at bounding box center [239, 384] width 173 height 31
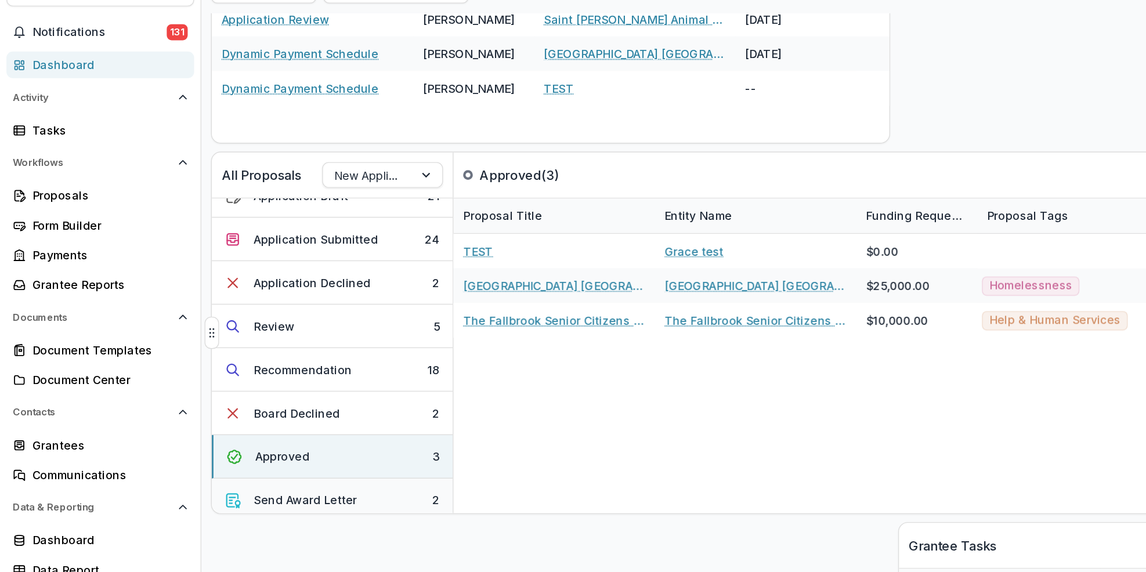
click at [285, 414] on button "Send Award Letter 2" at bounding box center [239, 415] width 173 height 31
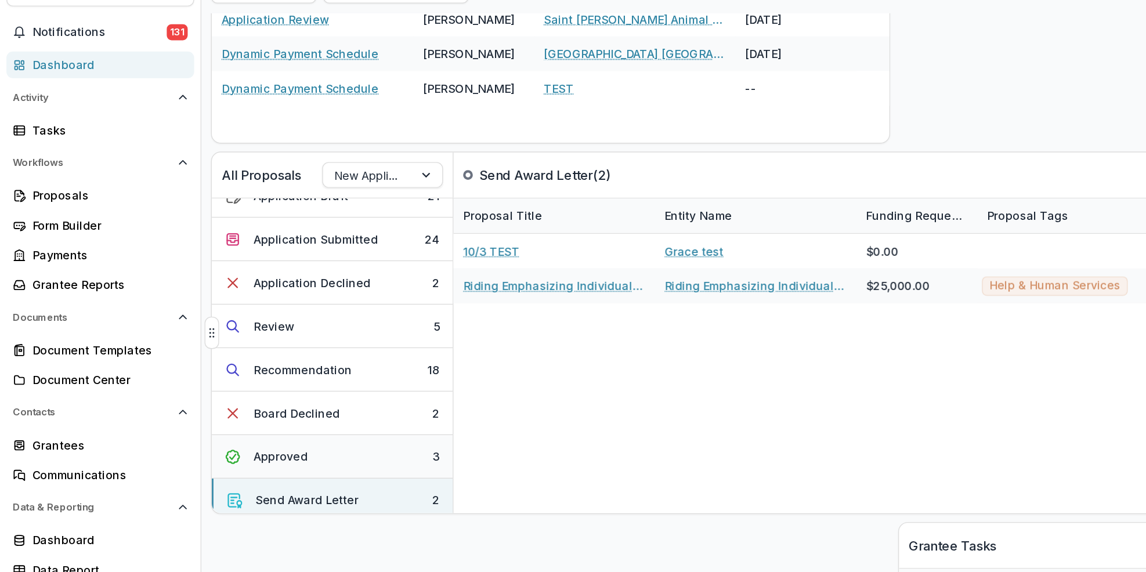
click at [266, 382] on button "Approved 3" at bounding box center [239, 384] width 173 height 31
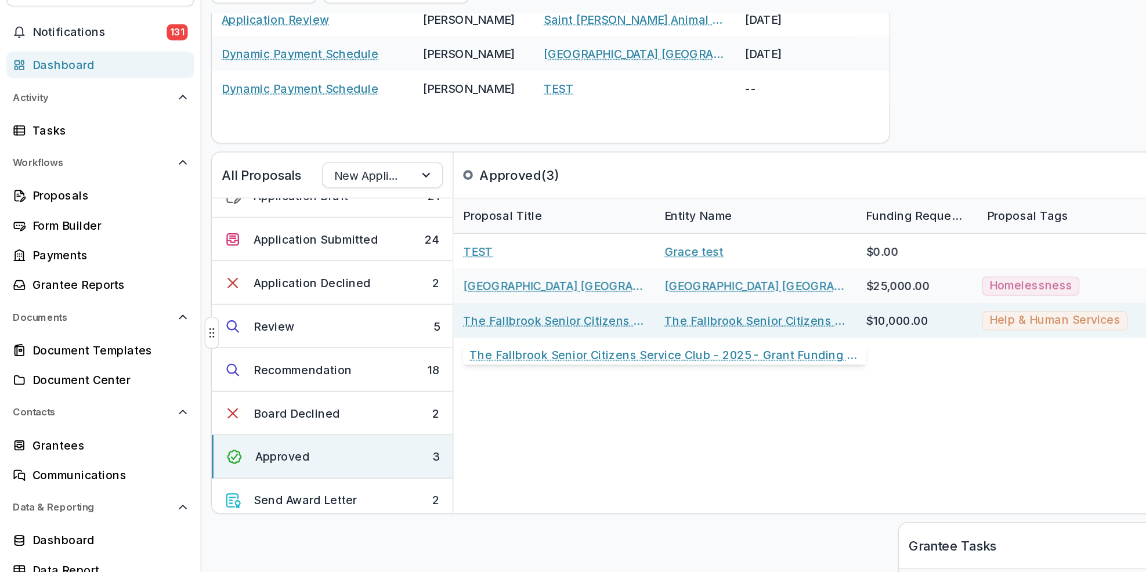
click at [428, 283] on link "The Fallbrook Senior Citizens Service Club - 2025 - Grant Funding Request Requi…" at bounding box center [399, 286] width 131 height 12
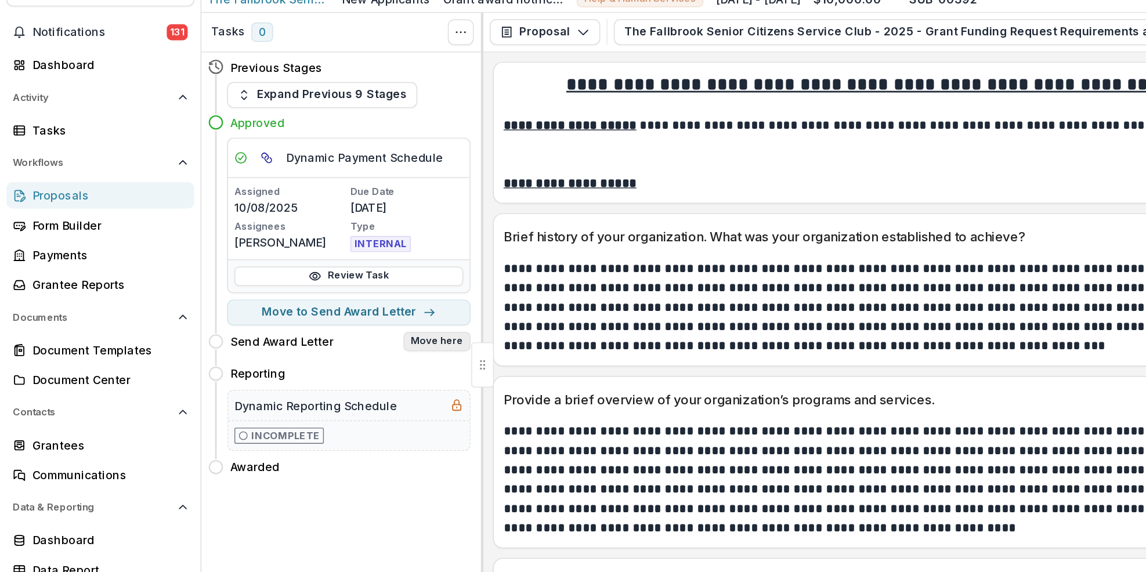
click at [322, 302] on button "Move here" at bounding box center [315, 302] width 48 height 14
select select "**********"
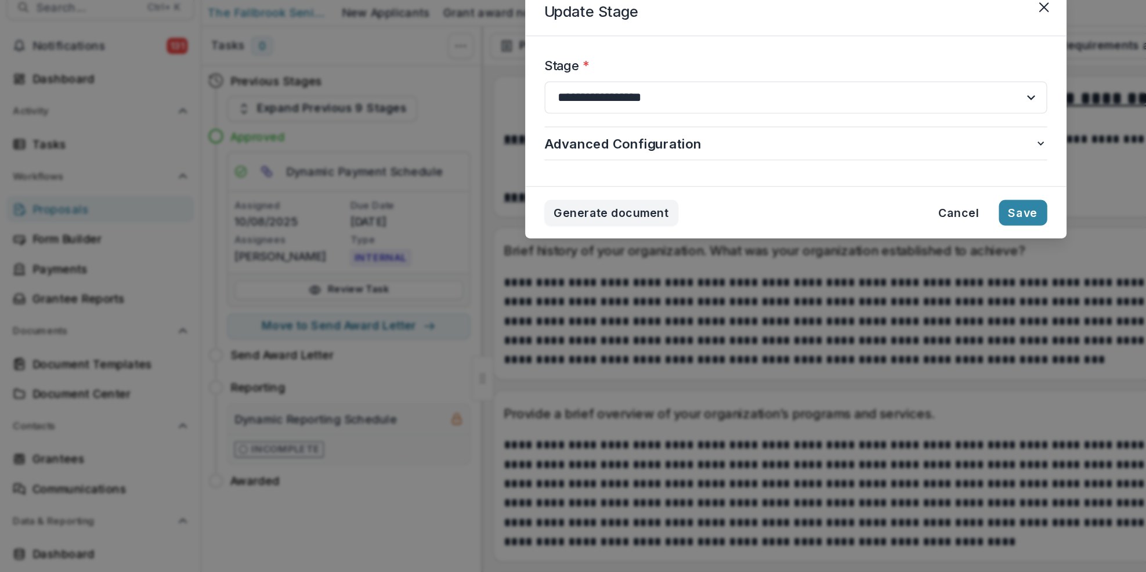
click at [773, 144] on div "**********" at bounding box center [573, 286] width 1146 height 572
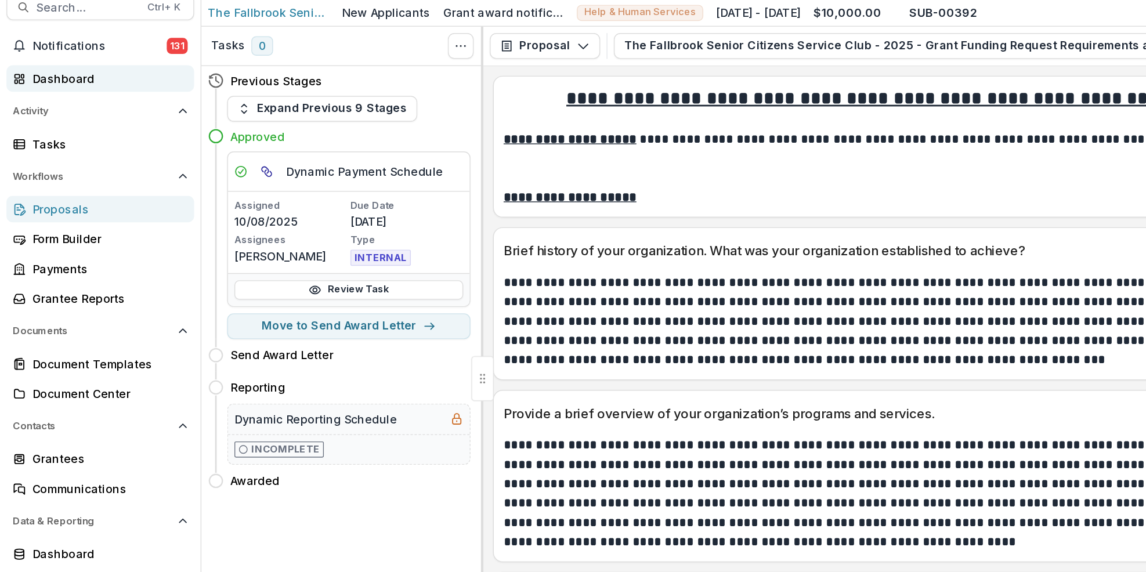
click at [84, 97] on div "Dashboard" at bounding box center [76, 102] width 107 height 12
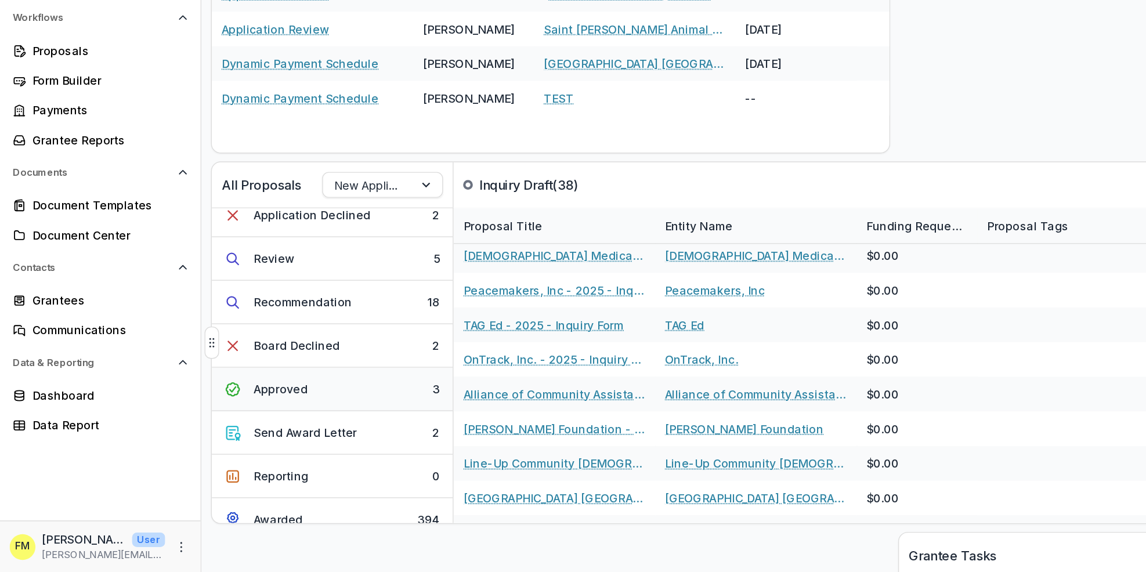
click at [241, 440] on button "Approved 3" at bounding box center [239, 440] width 173 height 31
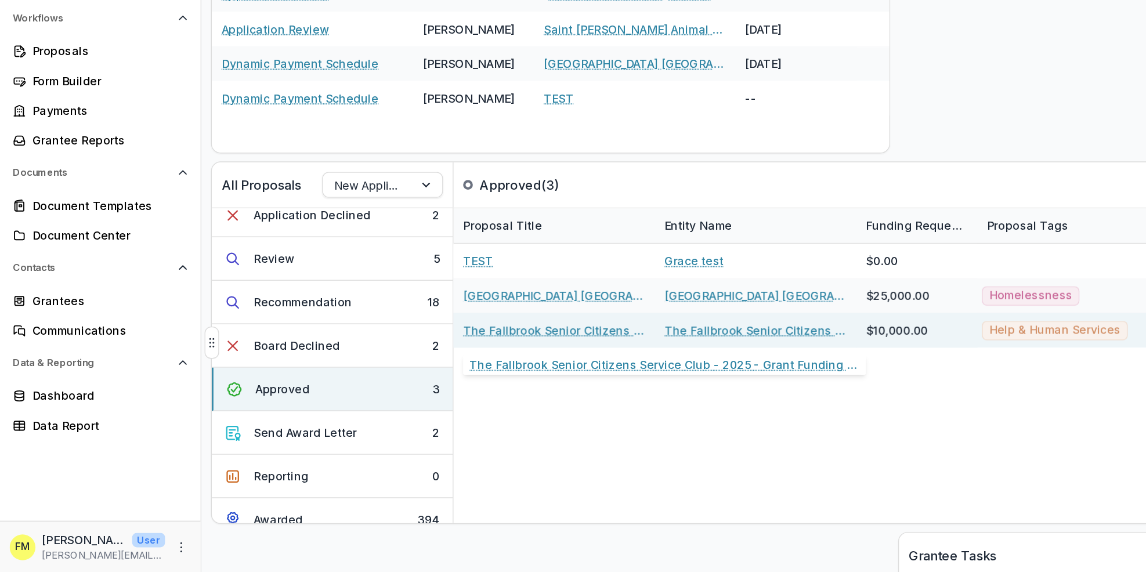
click at [417, 396] on link "The Fallbrook Senior Citizens Service Club - 2025 - Grant Funding Request Requi…" at bounding box center [399, 398] width 131 height 12
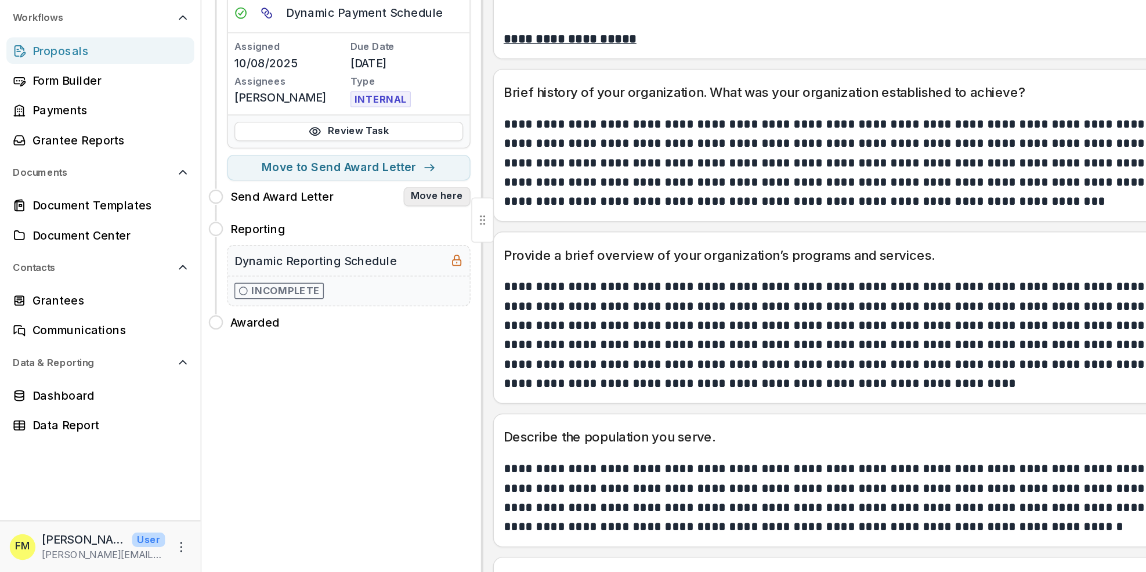
click at [323, 296] on button "Move here" at bounding box center [315, 302] width 48 height 14
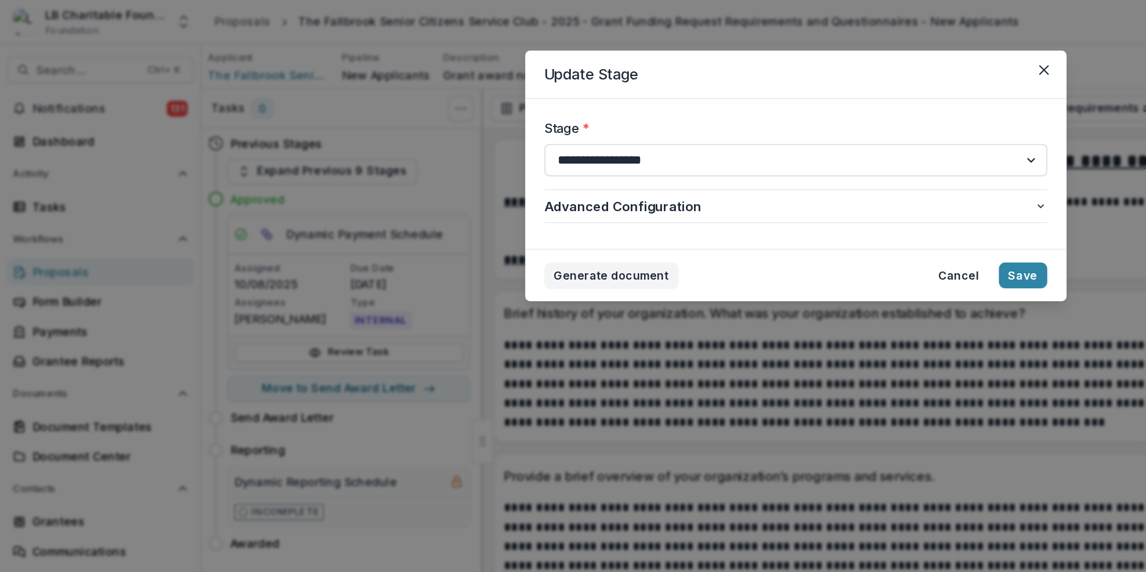
click at [744, 119] on select "**********" at bounding box center [573, 115] width 362 height 23
select select "**********"
click at [392, 104] on select "**********" at bounding box center [573, 115] width 362 height 23
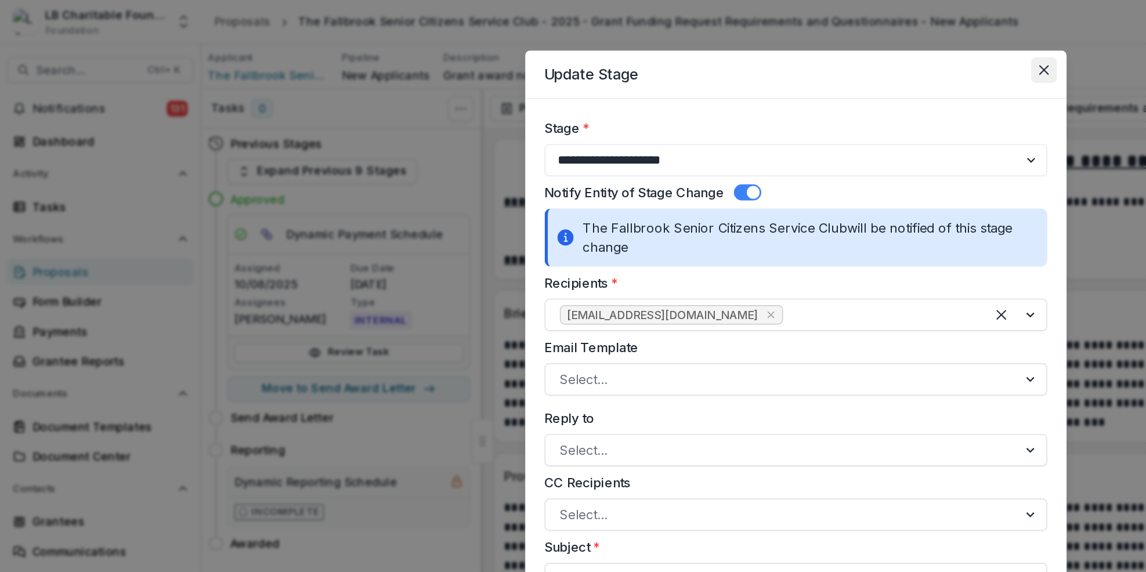
click at [750, 49] on icon "Close" at bounding box center [751, 51] width 7 height 7
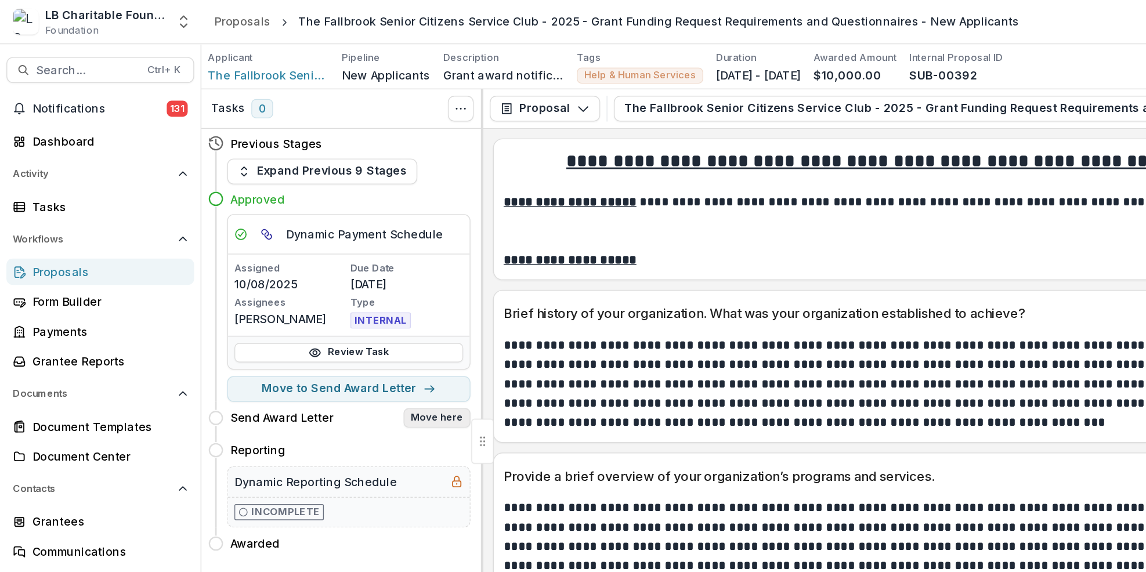
click at [304, 301] on button "Move here" at bounding box center [315, 302] width 48 height 14
select select "**********"
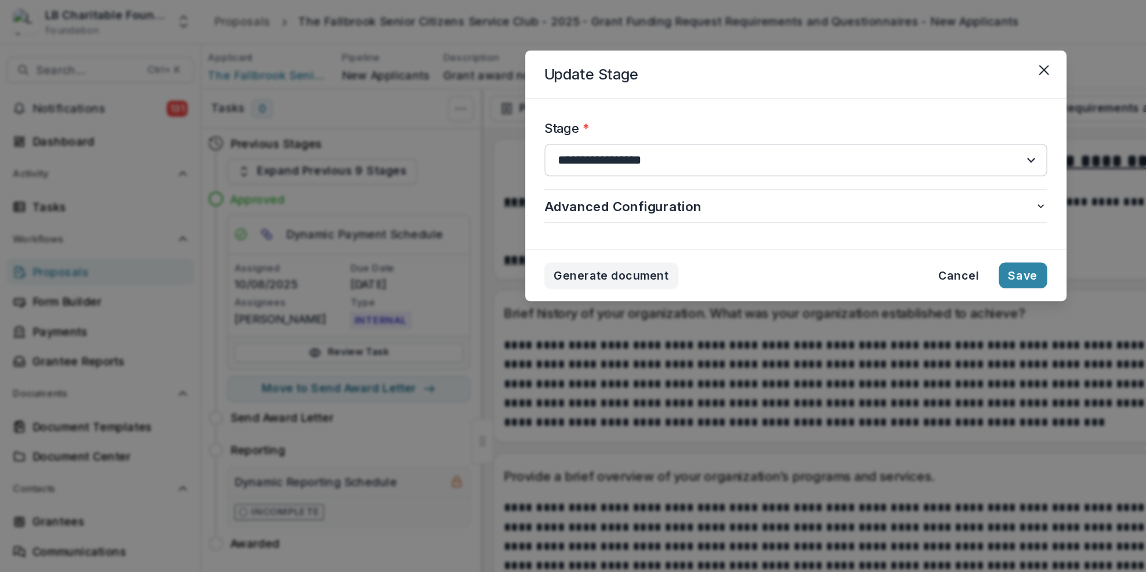
click at [740, 120] on select "**********" at bounding box center [573, 115] width 362 height 23
click at [742, 115] on select "**********" at bounding box center [573, 115] width 362 height 23
click at [787, 107] on div "**********" at bounding box center [573, 286] width 1146 height 572
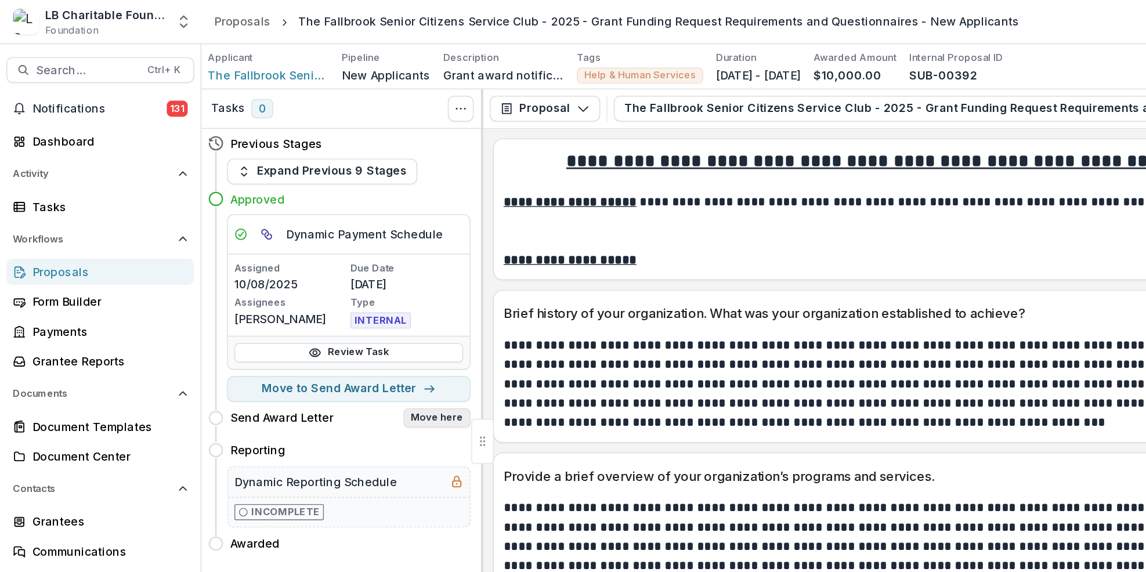
click at [309, 303] on button "Move here" at bounding box center [315, 302] width 48 height 14
select select "**********"
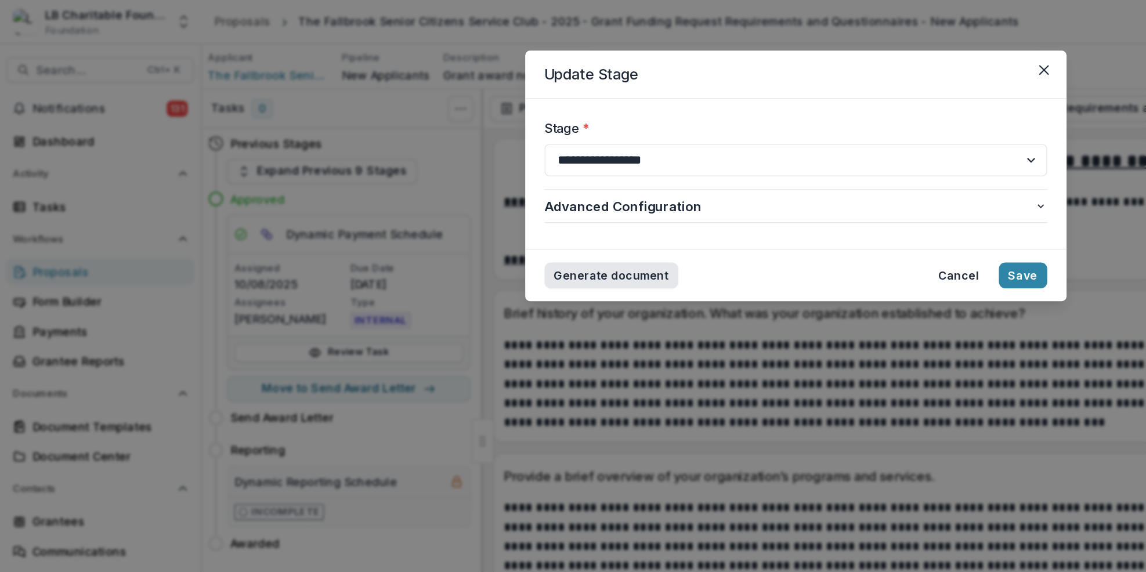
click at [446, 197] on button "Generate document" at bounding box center [440, 199] width 96 height 19
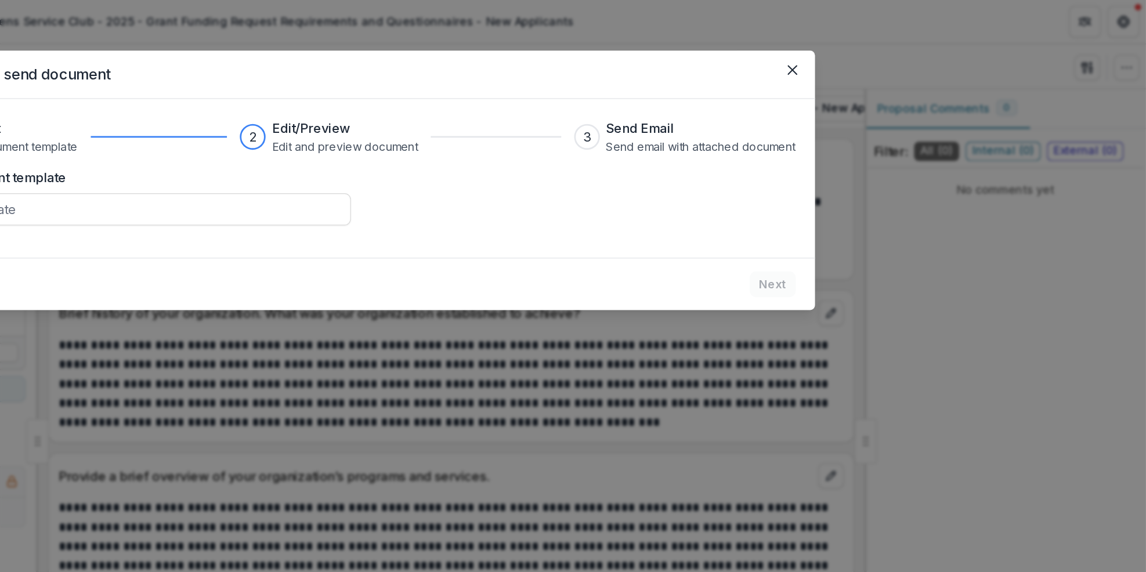
click at [715, 160] on div "Select document template Select template" at bounding box center [573, 142] width 640 height 42
click at [781, 156] on div "Select document template Select template" at bounding box center [573, 142] width 640 height 42
click at [582, 149] on div "Select document template Select template" at bounding box center [573, 142] width 640 height 42
click at [655, 164] on div "Document Select document template 2 Edit/Preview Edit and preview document 3 Se…" at bounding box center [573, 129] width 668 height 114
drag, startPoint x: 828, startPoint y: 158, endPoint x: 837, endPoint y: 112, distance: 47.2
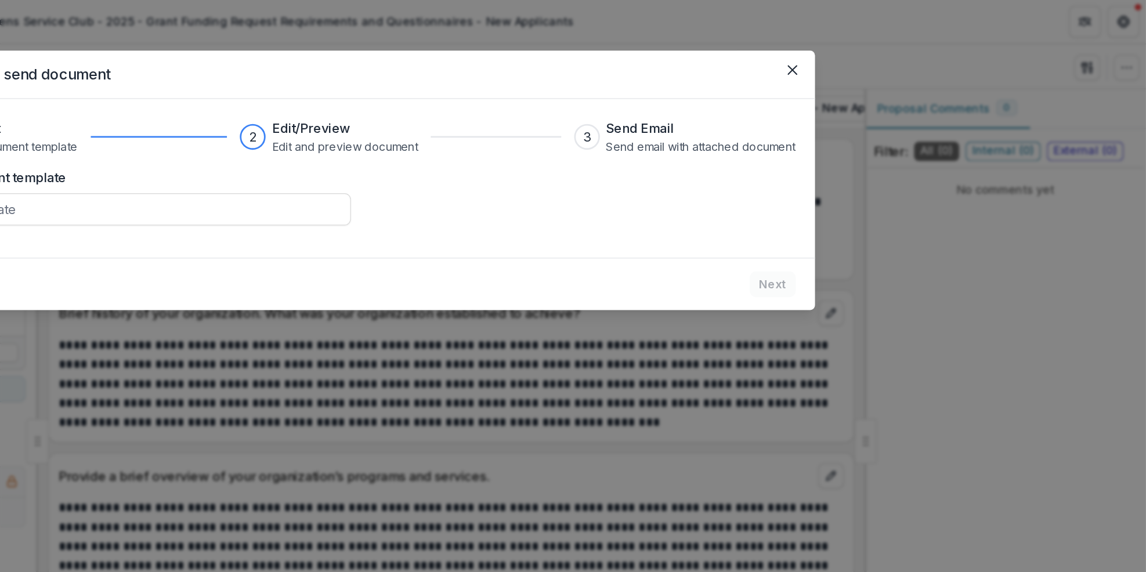
click at [828, 157] on div "Select document template Select template" at bounding box center [573, 142] width 640 height 42
click at [815, 90] on h3 "Send Email" at bounding box center [825, 93] width 136 height 14
click at [823, 87] on h3 "Send Email" at bounding box center [825, 93] width 136 height 14
click at [679, 89] on div "2 Edit/Preview Edit and preview document" at bounding box center [608, 99] width 231 height 26
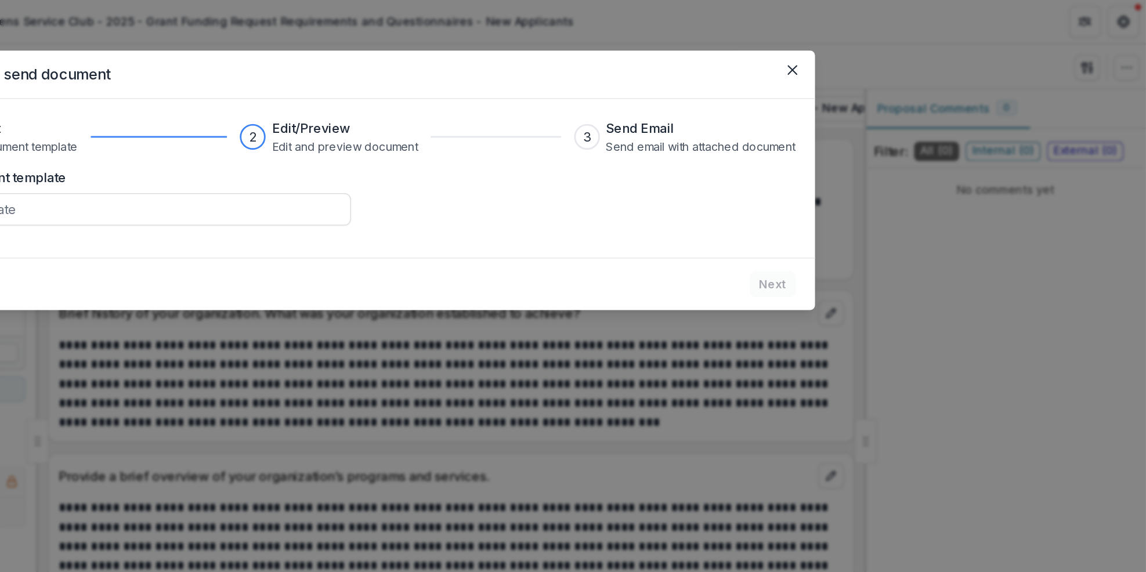
drag, startPoint x: 689, startPoint y: 92, endPoint x: 690, endPoint y: 111, distance: 18.6
click at [689, 96] on div "2 Edit/Preview Edit and preview document" at bounding box center [608, 99] width 231 height 26
click at [700, 147] on div "Select document template Select template" at bounding box center [573, 142] width 640 height 42
drag, startPoint x: 731, startPoint y: 178, endPoint x: 802, endPoint y: 155, distance: 74.7
click at [752, 170] on div "Document Select document template 2 Edit/Preview Edit and preview document 3 Se…" at bounding box center [573, 129] width 668 height 114
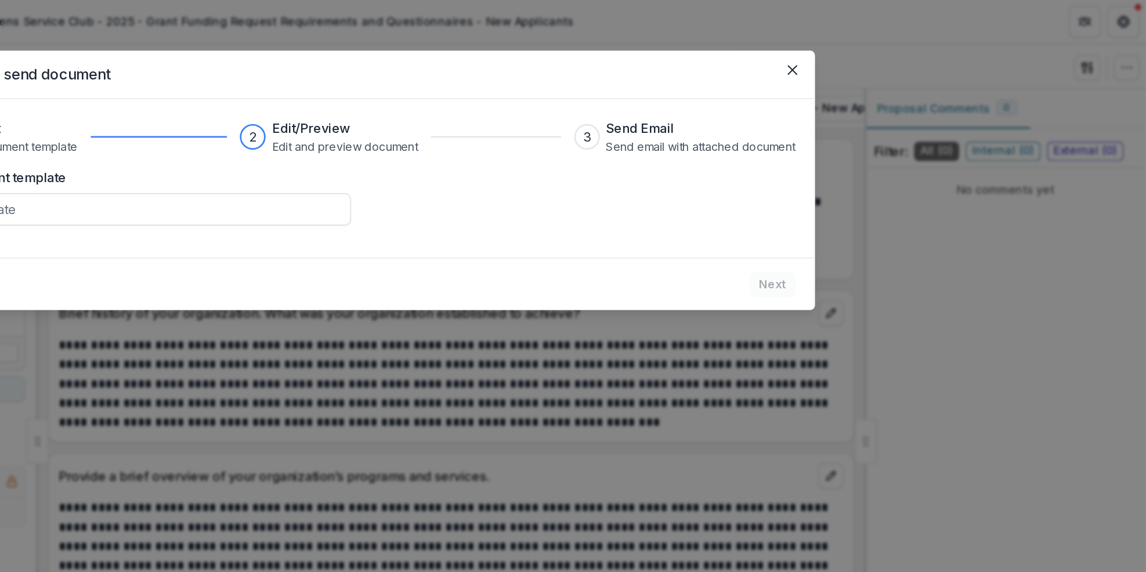
drag, startPoint x: 819, startPoint y: 152, endPoint x: 828, endPoint y: 132, distance: 22.1
click at [828, 136] on div "Select document template Select template" at bounding box center [573, 142] width 640 height 42
click at [498, 93] on div "2" at bounding box center [502, 99] width 19 height 19
click at [504, 103] on div "2" at bounding box center [502, 99] width 5 height 14
click at [747, 104] on div "3" at bounding box center [743, 99] width 19 height 19
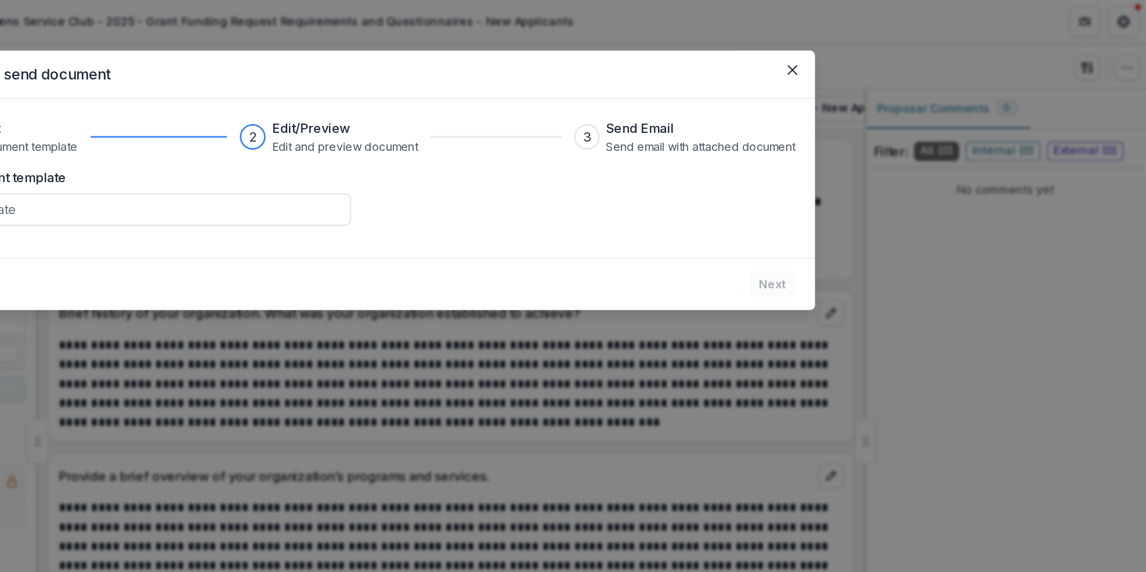
click at [349, 103] on p "Select document template" at bounding box center [326, 106] width 100 height 12
click at [352, 99] on div "Document Select document template" at bounding box center [326, 99] width 100 height 26
click at [404, 130] on label "Select document template" at bounding box center [409, 128] width 313 height 14
click at [267, 144] on input "Select document template" at bounding box center [265, 151] width 3 height 14
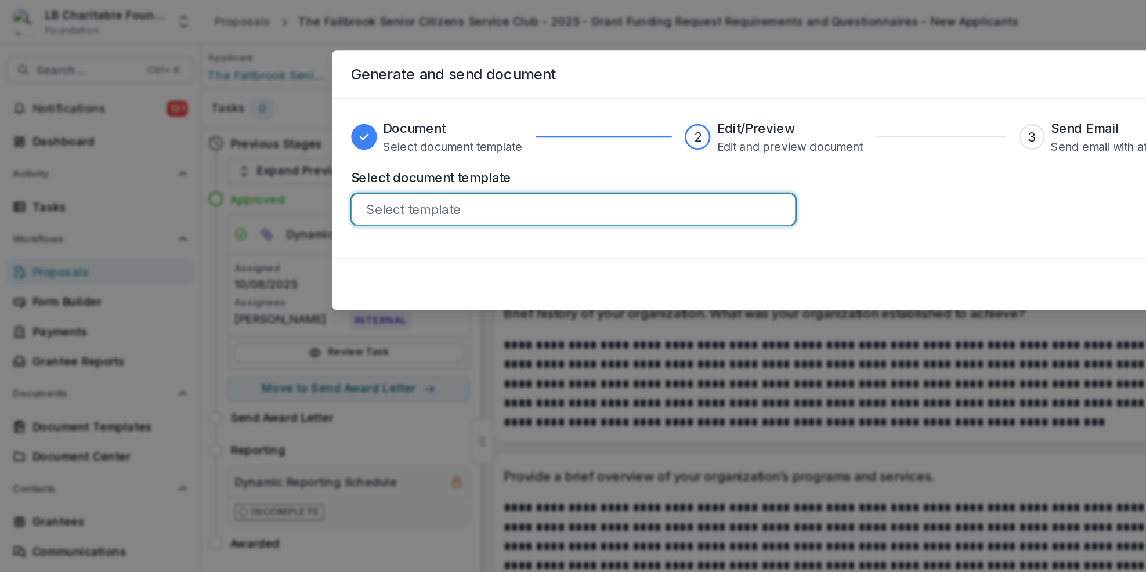
click at [497, 98] on div "2" at bounding box center [502, 99] width 19 height 19
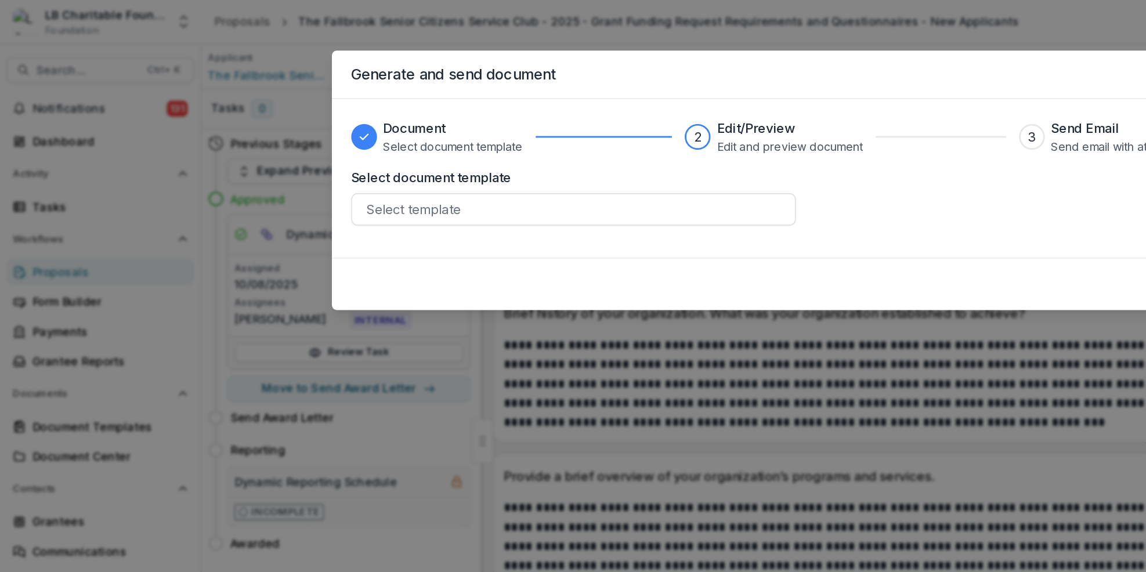
click at [502, 97] on div "2" at bounding box center [502, 99] width 5 height 14
click at [598, 164] on div "Document Select document template 2 Edit/Preview Edit and preview document 3 Se…" at bounding box center [573, 129] width 668 height 114
click at [685, 178] on div "Document Select document template 2 Edit/Preview Edit and preview document 3 Se…" at bounding box center [573, 129] width 668 height 114
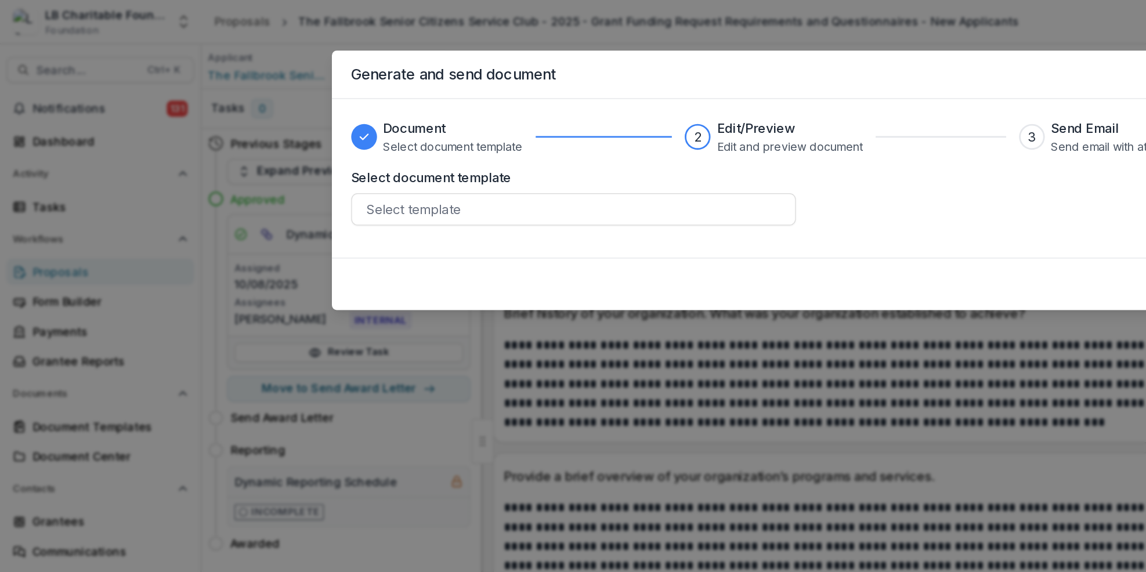
click at [135, 75] on div "Generate and send document Document Select document template 2 Edit/Preview Edi…" at bounding box center [573, 286] width 1146 height 572
click at [157, 75] on div "Generate and send document Document Select document template 2 Edit/Preview Edi…" at bounding box center [573, 286] width 1146 height 572
click at [158, 77] on div "Generate and send document Document Select document template 2 Edit/Preview Edi…" at bounding box center [573, 286] width 1146 height 572
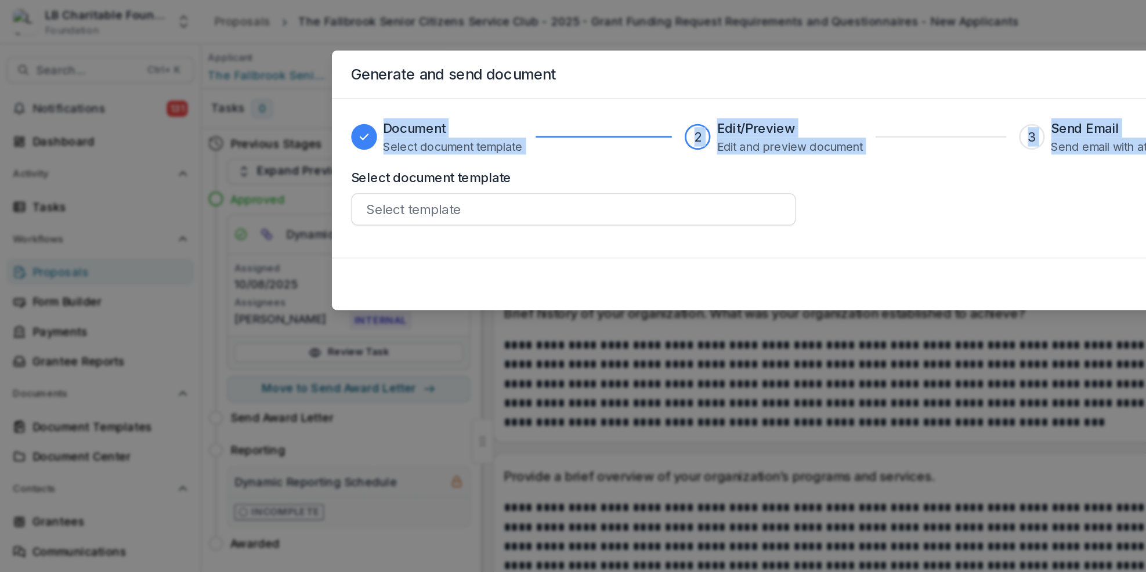
drag, startPoint x: 158, startPoint y: 77, endPoint x: 164, endPoint y: 112, distance: 35.3
click at [164, 112] on div "Generate and send document Document Select document template 2 Edit/Preview Edi…" at bounding box center [573, 286] width 1146 height 572
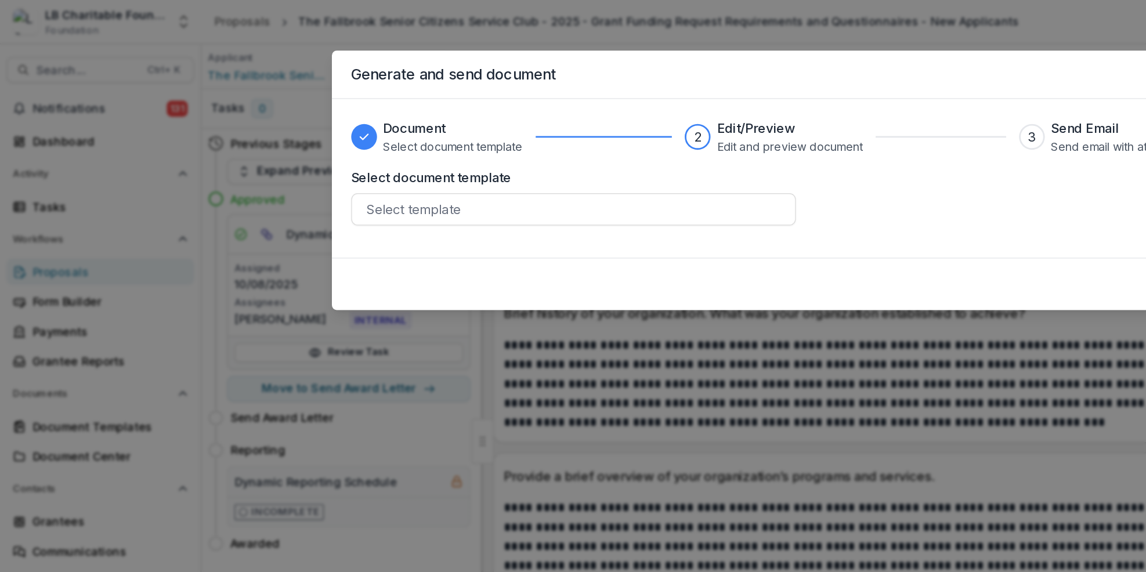
click at [511, 186] on footer "Next" at bounding box center [573, 205] width 668 height 38
click at [773, 95] on h3 "Send Email" at bounding box center [825, 93] width 136 height 14
click at [777, 104] on p "Send email with attached document" at bounding box center [825, 106] width 136 height 12
click at [589, 106] on p "Edit and preview document" at bounding box center [568, 106] width 105 height 12
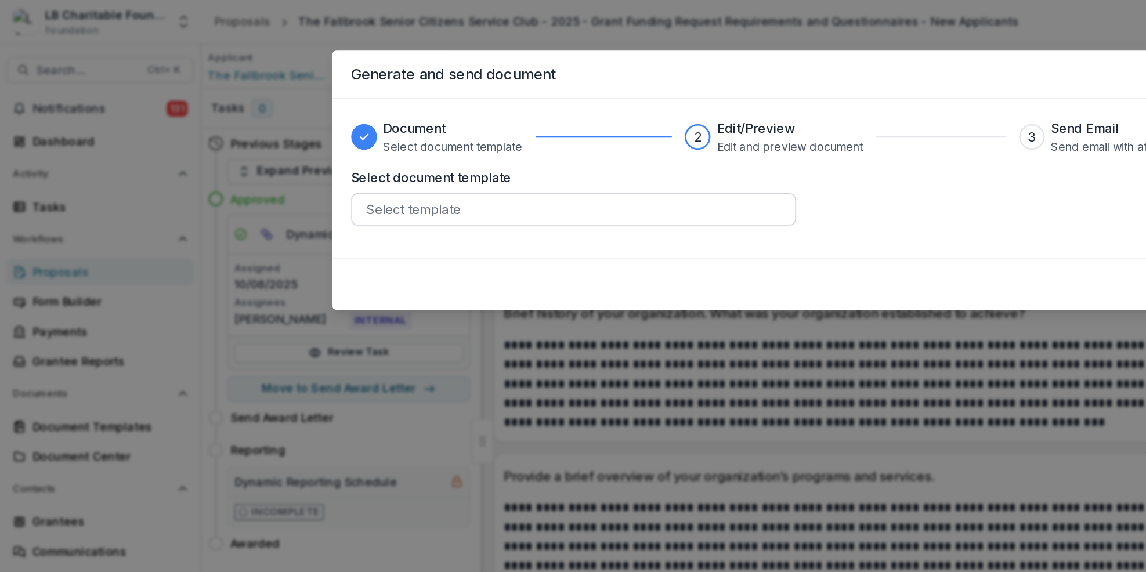
click at [280, 153] on div at bounding box center [413, 151] width 298 height 16
click at [627, 166] on div "Document Select document template 2 Edit/Preview Edit and preview document 3 Se…" at bounding box center [573, 129] width 668 height 114
click at [222, 66] on div "Generate and send document Document Select document template 2 Edit/Preview Edi…" at bounding box center [573, 286] width 1146 height 572
click at [809, 23] on div "Generate and send document Document Select document template 2 Edit/Preview Edi…" at bounding box center [573, 286] width 1146 height 572
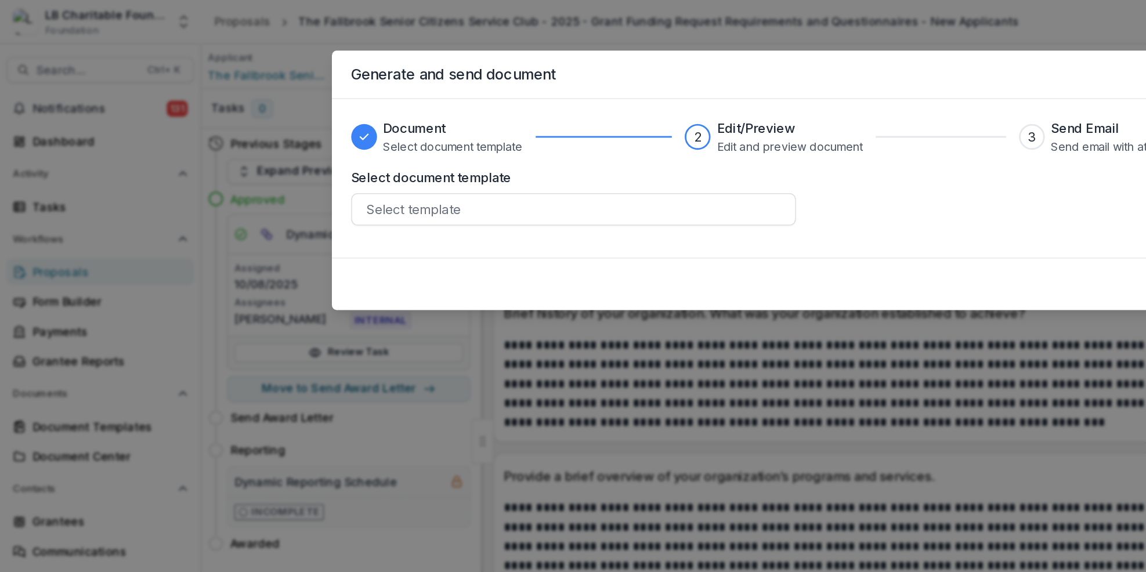
click at [766, 169] on div "Document Select document template 2 Edit/Preview Edit and preview document 3 Se…" at bounding box center [573, 129] width 668 height 114
click at [647, 165] on div "Document Select document template 2 Edit/Preview Edit and preview document 3 Se…" at bounding box center [573, 129] width 668 height 114
click at [782, 102] on p "Send email with attached document" at bounding box center [825, 106] width 136 height 12
click at [783, 102] on p "Send email with attached document" at bounding box center [825, 106] width 136 height 12
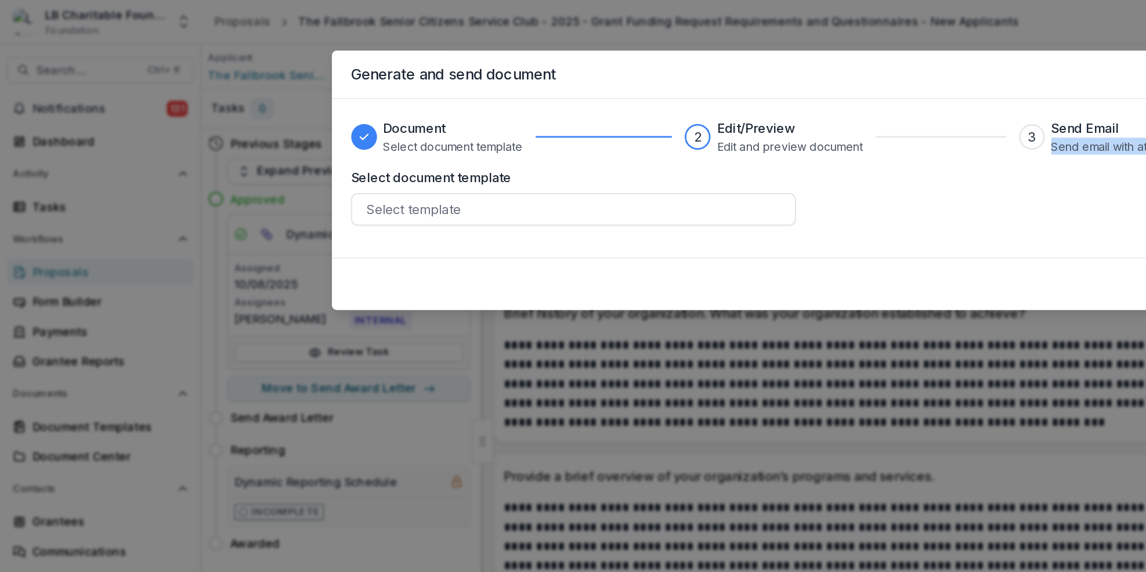
click at [783, 102] on p "Send email with attached document" at bounding box center [825, 106] width 136 height 12
click at [783, 100] on p "Send email with attached document" at bounding box center [825, 106] width 136 height 12
drag, startPoint x: 784, startPoint y: 97, endPoint x: 787, endPoint y: 90, distance: 7.5
click at [787, 90] on h3 "Send Email" at bounding box center [825, 93] width 136 height 14
drag, startPoint x: 685, startPoint y: 190, endPoint x: 675, endPoint y: 209, distance: 21.3
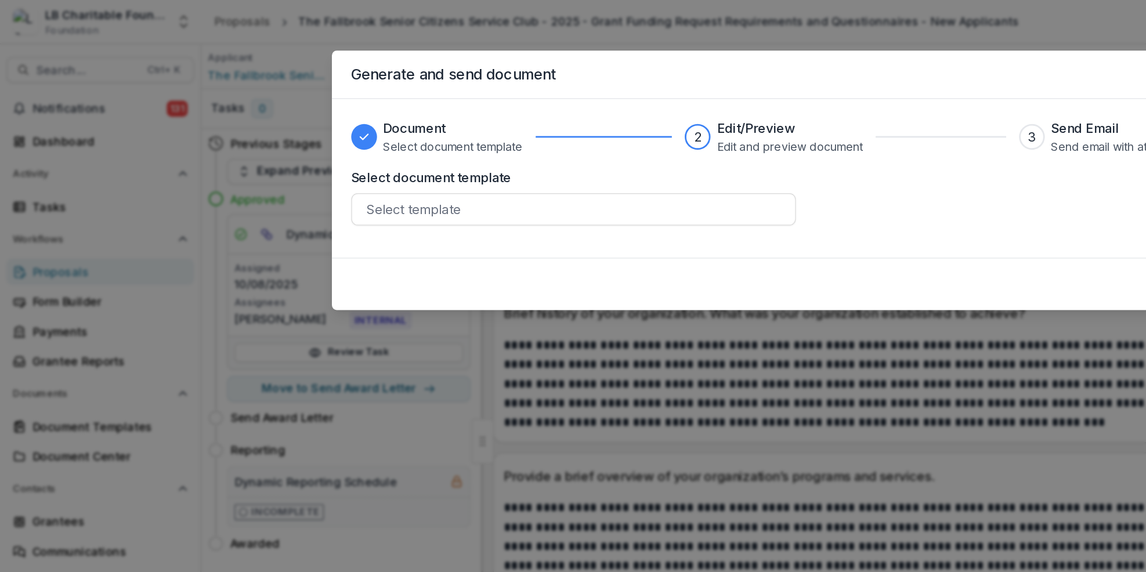
click at [675, 209] on section "Generate and send document Document Select document template 2 Edit/Preview Edi…" at bounding box center [573, 130] width 668 height 187
click at [92, 228] on div "Generate and send document Document Select document template 2 Edit/Preview Edi…" at bounding box center [573, 286] width 1146 height 572
drag, startPoint x: 429, startPoint y: 197, endPoint x: 457, endPoint y: 200, distance: 28.6
click at [450, 200] on section "Generate and send document Document Select document template 2 Edit/Preview Edi…" at bounding box center [573, 130] width 668 height 187
click at [661, 272] on div "Generate and send document Document Select document template 2 Edit/Preview Edi…" at bounding box center [573, 286] width 1146 height 572
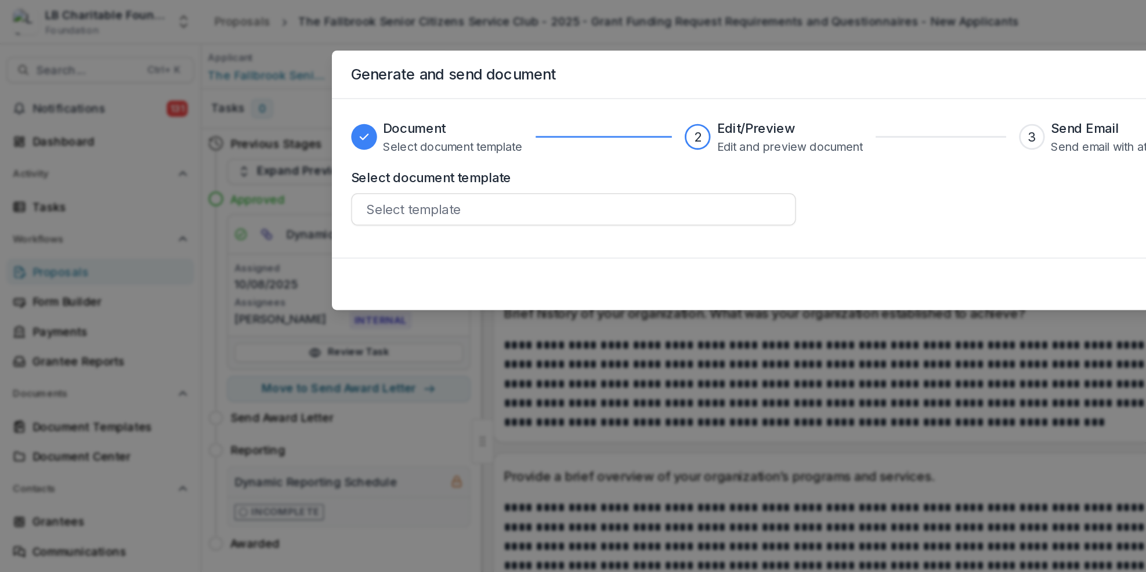
click at [778, 212] on footer "Next" at bounding box center [573, 205] width 668 height 38
click at [791, 196] on footer "Next" at bounding box center [573, 205] width 668 height 38
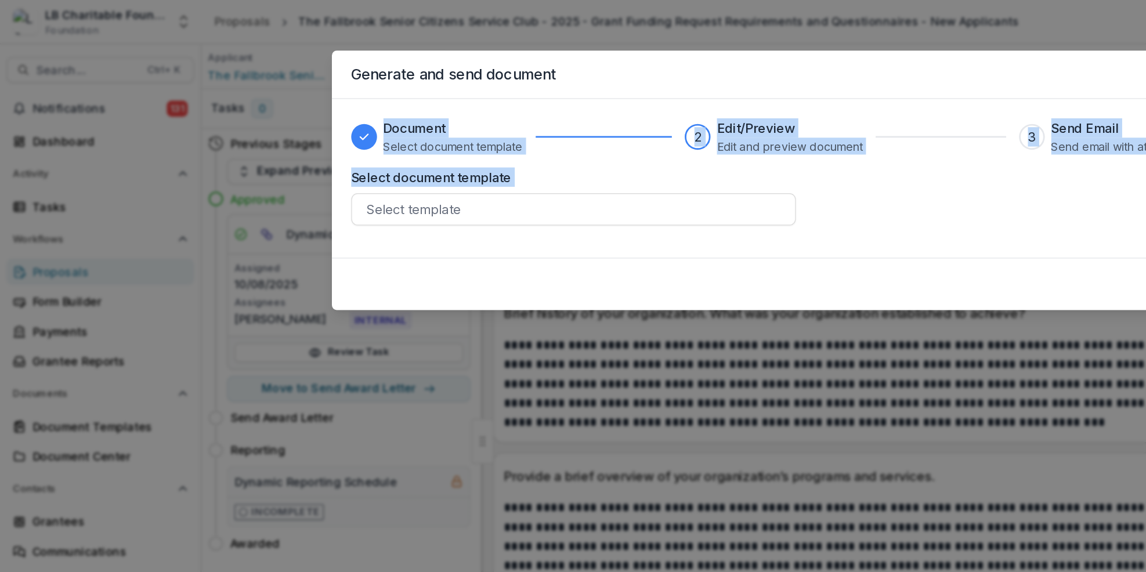
drag, startPoint x: 650, startPoint y: 85, endPoint x: 630, endPoint y: 141, distance: 59.1
click at [630, 141] on div "Generate and send document Document Select document template 2 Edit/Preview Edi…" at bounding box center [573, 286] width 1146 height 572
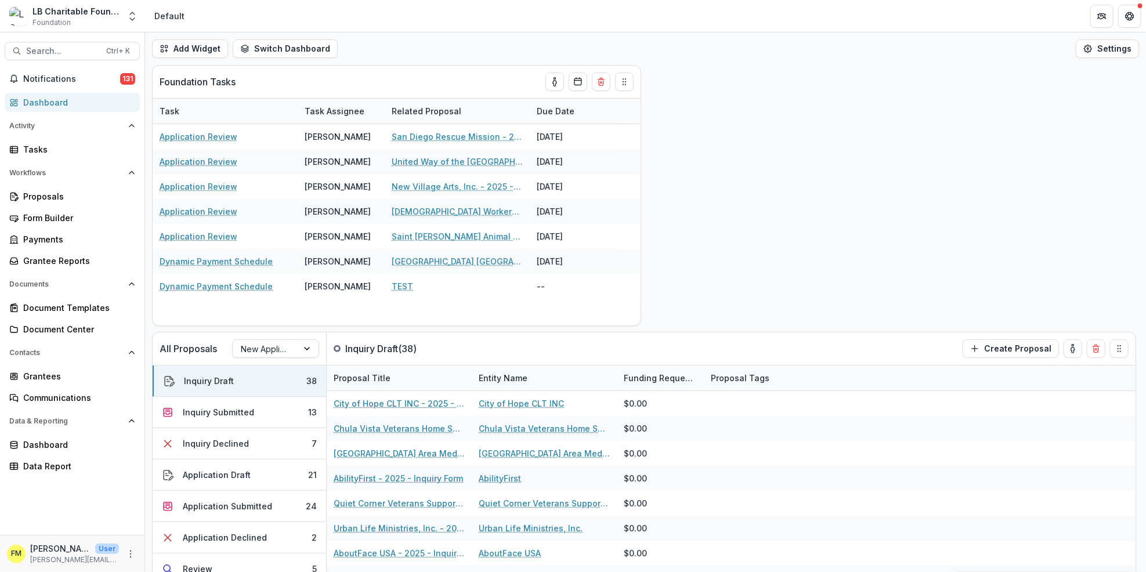
click at [63, 99] on div "Dashboard" at bounding box center [76, 102] width 107 height 12
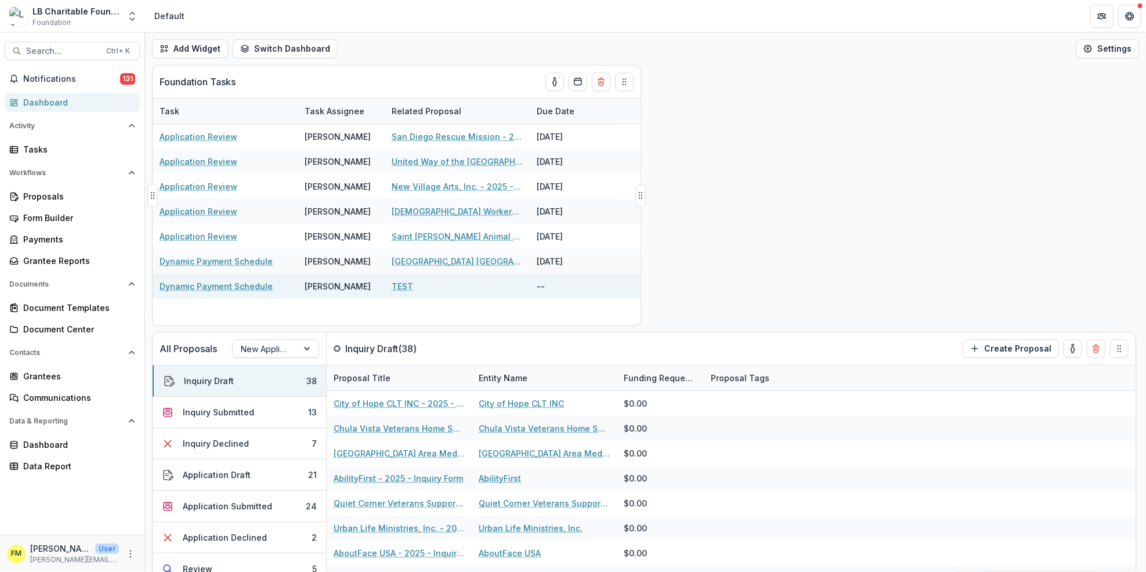
click at [509, 294] on div "TEST" at bounding box center [457, 286] width 131 height 25
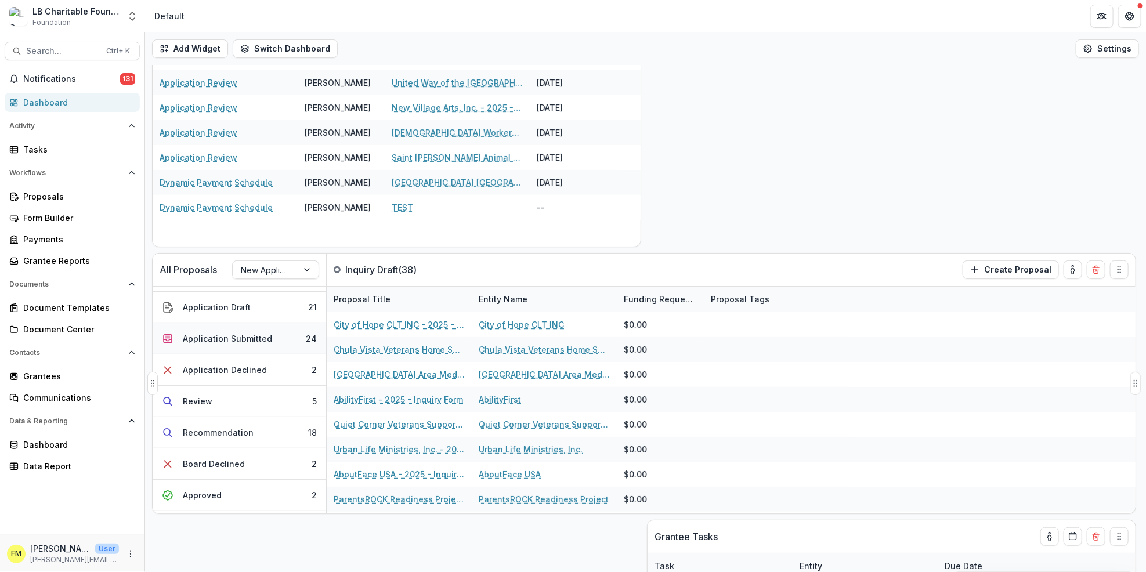
scroll to position [180, 0]
click at [270, 408] on button "Approved 2" at bounding box center [239, 404] width 173 height 31
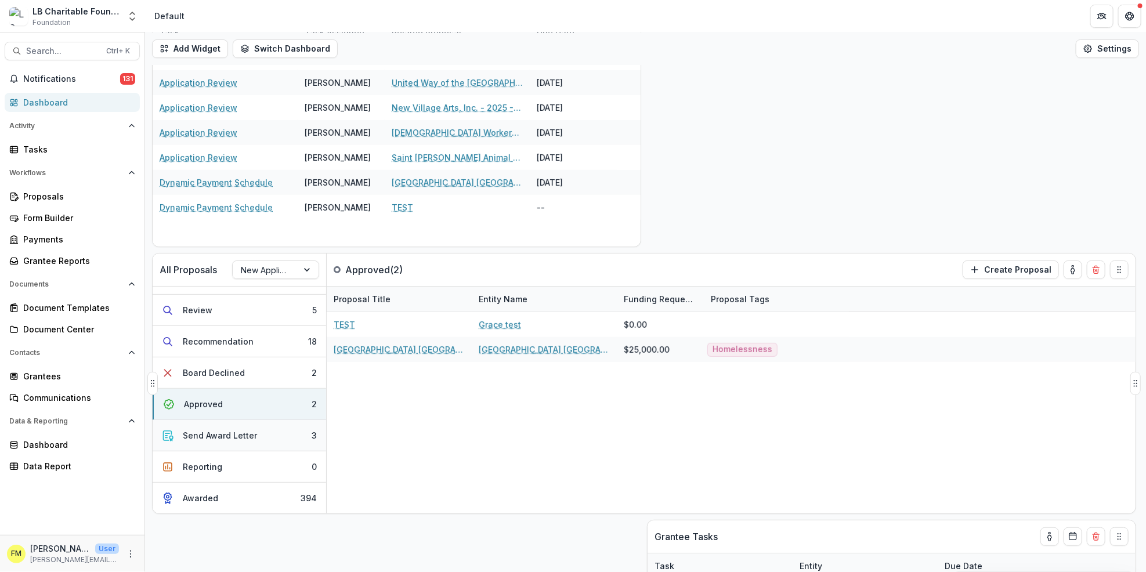
click at [264, 434] on button "Send Award Letter 3" at bounding box center [239, 435] width 173 height 31
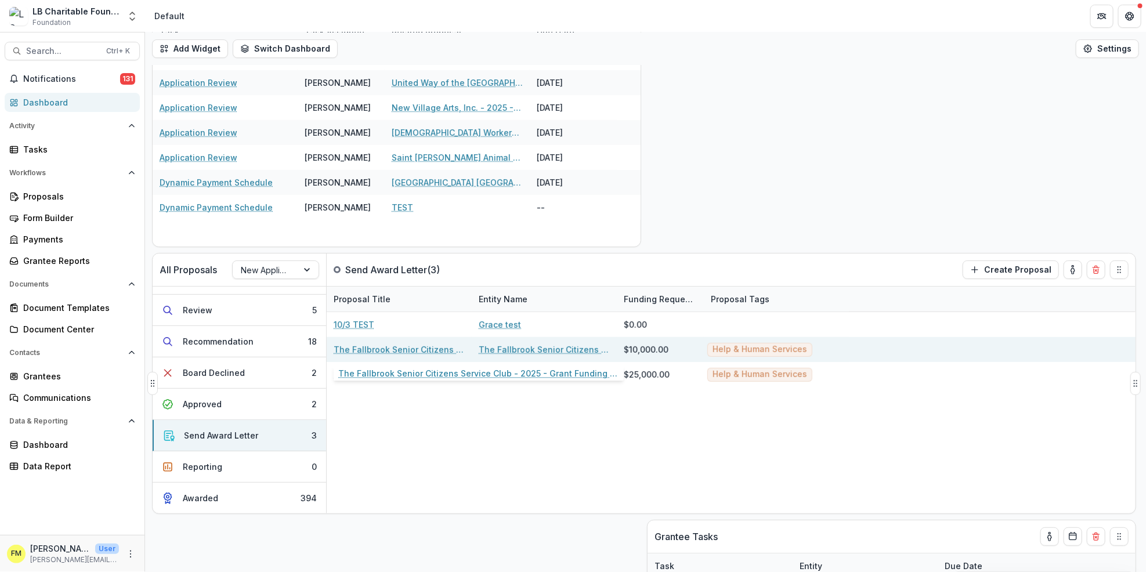
click at [422, 348] on link "The Fallbrook Senior Citizens Service Club - 2025 - Grant Funding Request Requi…" at bounding box center [399, 349] width 131 height 12
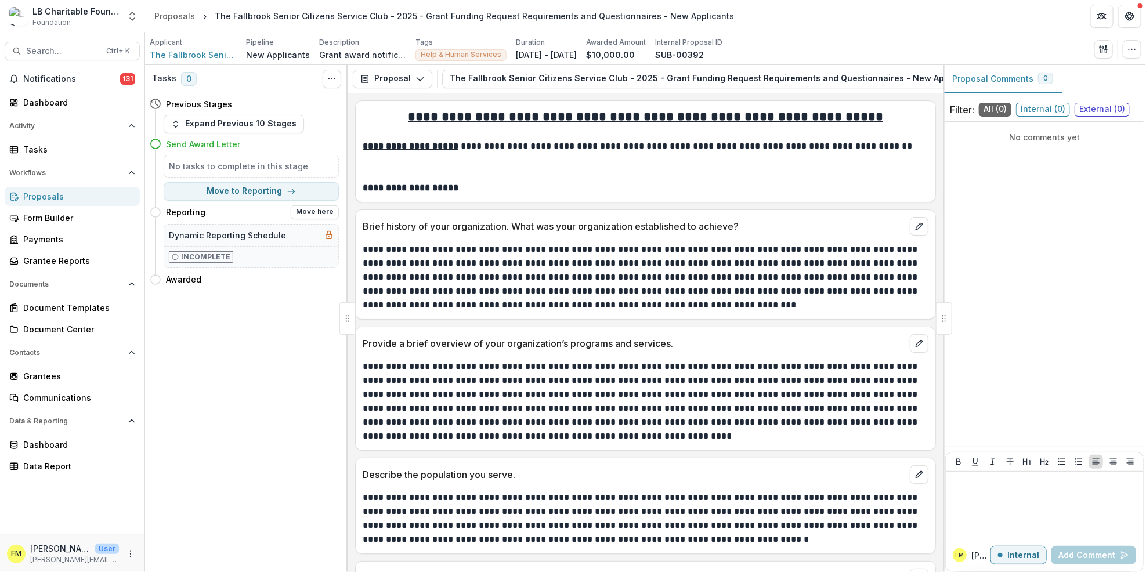
click at [325, 234] on icon at bounding box center [328, 234] width 9 height 9
click at [305, 211] on button "Move here" at bounding box center [315, 212] width 48 height 14
select select "*********"
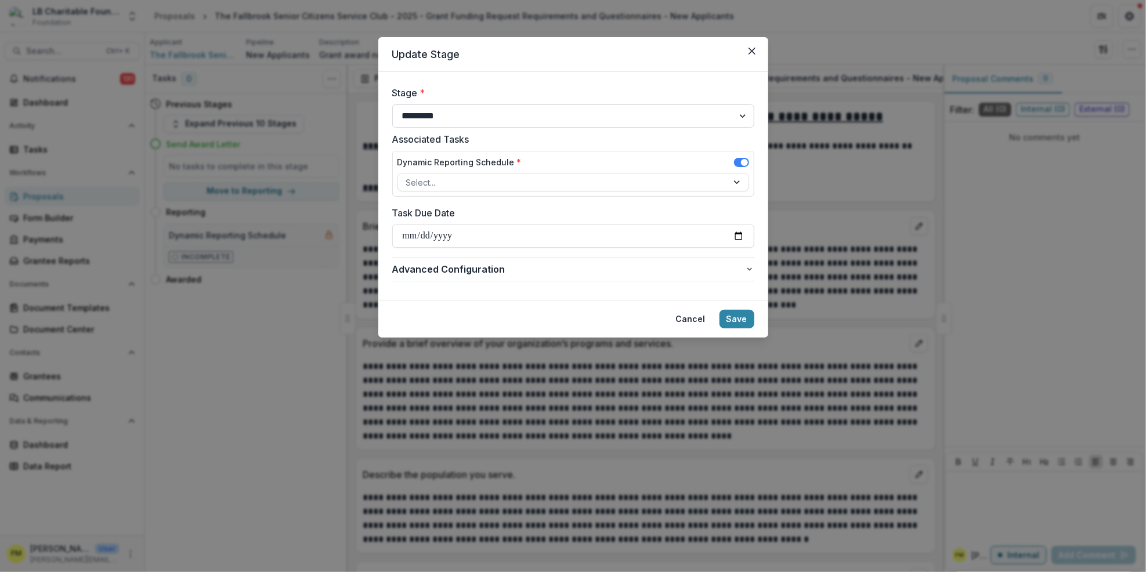
click at [741, 115] on select "**********" at bounding box center [573, 115] width 362 height 23
click at [751, 51] on icon "Close" at bounding box center [751, 51] width 7 height 7
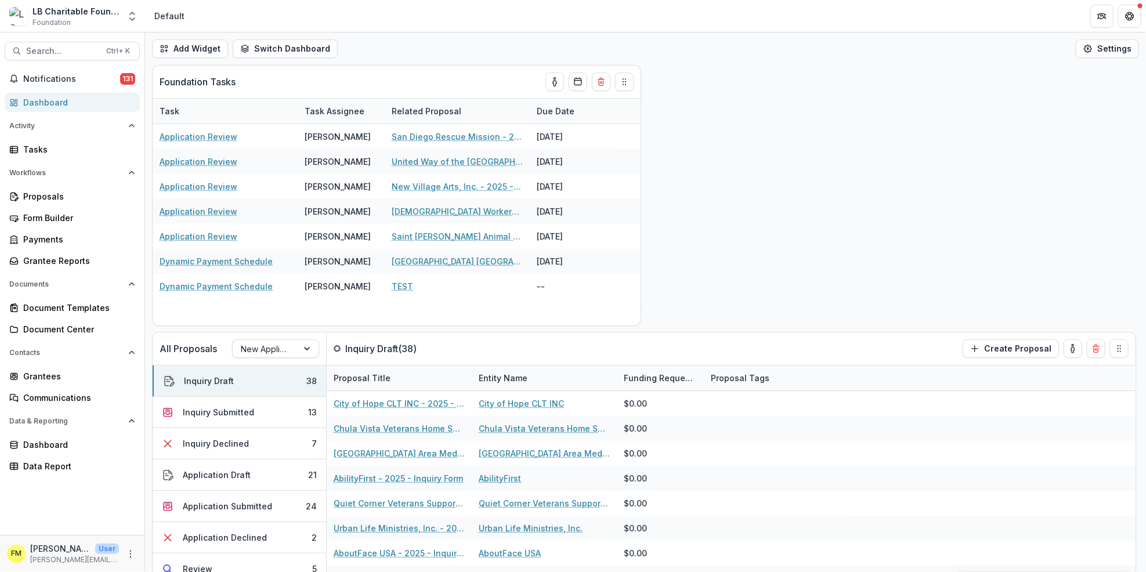
click at [56, 106] on div "Dashboard" at bounding box center [76, 102] width 107 height 12
click at [268, 508] on div "Application Submitted" at bounding box center [227, 506] width 89 height 12
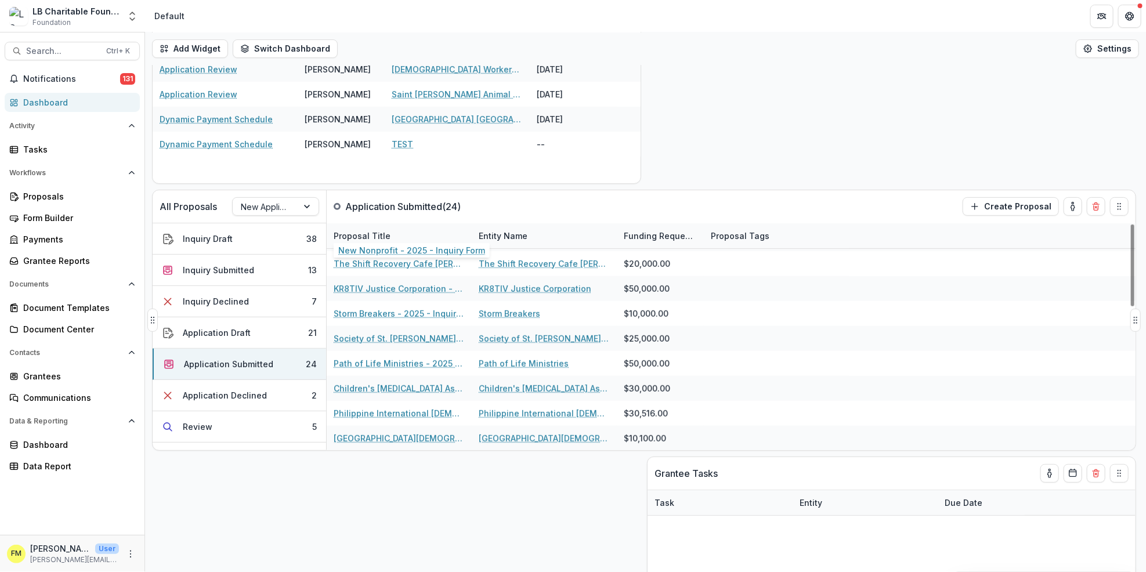
scroll to position [156, 0]
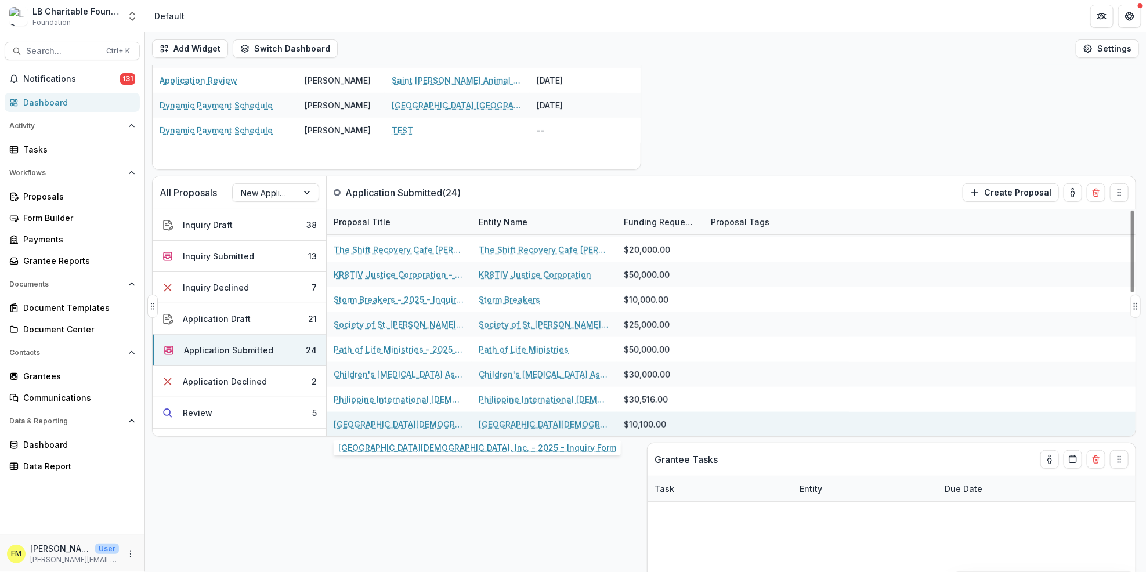
click at [372, 429] on link "[GEOGRAPHIC_DATA][DEMOGRAPHIC_DATA], Inc. - 2025 - Inquiry Form" at bounding box center [399, 424] width 131 height 12
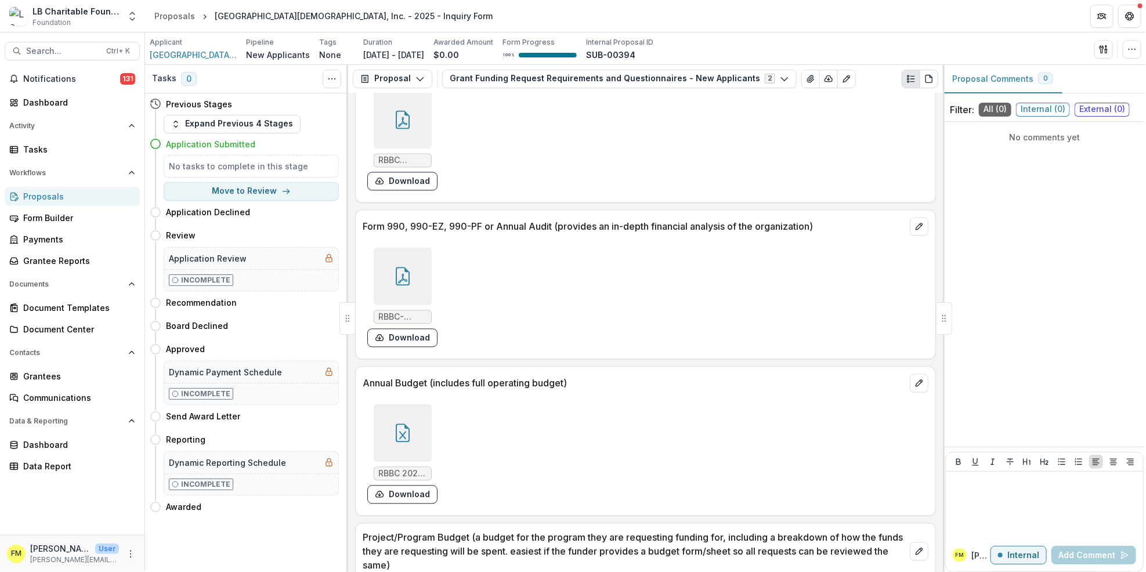
scroll to position [3867, 0]
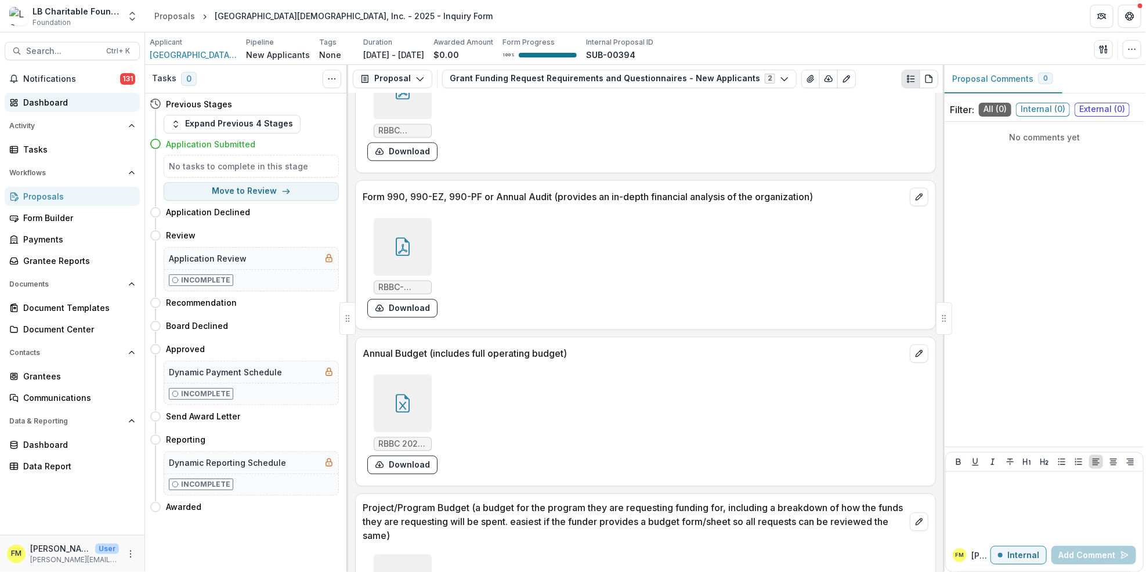
click at [61, 107] on div "Dashboard" at bounding box center [76, 102] width 107 height 12
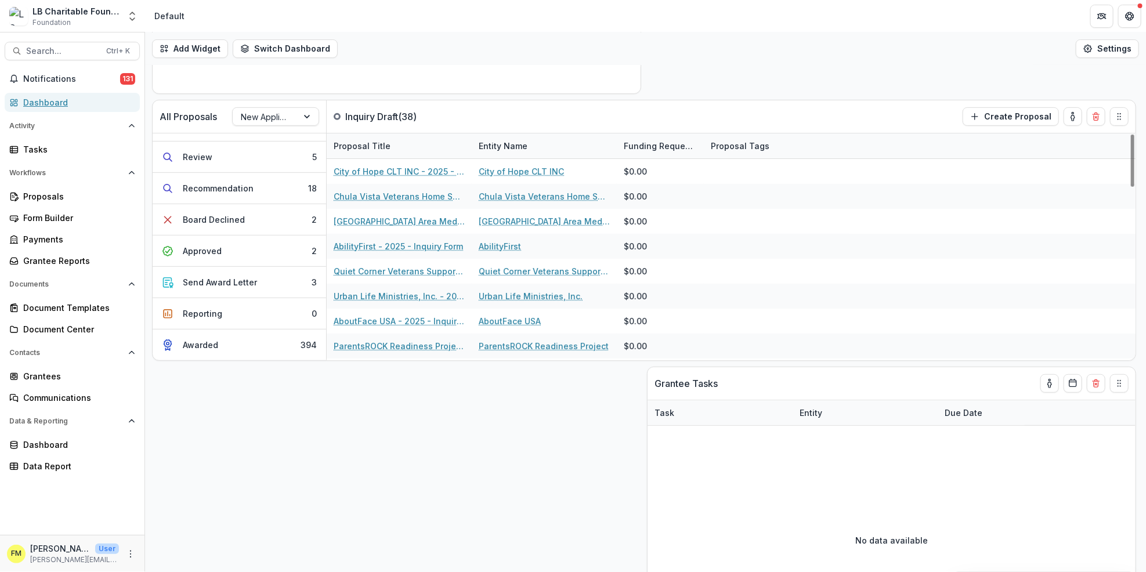
scroll to position [103, 0]
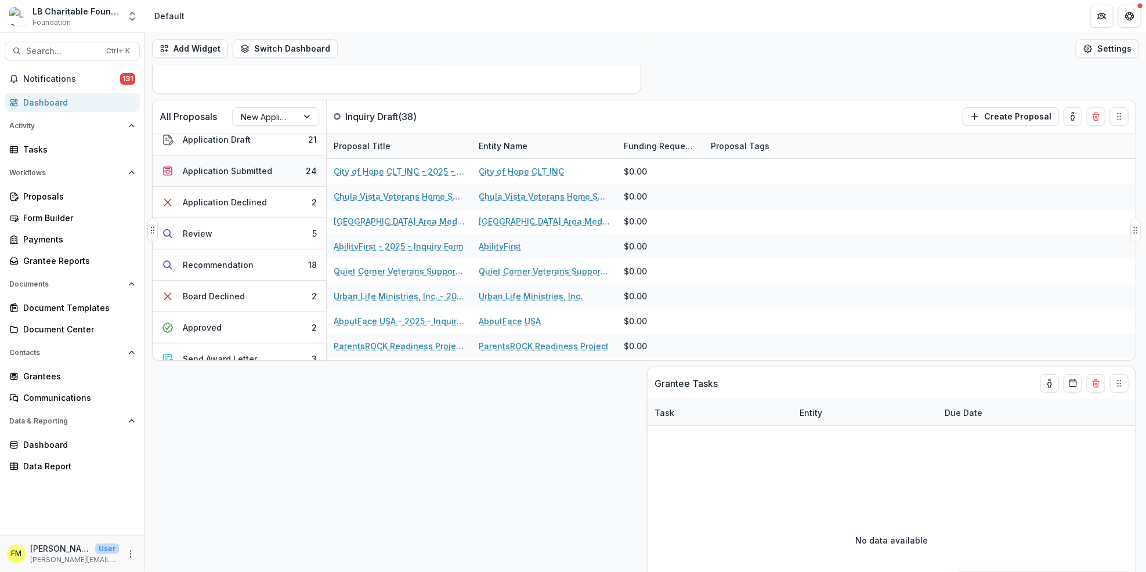
click at [301, 169] on button "Application Submitted 24" at bounding box center [239, 170] width 173 height 31
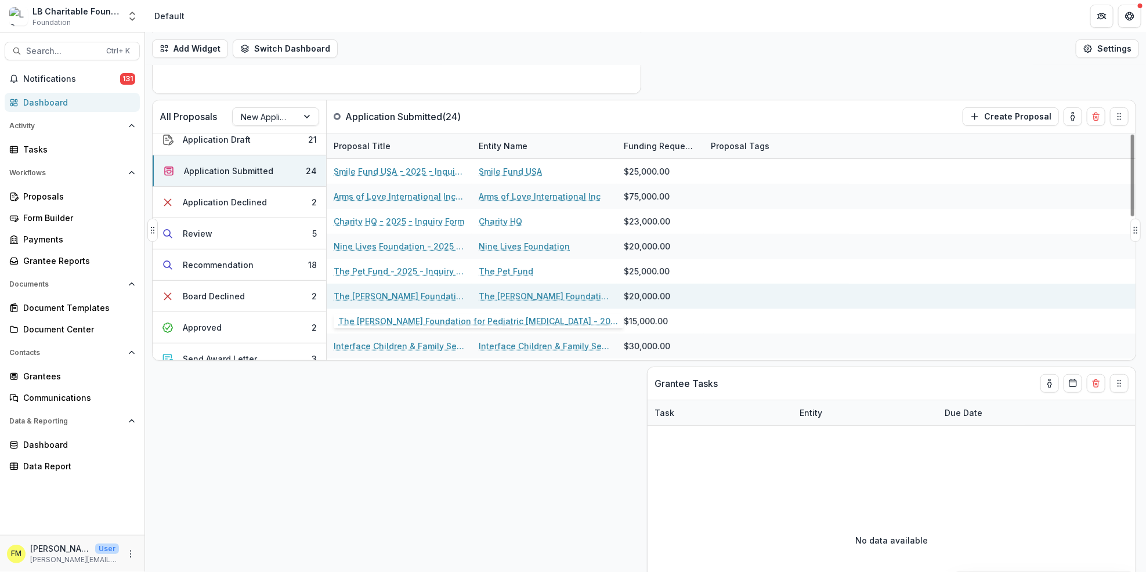
click at [404, 294] on link "The [PERSON_NAME] Foundation for Pediatric [MEDICAL_DATA] - 2025 - Inquiry Form" at bounding box center [399, 296] width 131 height 12
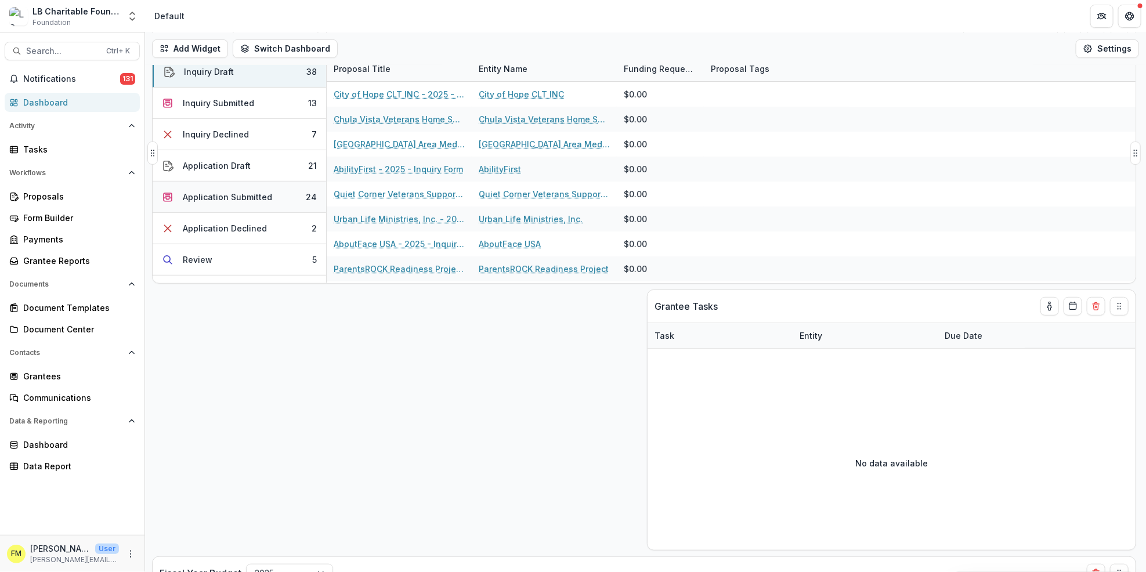
click at [293, 193] on button "Application Submitted 24" at bounding box center [239, 197] width 173 height 31
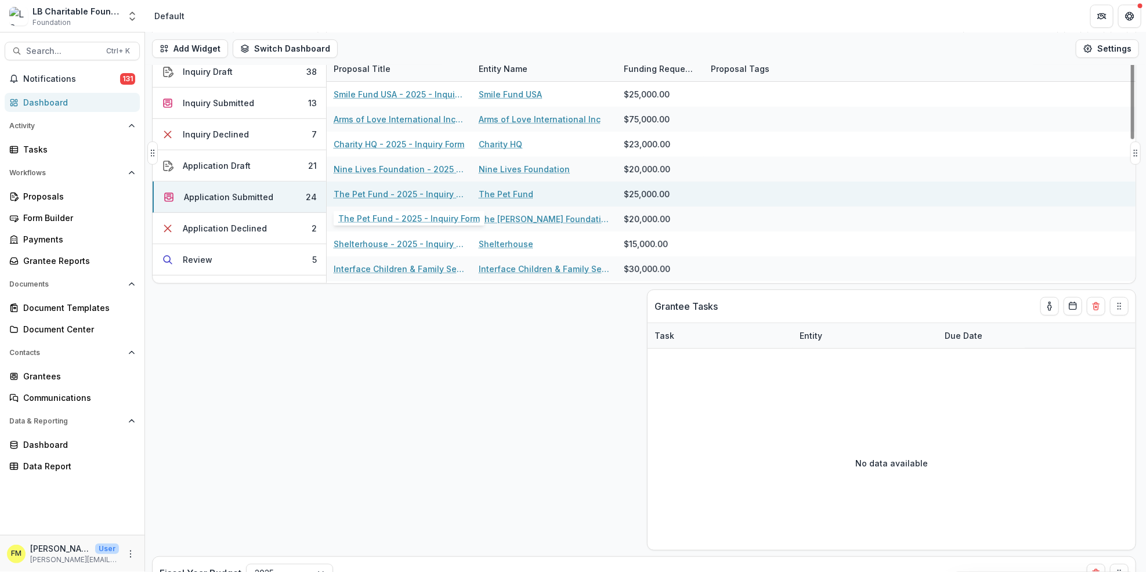
click at [403, 198] on link "The Pet Fund - 2025 - Inquiry Form" at bounding box center [399, 194] width 131 height 12
